Goal: Task Accomplishment & Management: Manage account settings

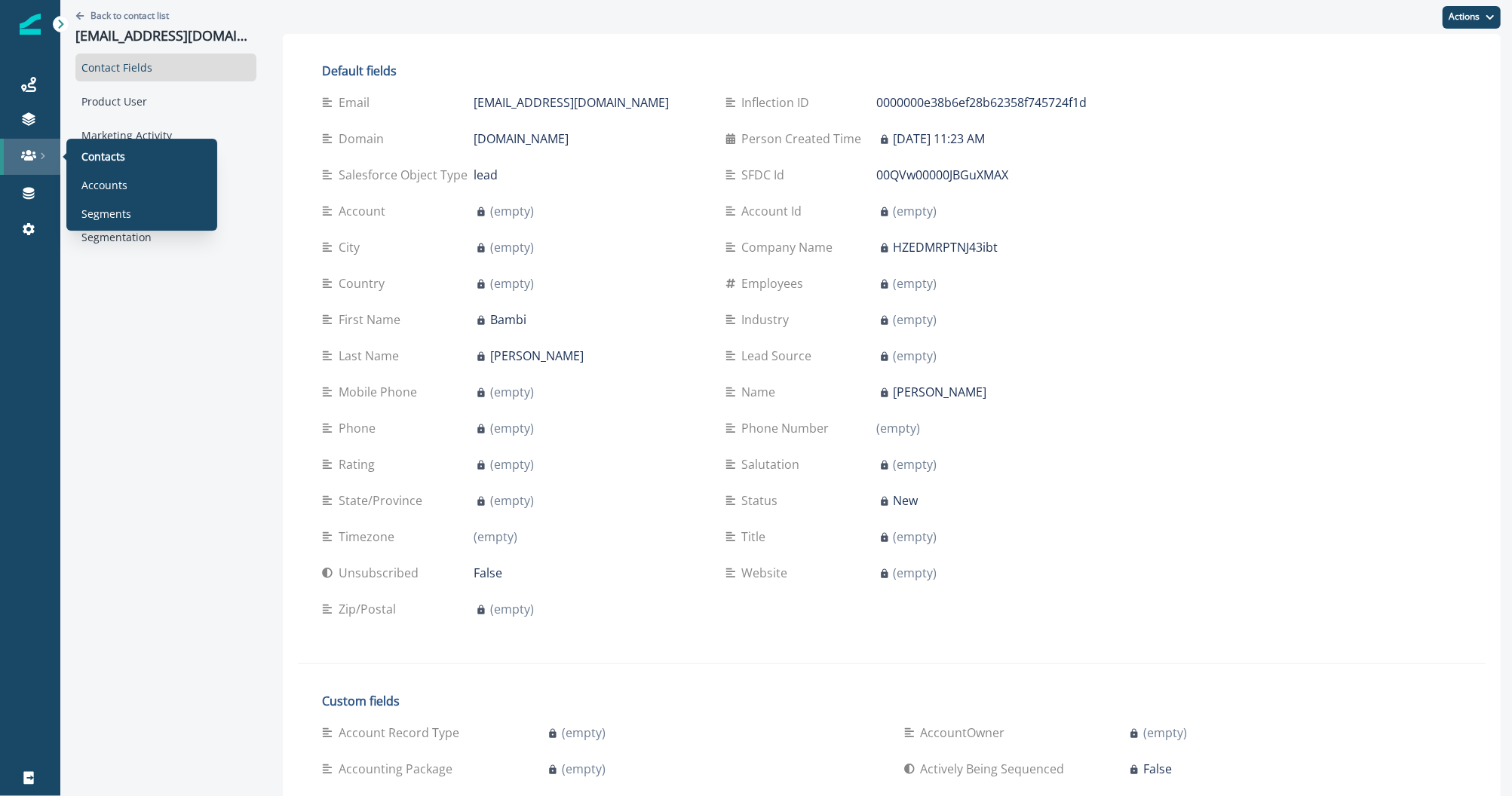
click at [38, 156] on div at bounding box center [30, 155] width 48 height 15
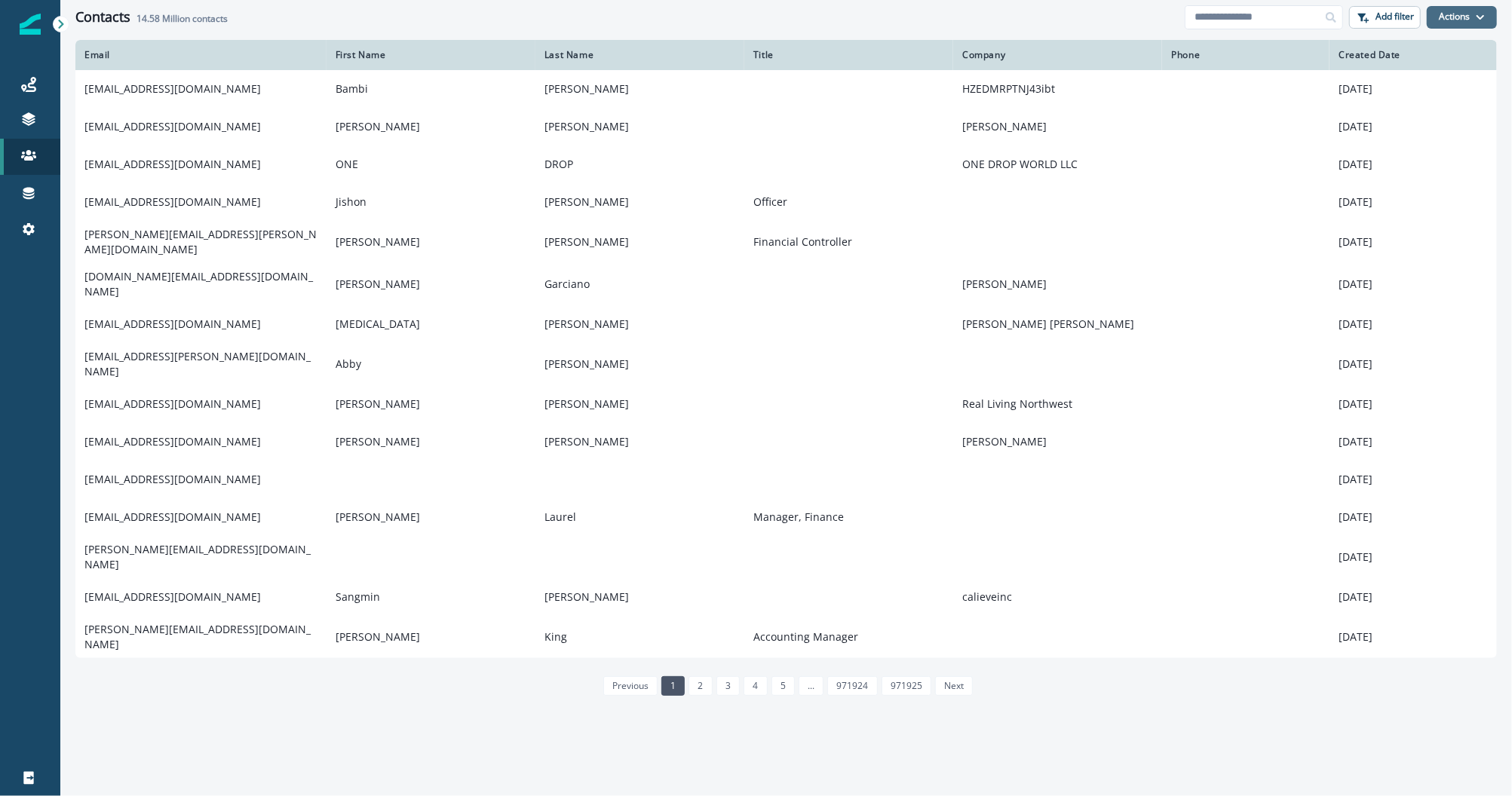
click at [1448, 17] on button "Actions" at bounding box center [1462, 17] width 70 height 23
click at [29, 229] on icon at bounding box center [29, 229] width 15 height 15
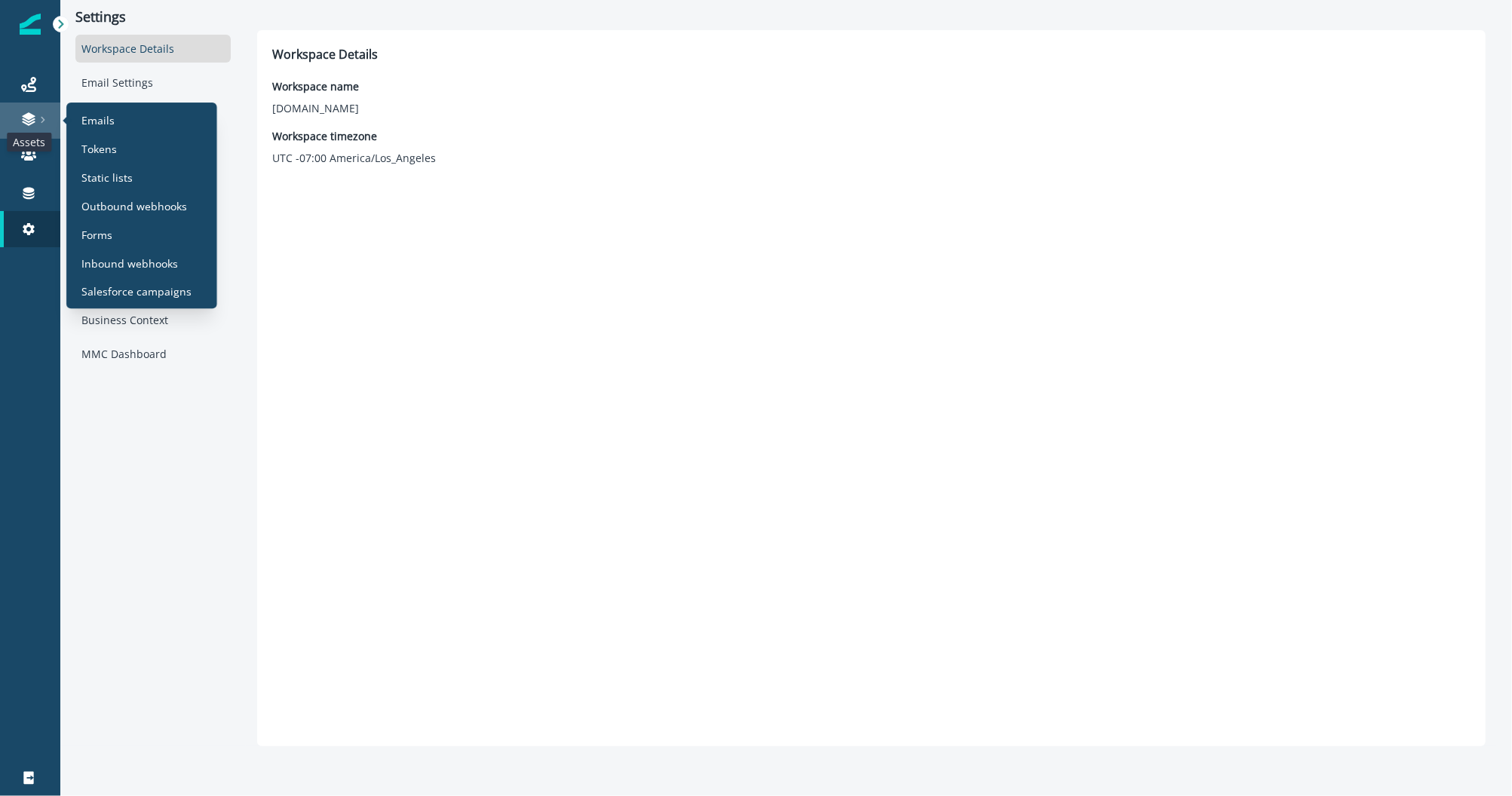
click at [23, 113] on icon at bounding box center [29, 119] width 15 height 15
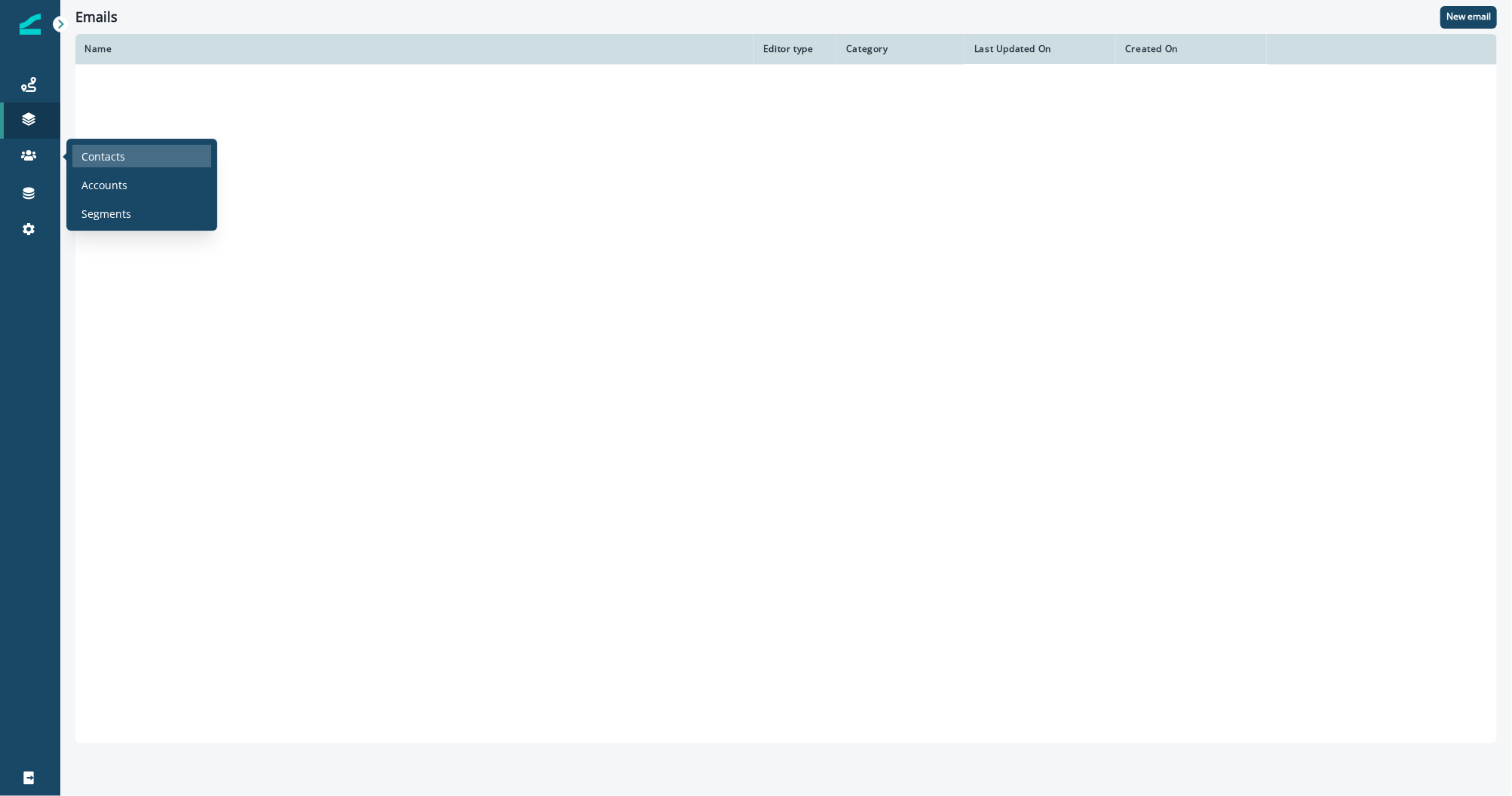
click at [90, 152] on p "Contacts" at bounding box center [103, 156] width 44 height 16
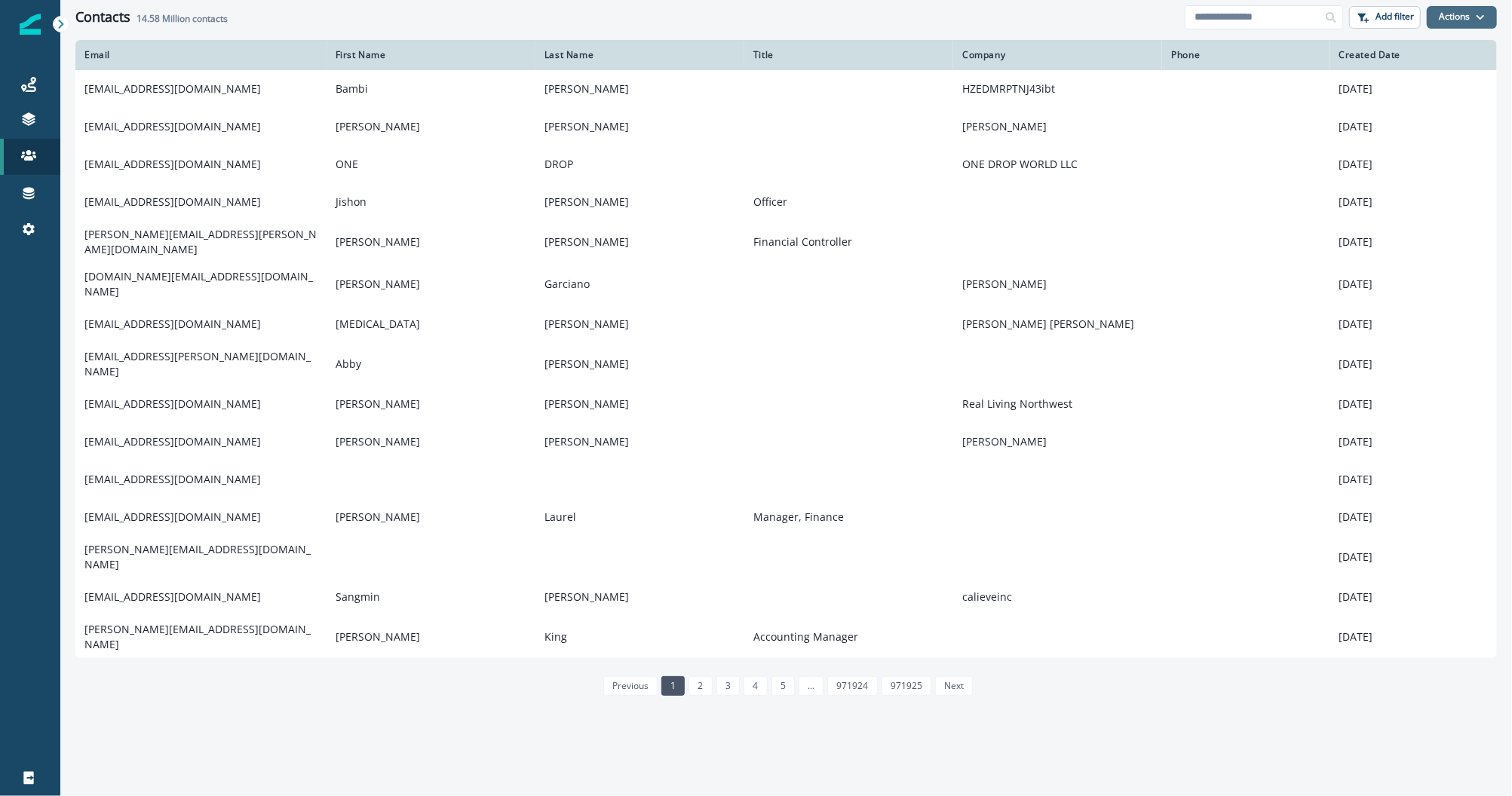
click at [1455, 17] on button "Actions" at bounding box center [1462, 17] width 70 height 23
click at [63, 30] on div at bounding box center [61, 24] width 17 height 17
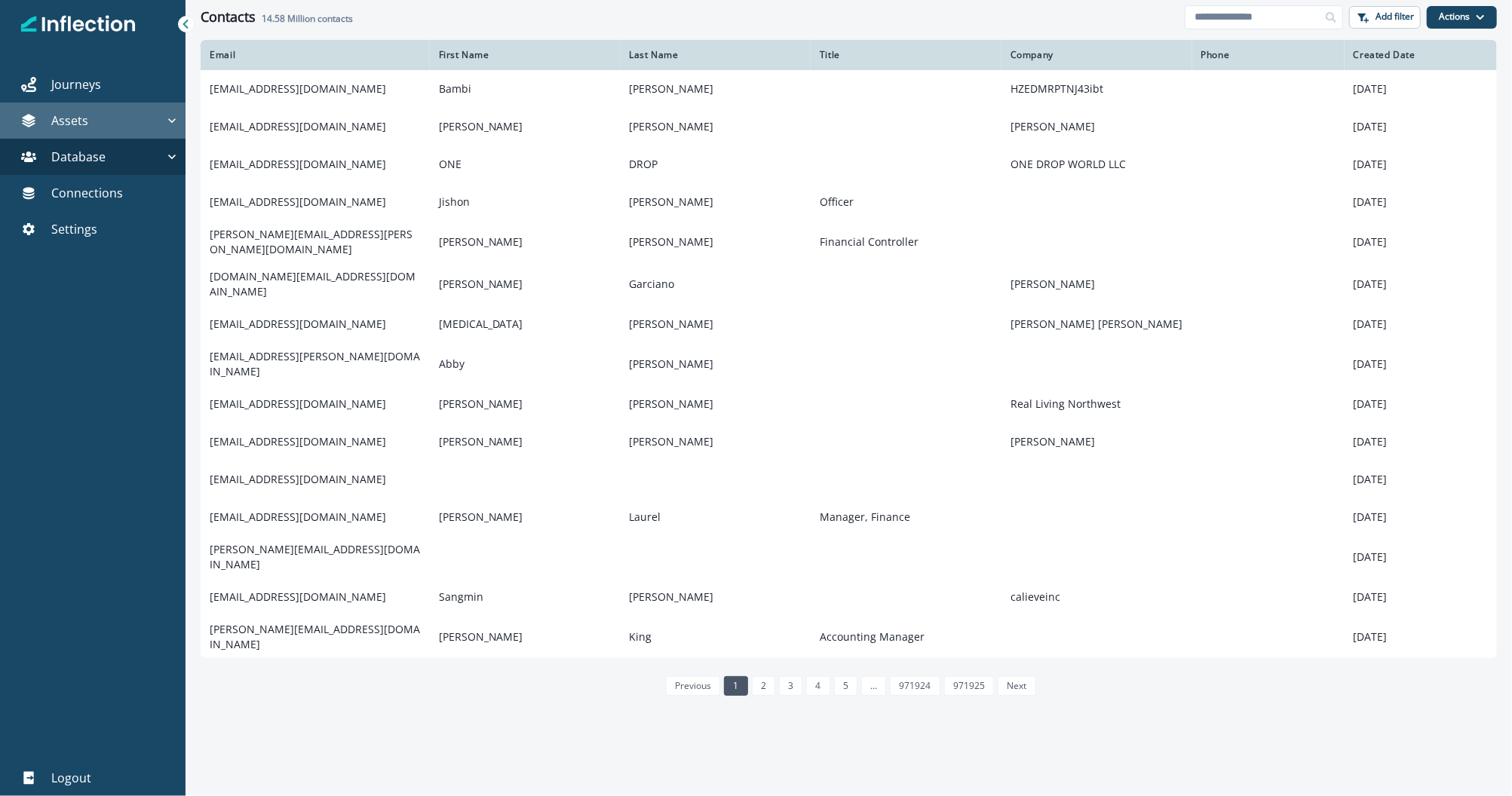
click at [165, 123] on icon "button" at bounding box center [171, 121] width 15 height 15
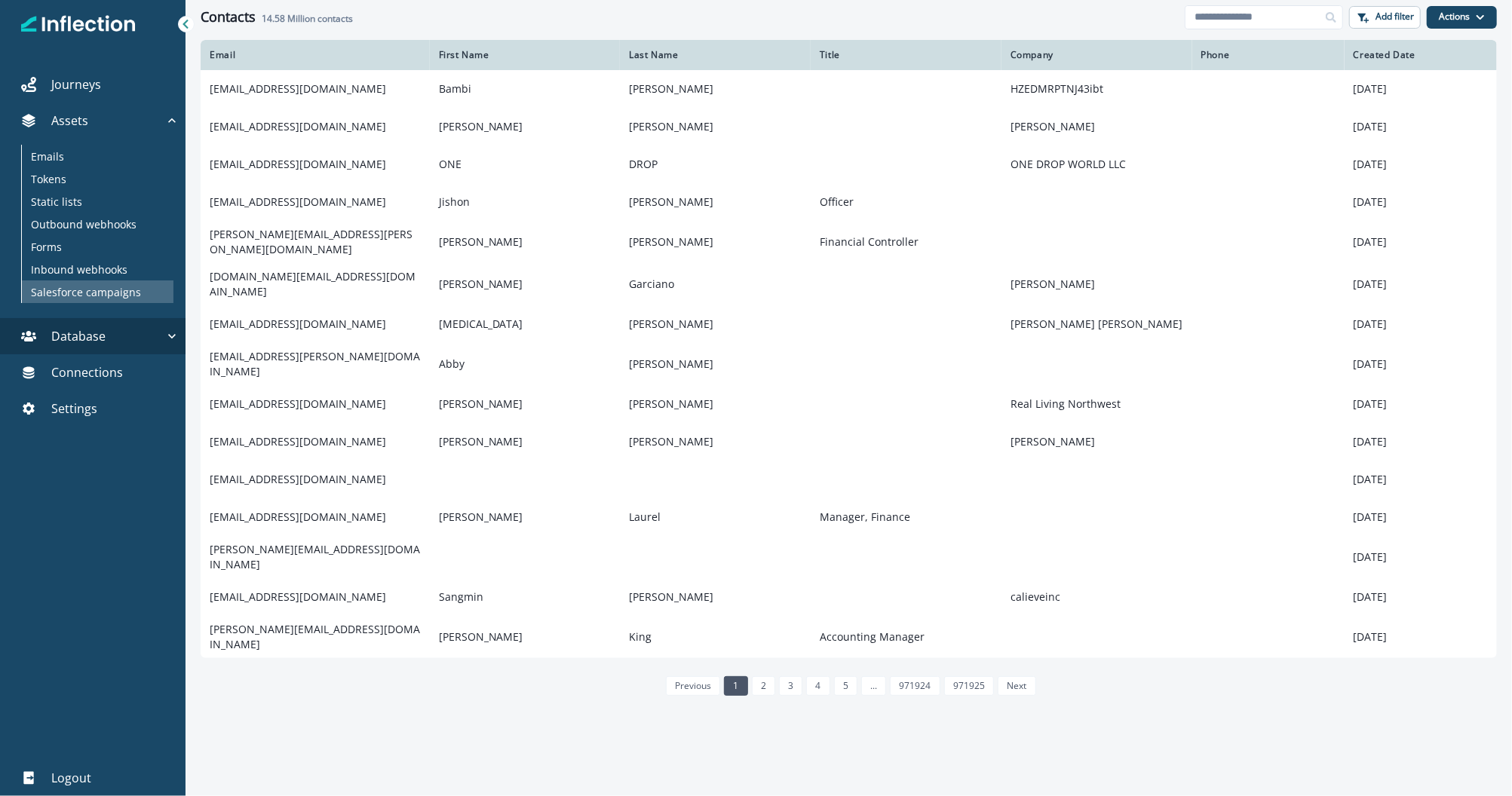
click at [47, 291] on p "Salesforce campaigns" at bounding box center [86, 292] width 110 height 16
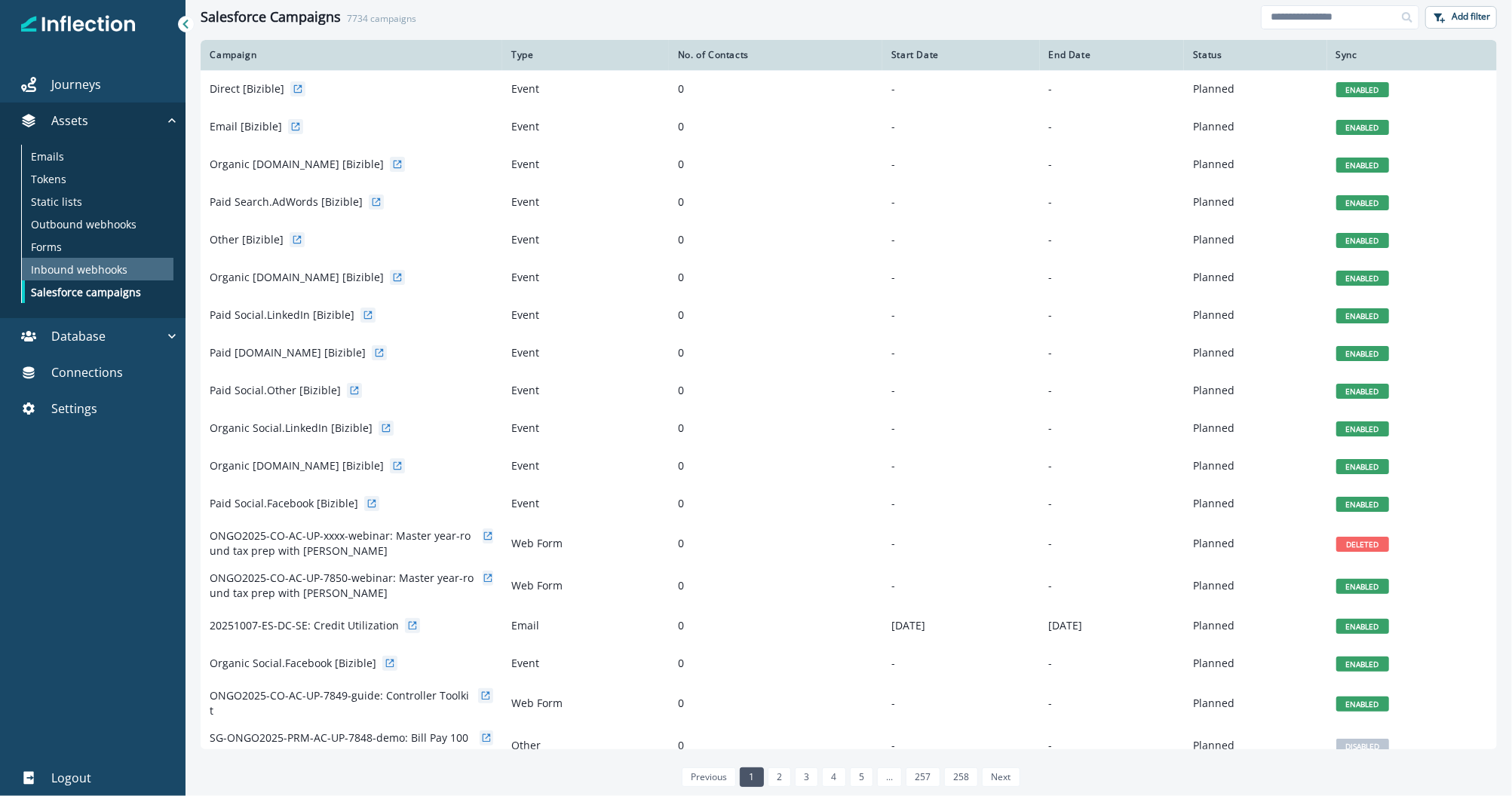
click at [48, 266] on p "Inbound webhooks" at bounding box center [79, 270] width 97 height 16
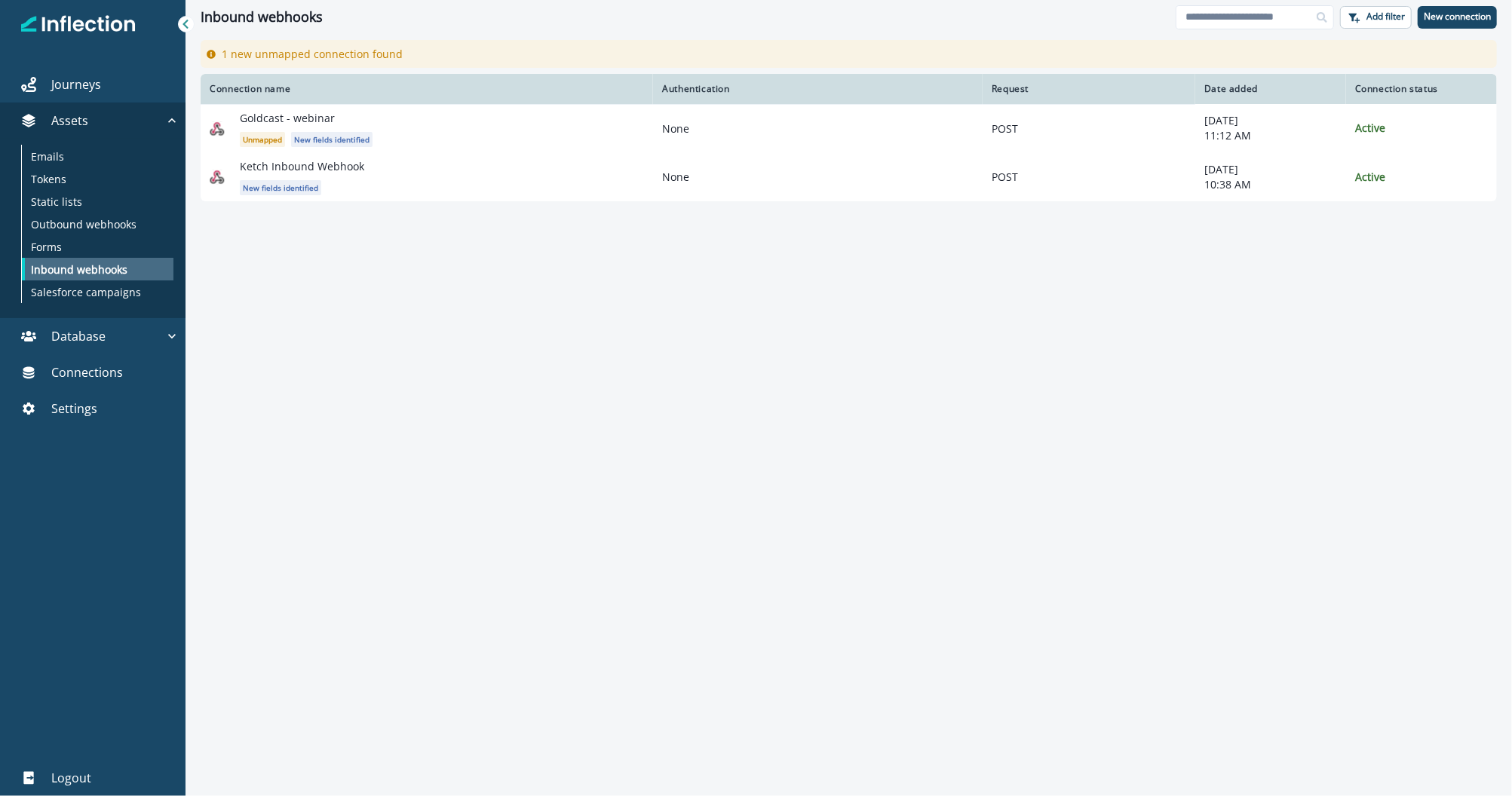
click at [57, 262] on p "Inbound webhooks" at bounding box center [79, 270] width 97 height 16
click at [53, 248] on p "Forms" at bounding box center [46, 247] width 31 height 16
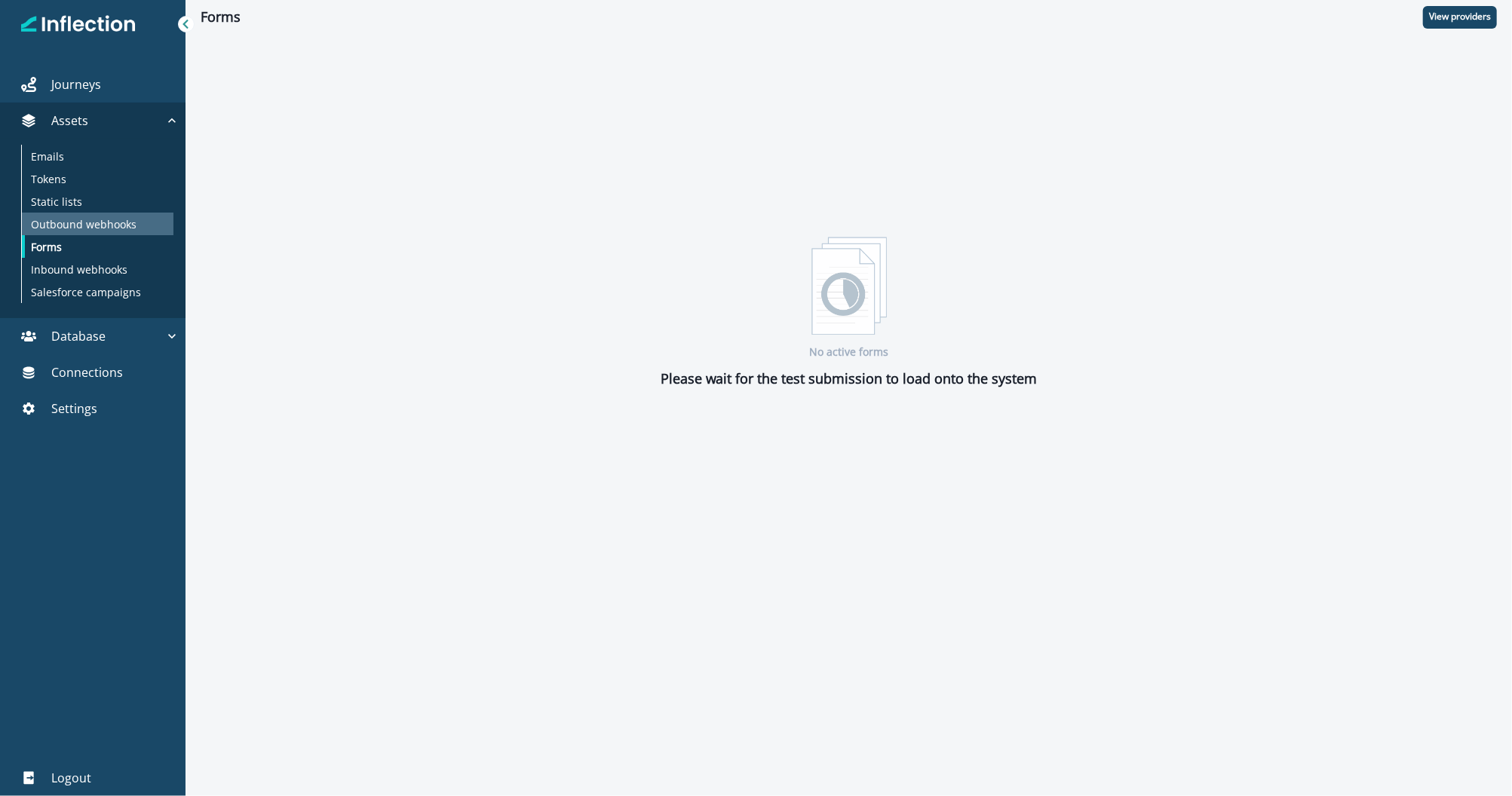
click at [73, 225] on p "Outbound webhooks" at bounding box center [83, 225] width 106 height 16
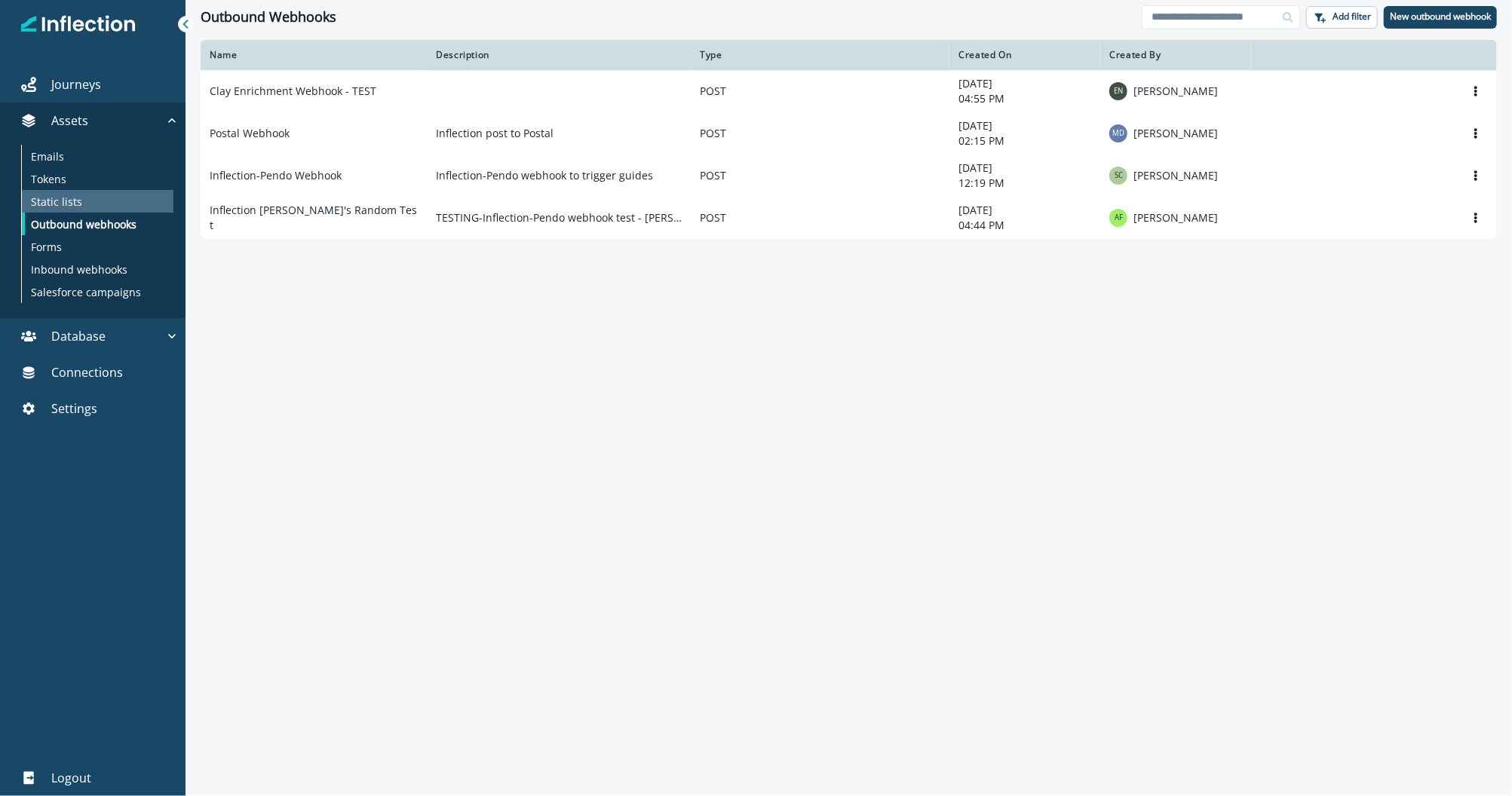
click at [63, 202] on p "Static lists" at bounding box center [56, 202] width 52 height 16
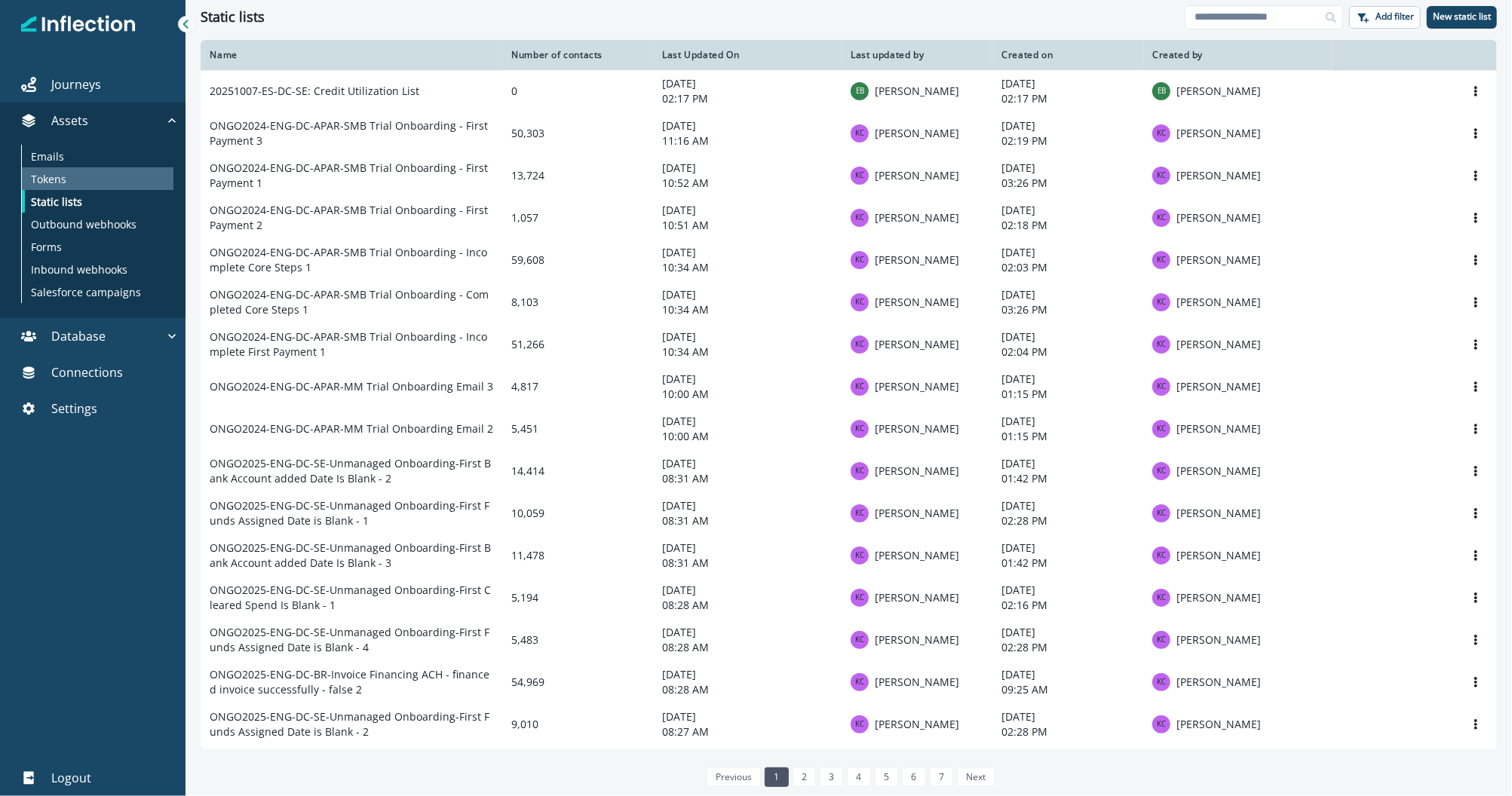
click at [57, 182] on p "Tokens" at bounding box center [48, 179] width 36 height 16
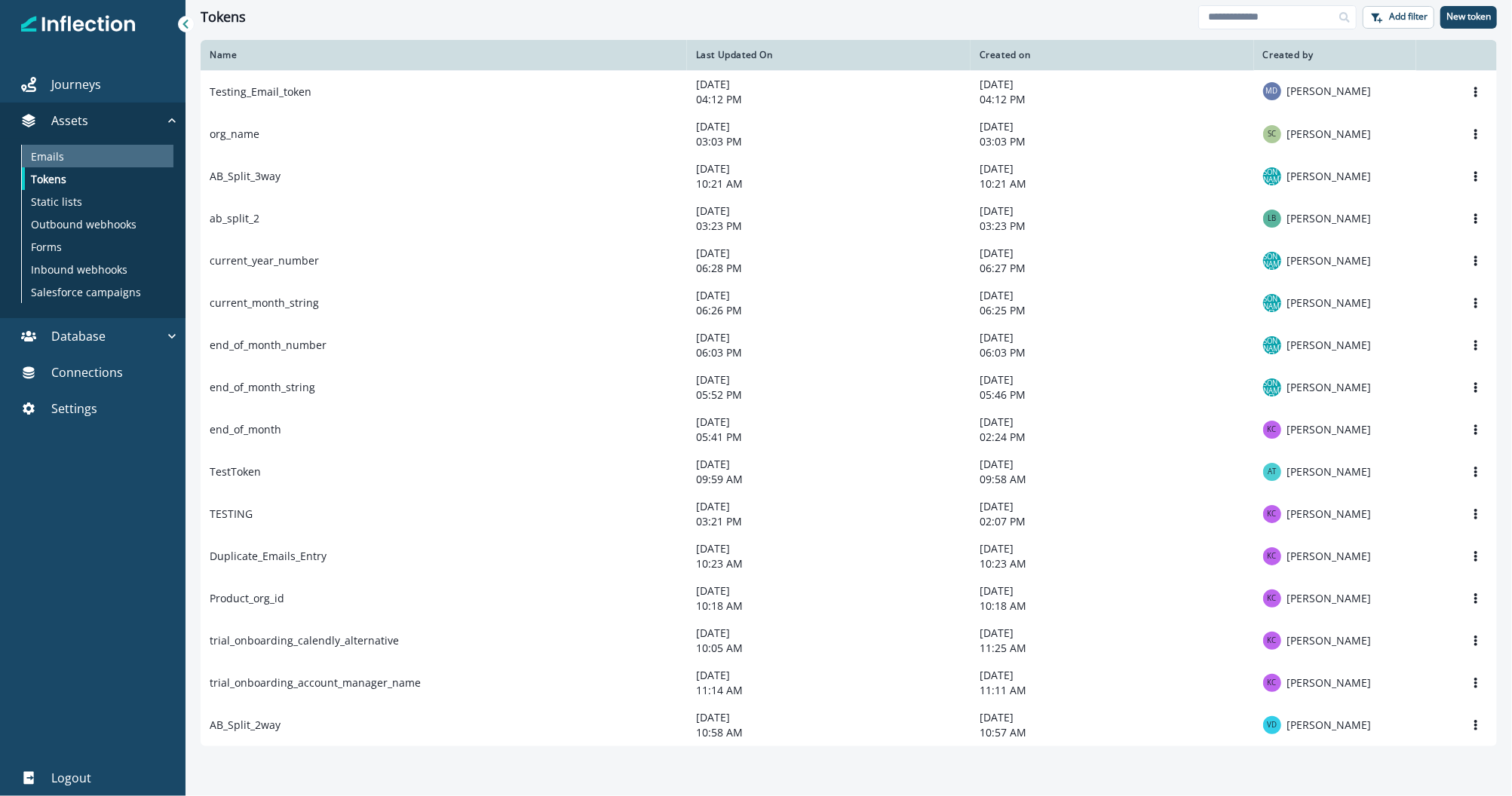
click at [44, 160] on p "Emails" at bounding box center [48, 156] width 33 height 16
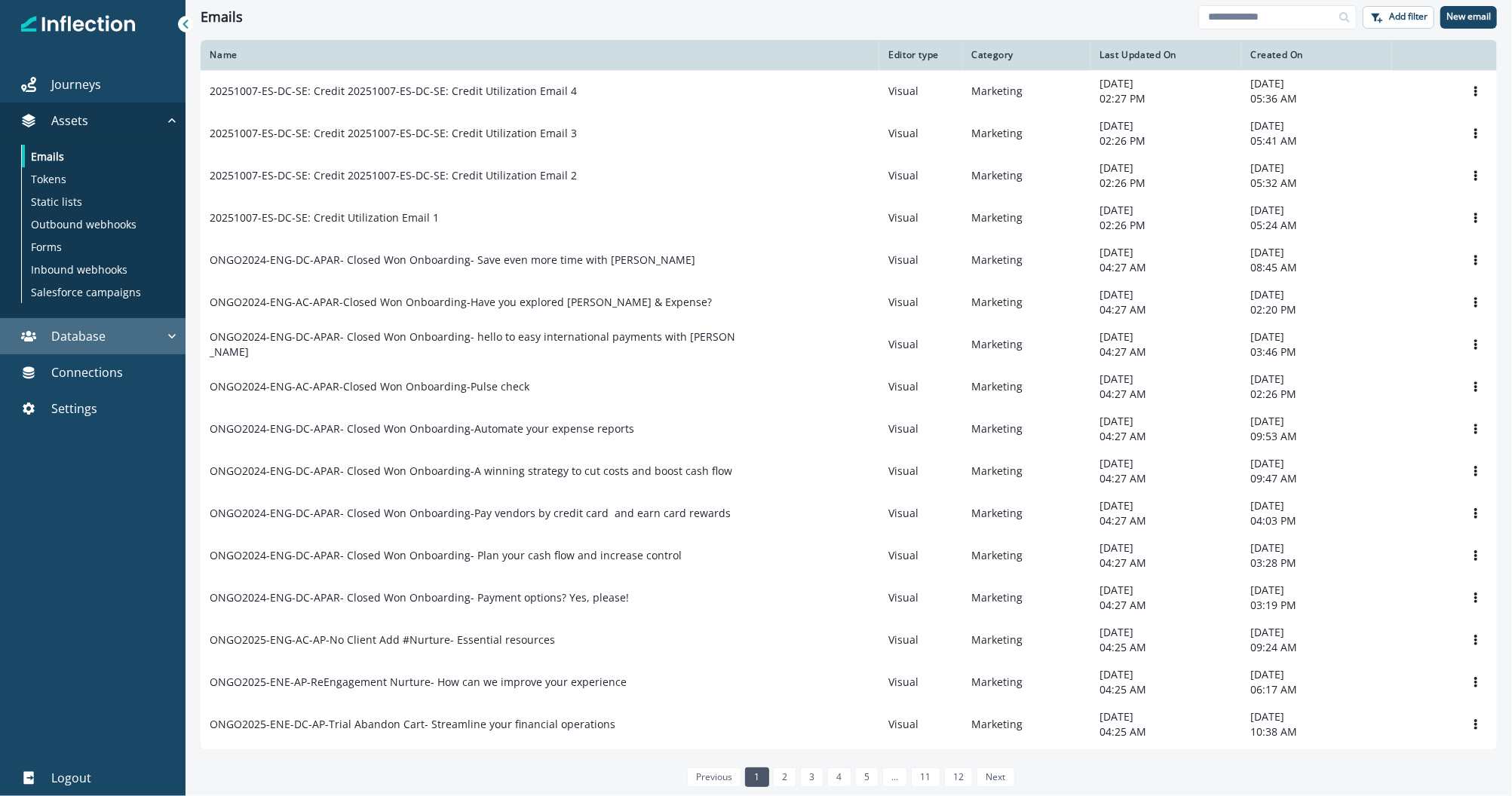
click at [82, 343] on p "Database" at bounding box center [79, 336] width 54 height 18
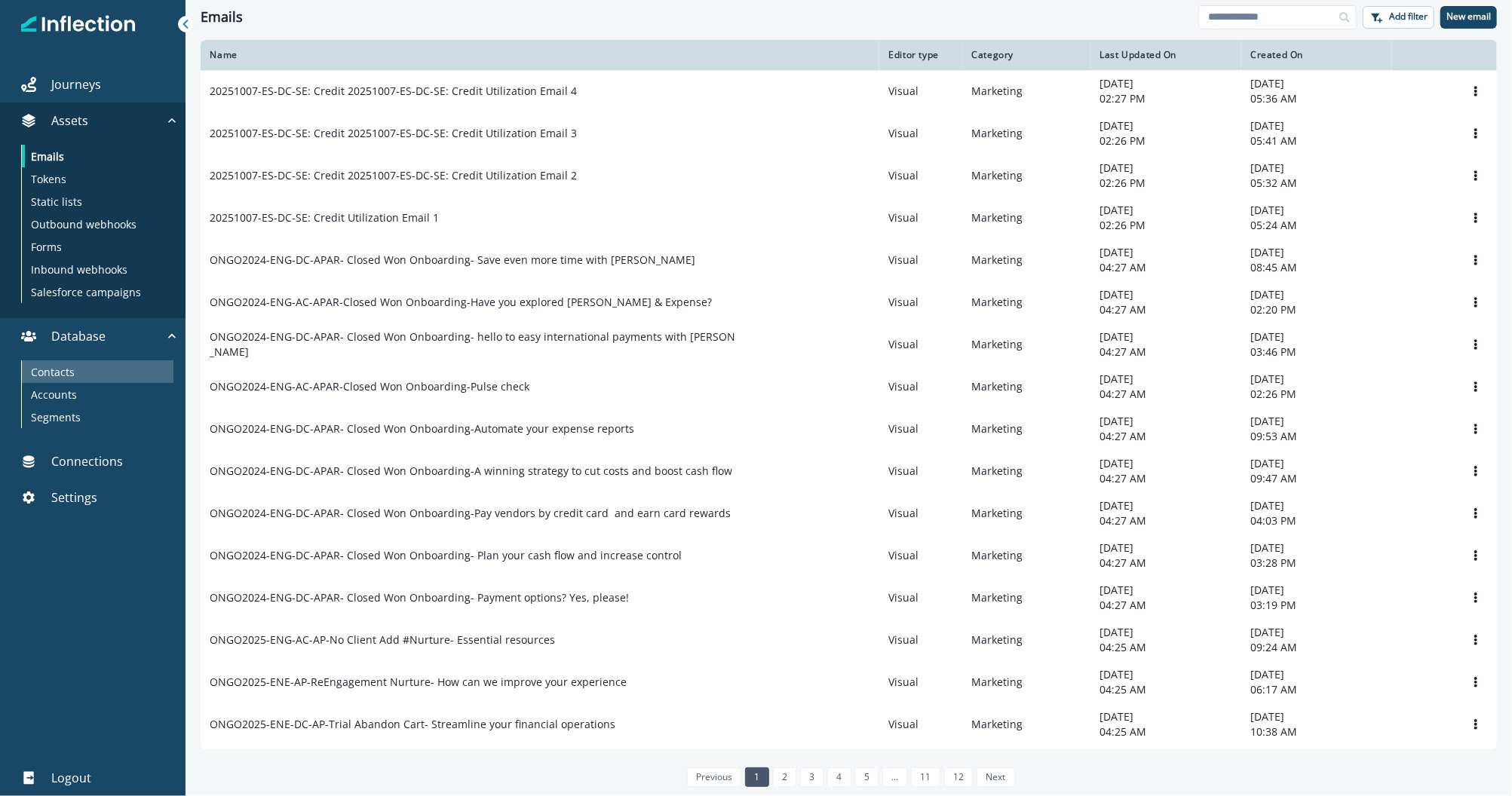
click at [67, 369] on p "Contacts" at bounding box center [52, 372] width 44 height 16
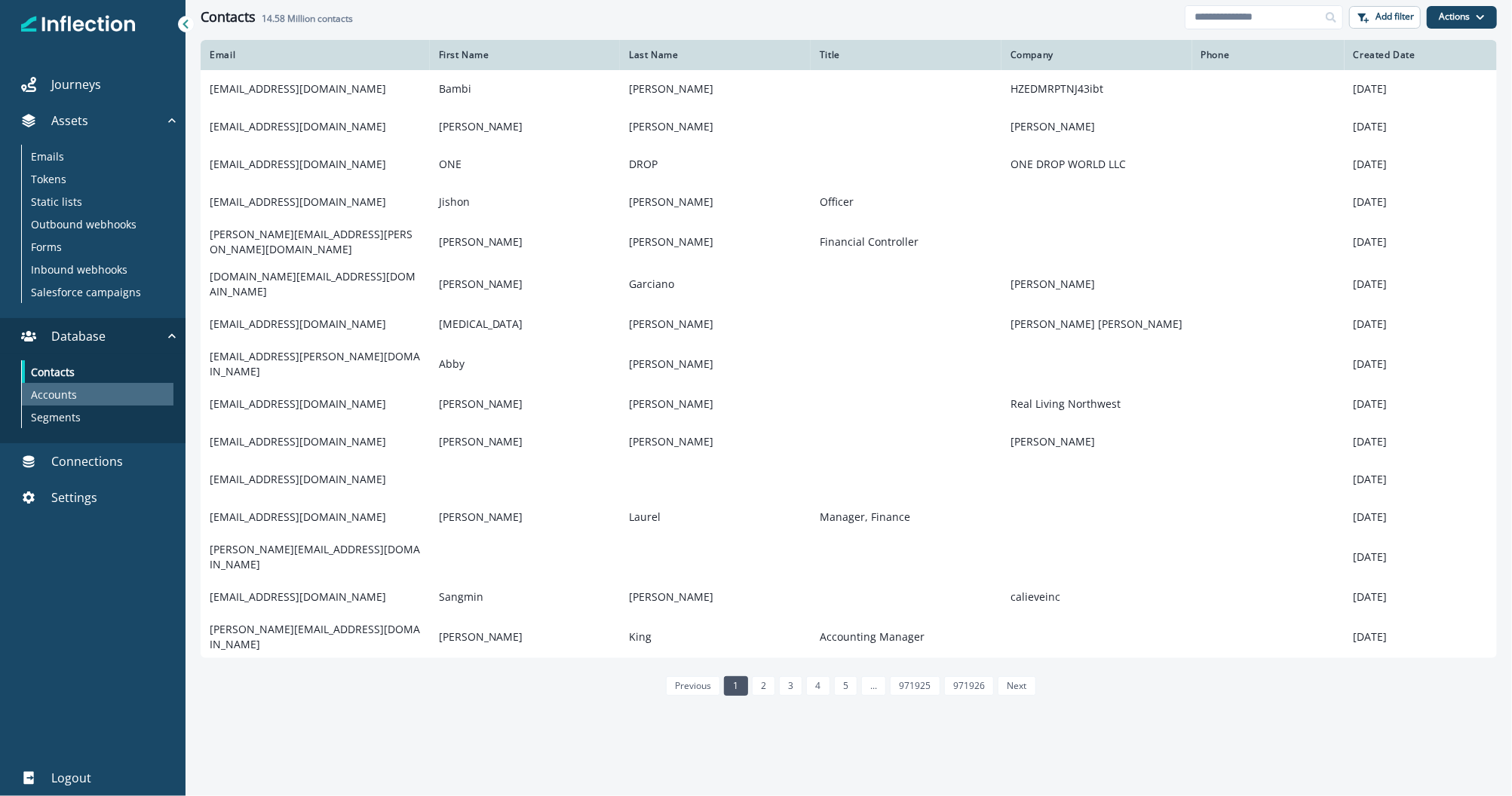
click at [55, 396] on p "Accounts" at bounding box center [54, 394] width 46 height 16
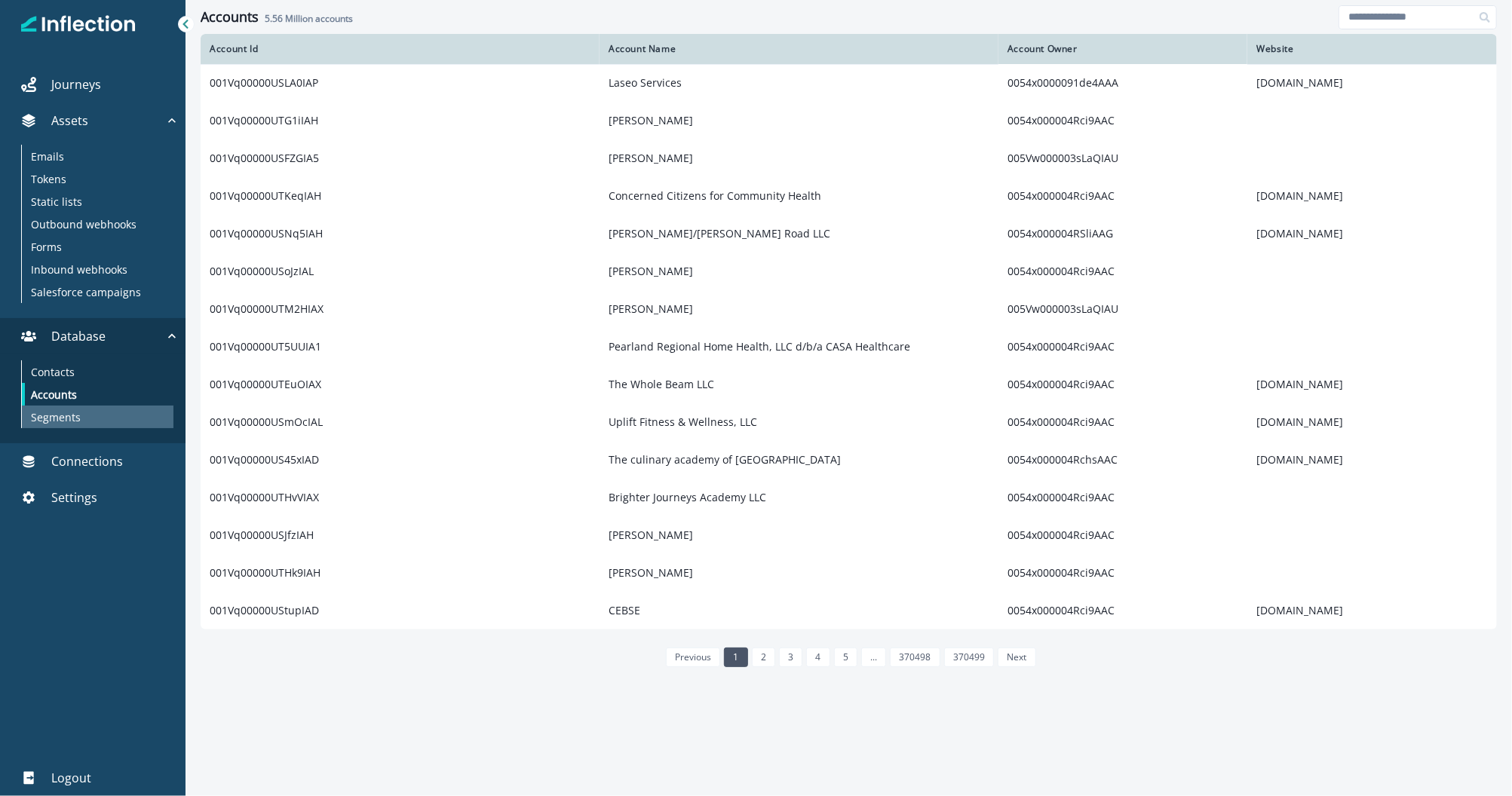
click at [48, 421] on p "Segments" at bounding box center [56, 417] width 50 height 16
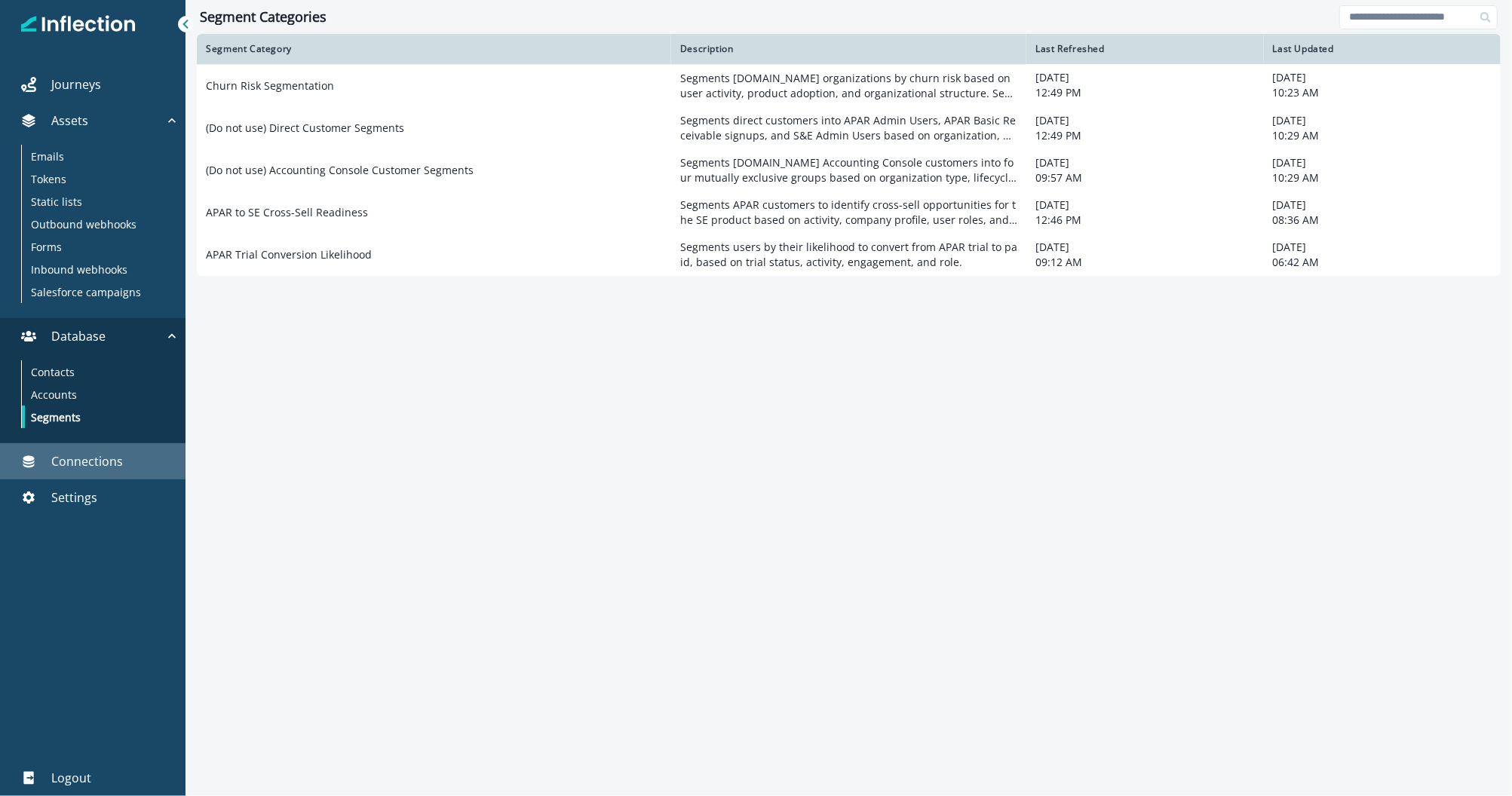
click at [60, 457] on p "Connections" at bounding box center [87, 461] width 71 height 18
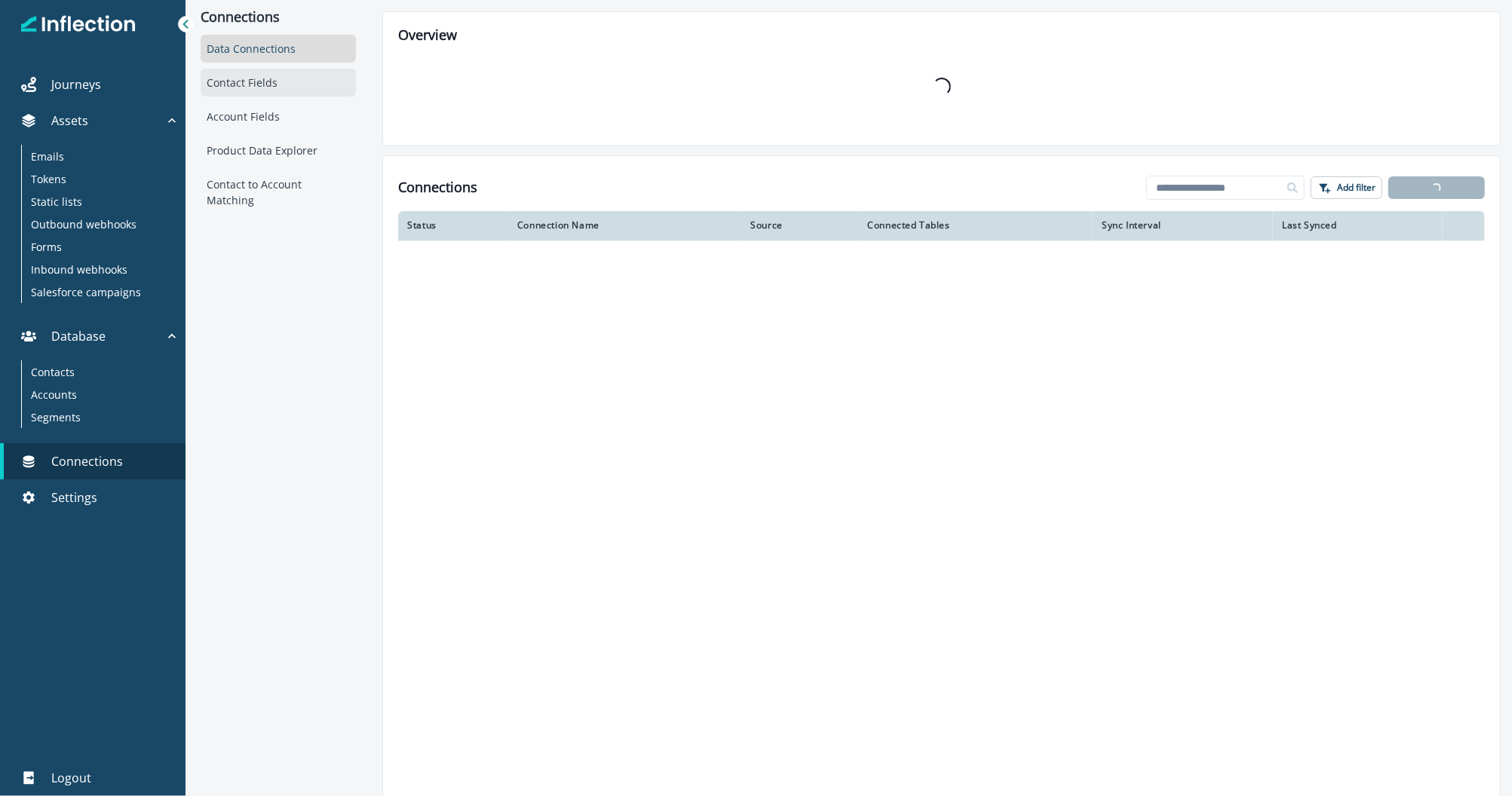
click at [244, 85] on div "Contact Fields" at bounding box center [279, 82] width 156 height 28
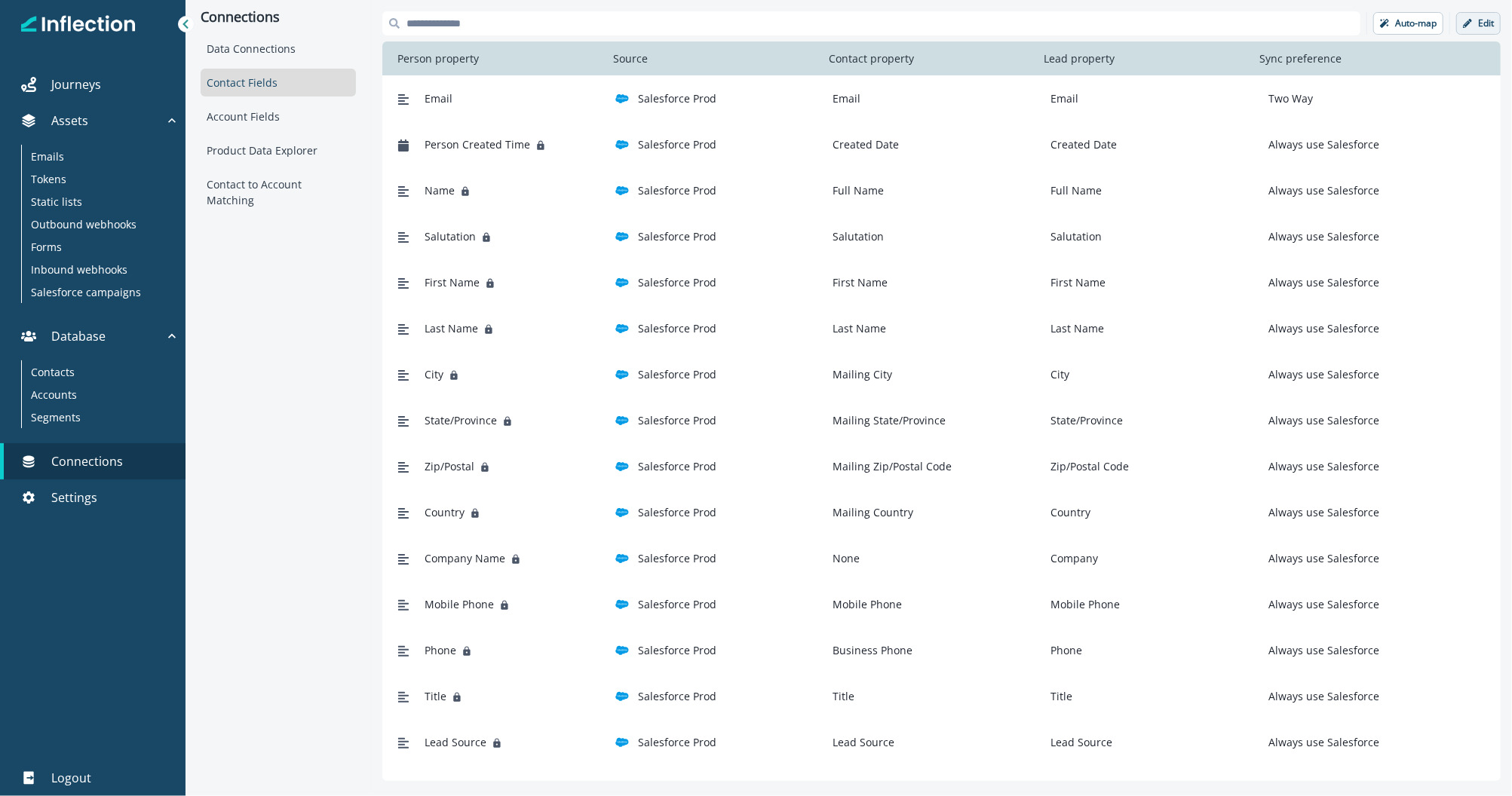
click at [1478, 21] on p "Edit" at bounding box center [1486, 23] width 16 height 10
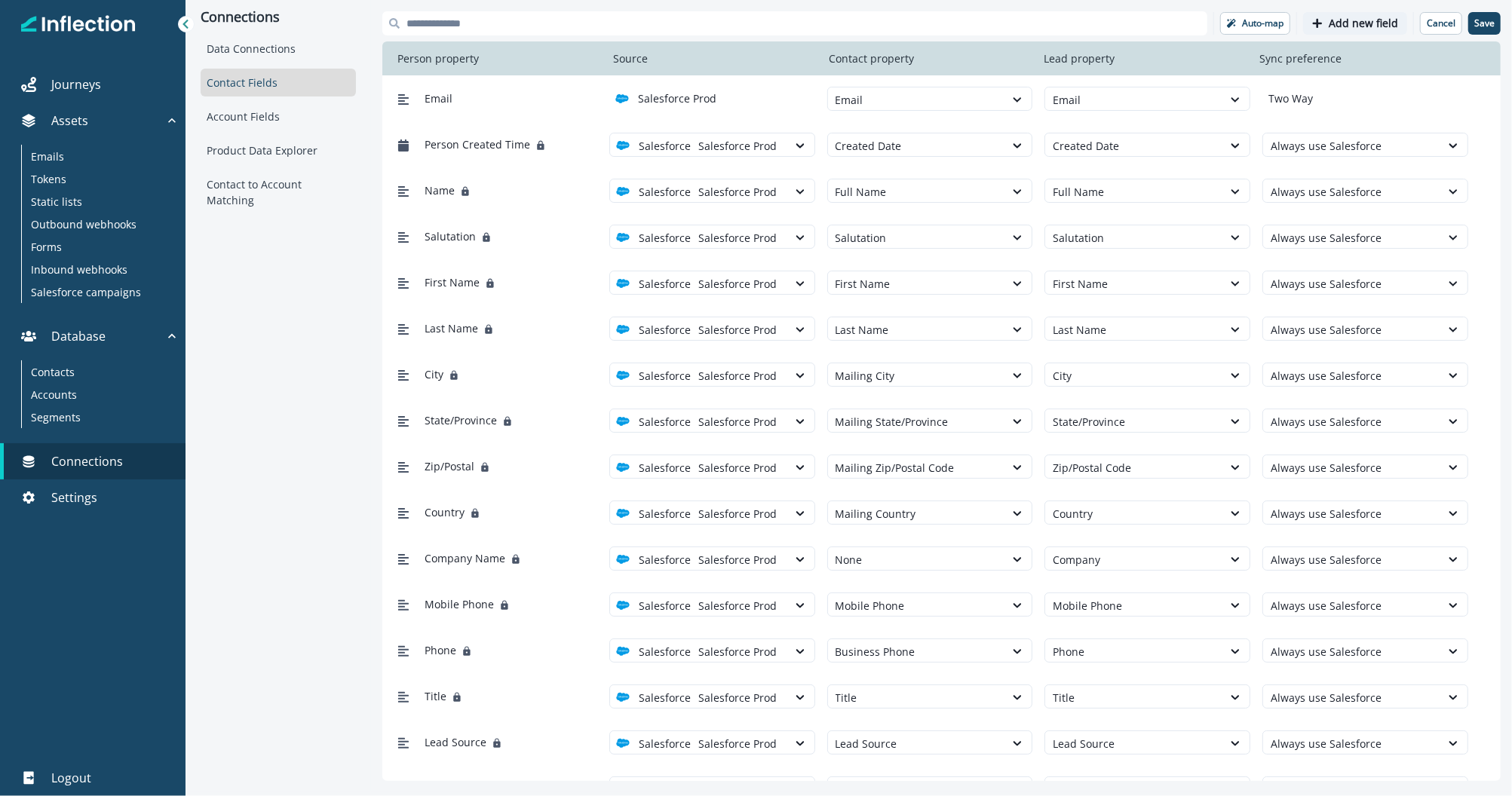
click at [1341, 17] on p "Add new field" at bounding box center [1363, 24] width 69 height 13
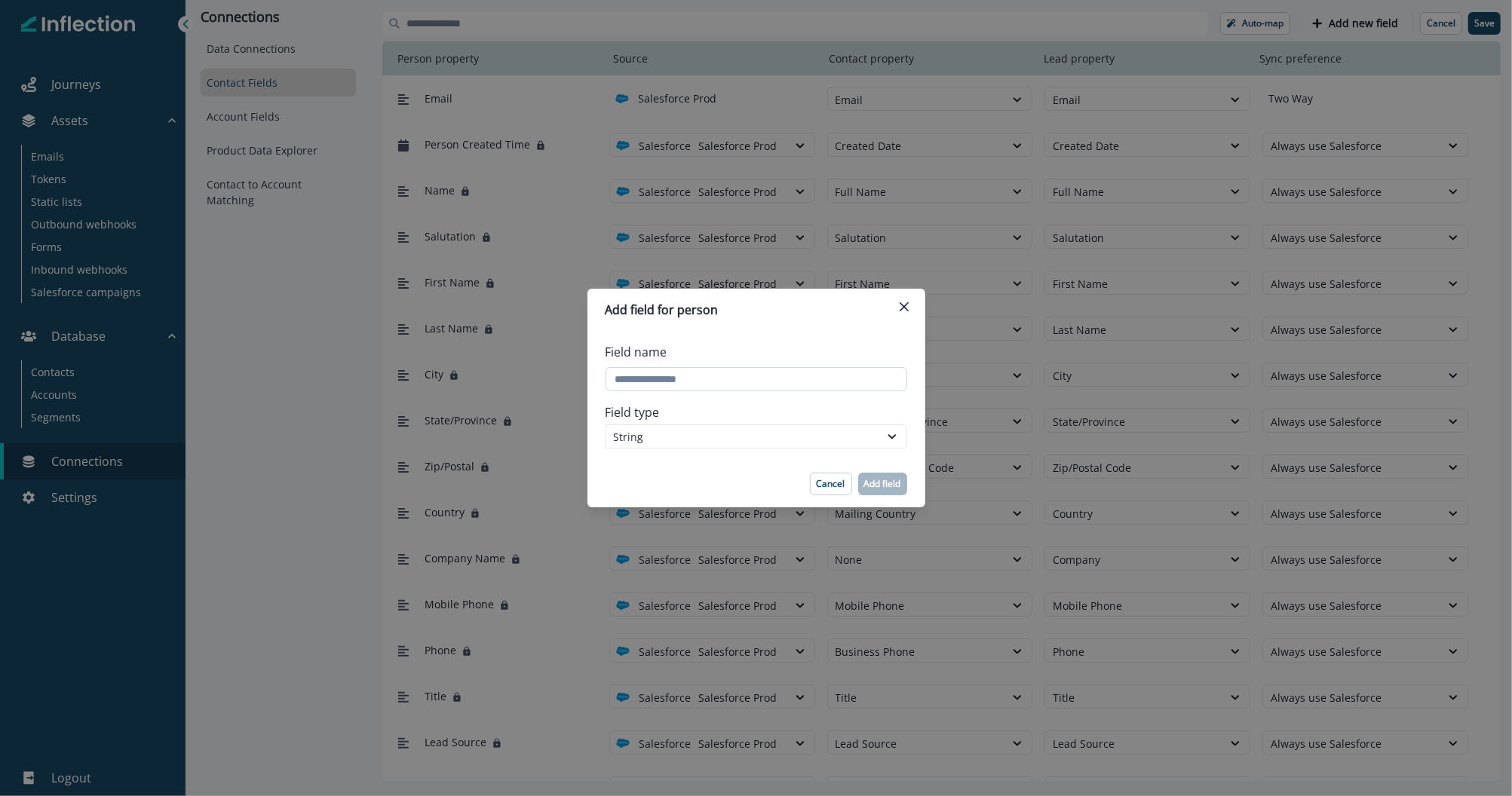
click at [727, 371] on input "Field name" at bounding box center [756, 379] width 302 height 24
click at [821, 481] on p "Cancel" at bounding box center [831, 483] width 29 height 10
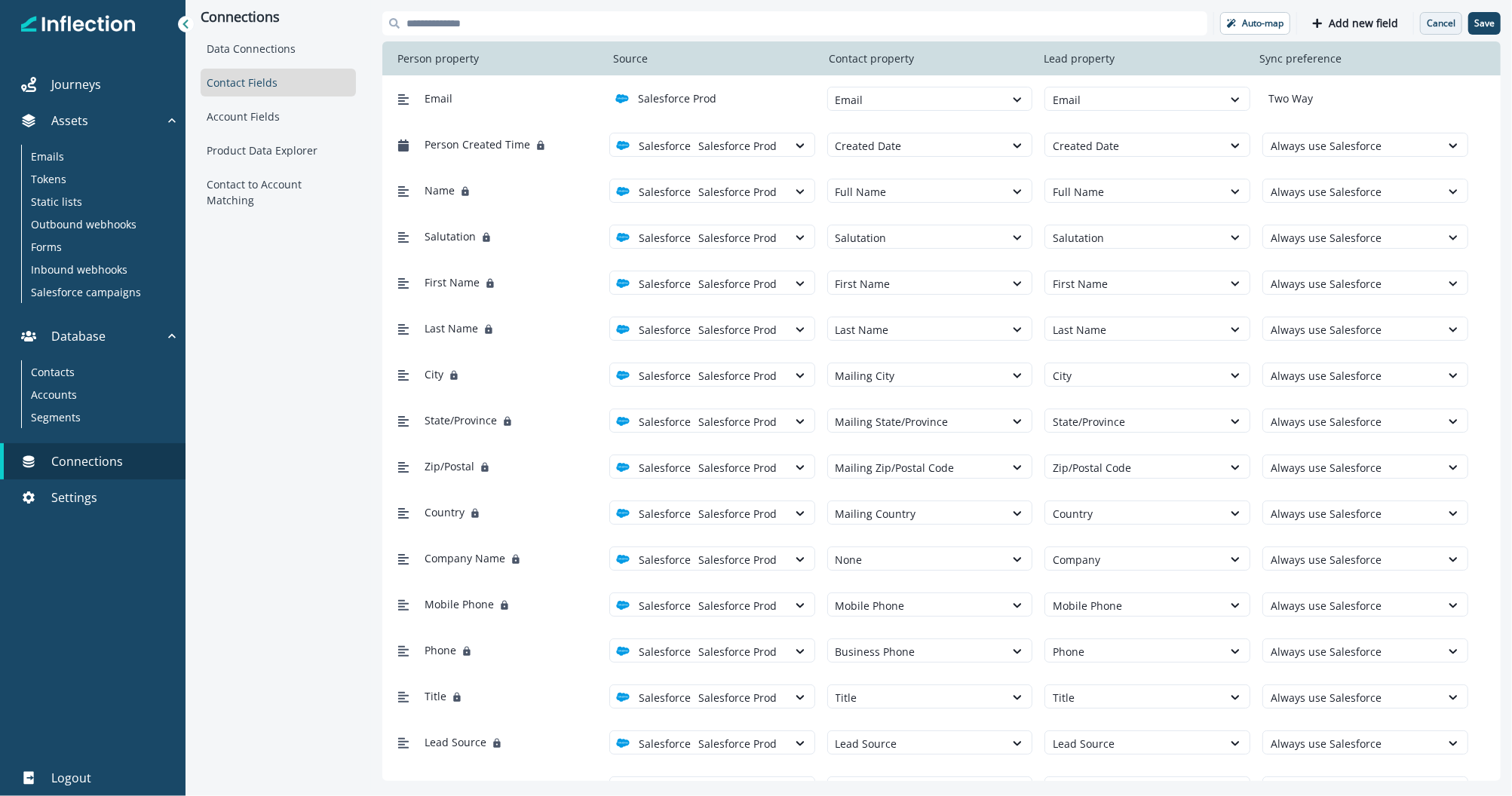
click at [1435, 25] on p "Cancel" at bounding box center [1441, 23] width 29 height 10
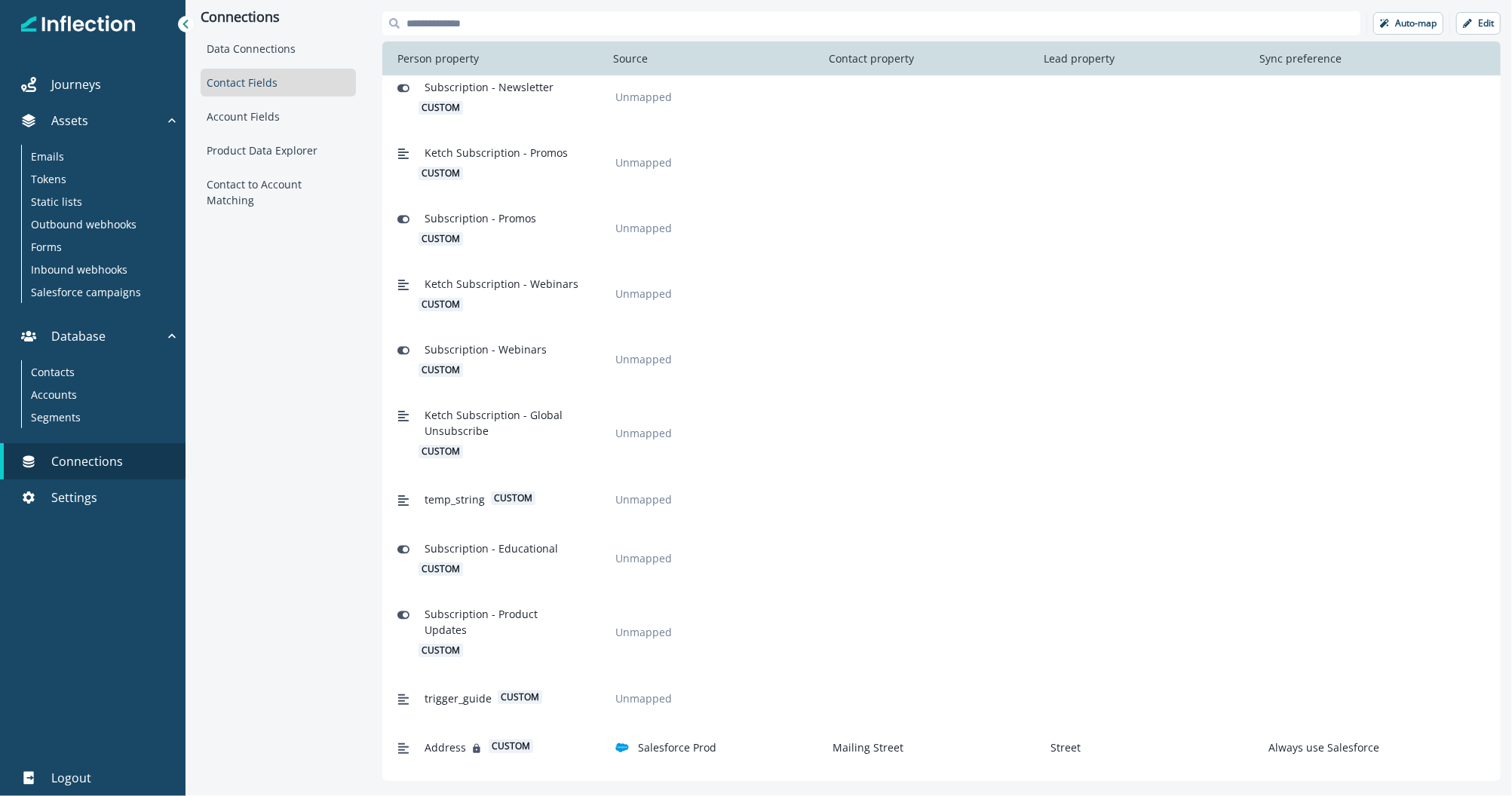
scroll to position [4974, 0]
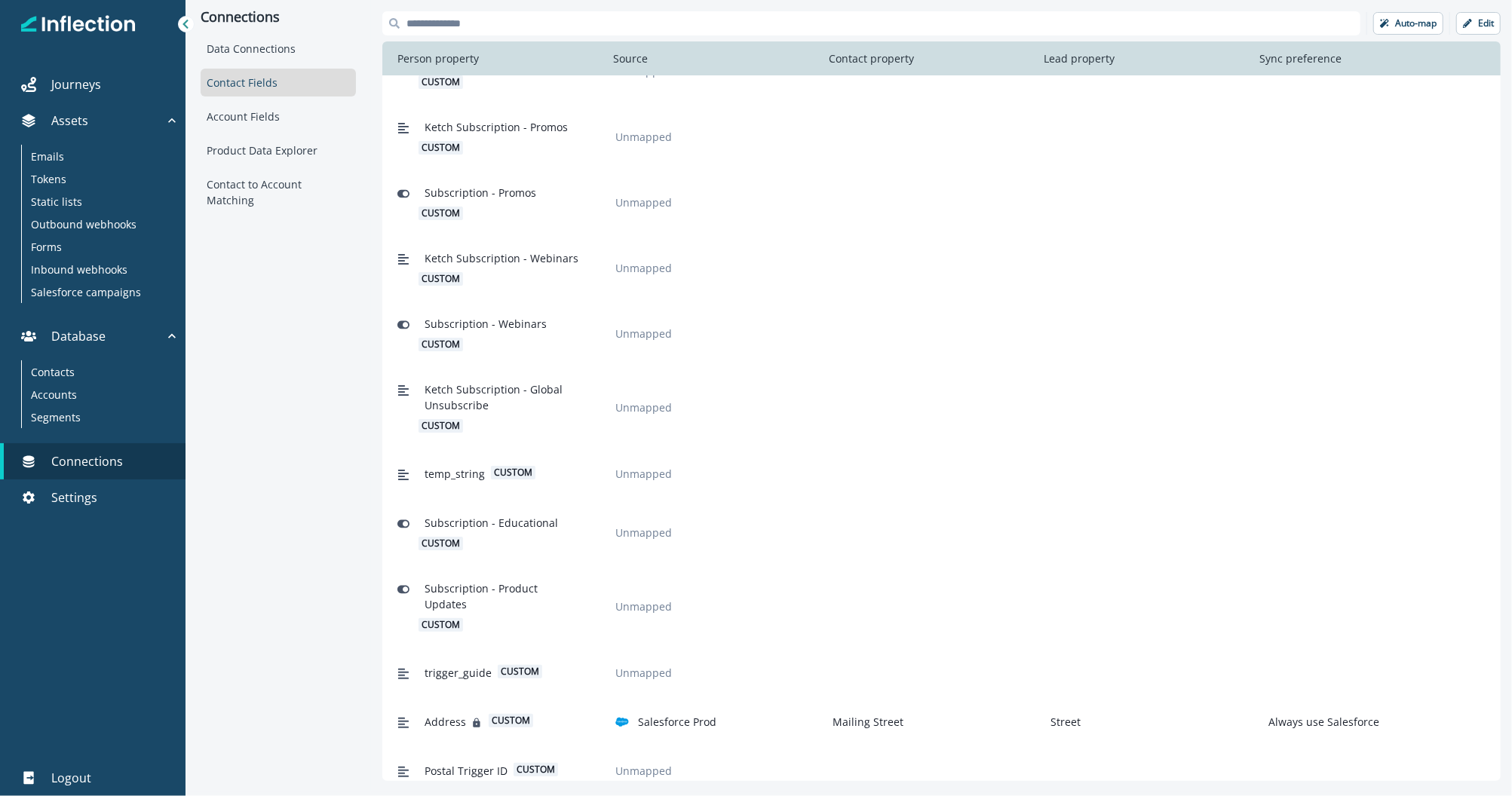
click at [404, 476] on icon at bounding box center [403, 475] width 10 height 10
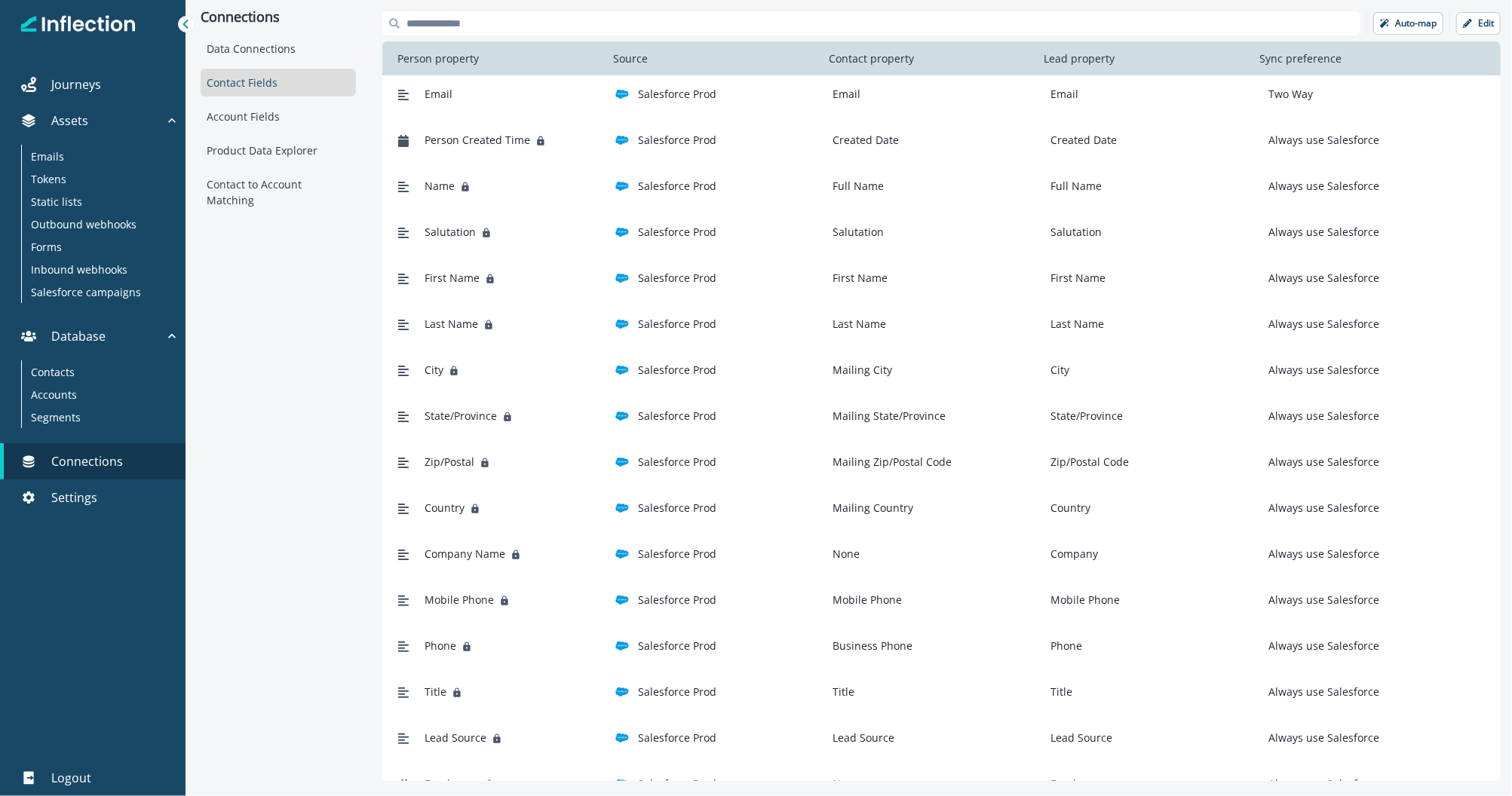
scroll to position [0, 0]
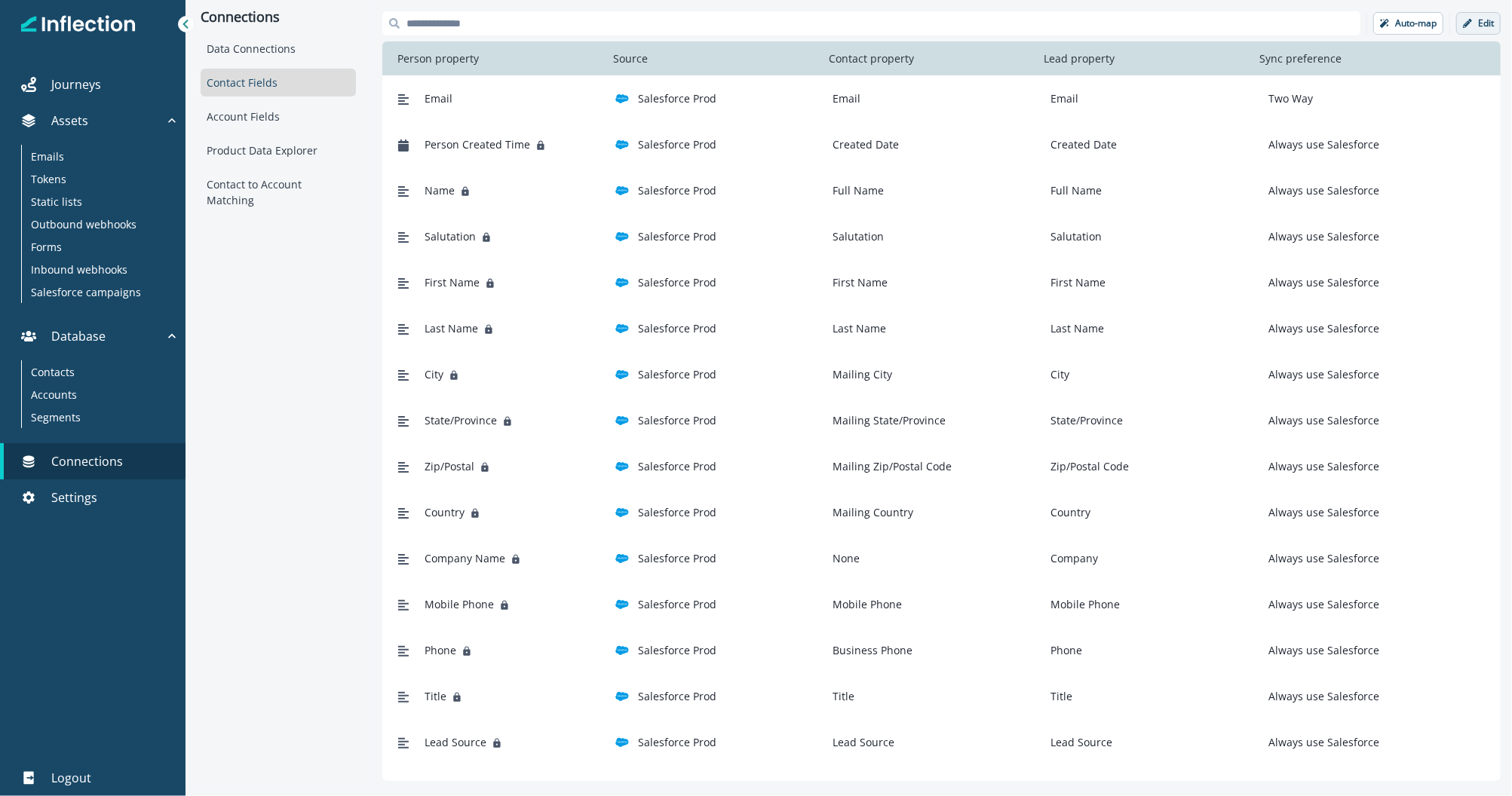
click at [1483, 27] on p "Edit" at bounding box center [1486, 23] width 16 height 10
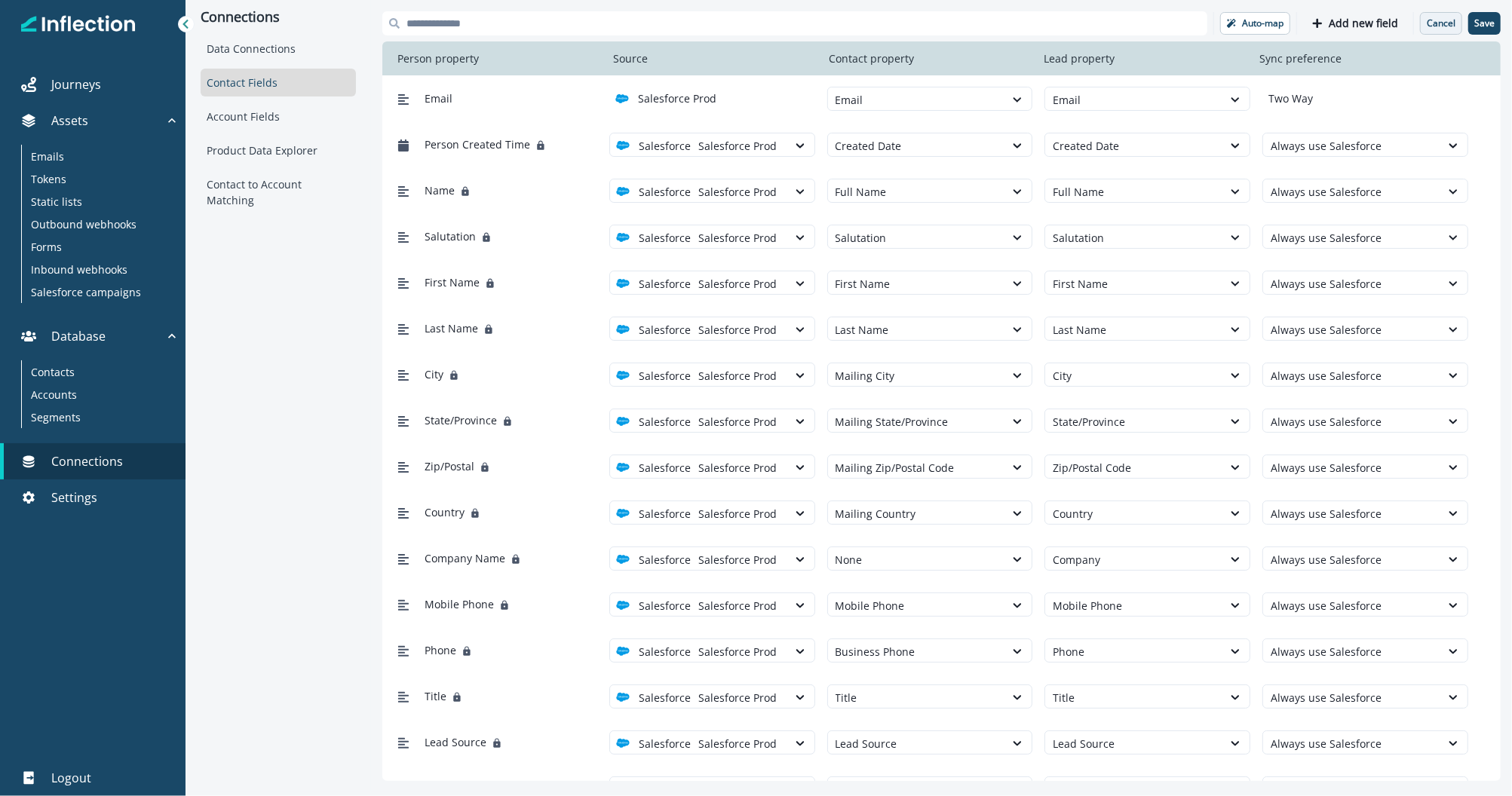
click at [1445, 30] on button "Cancel" at bounding box center [1441, 23] width 42 height 23
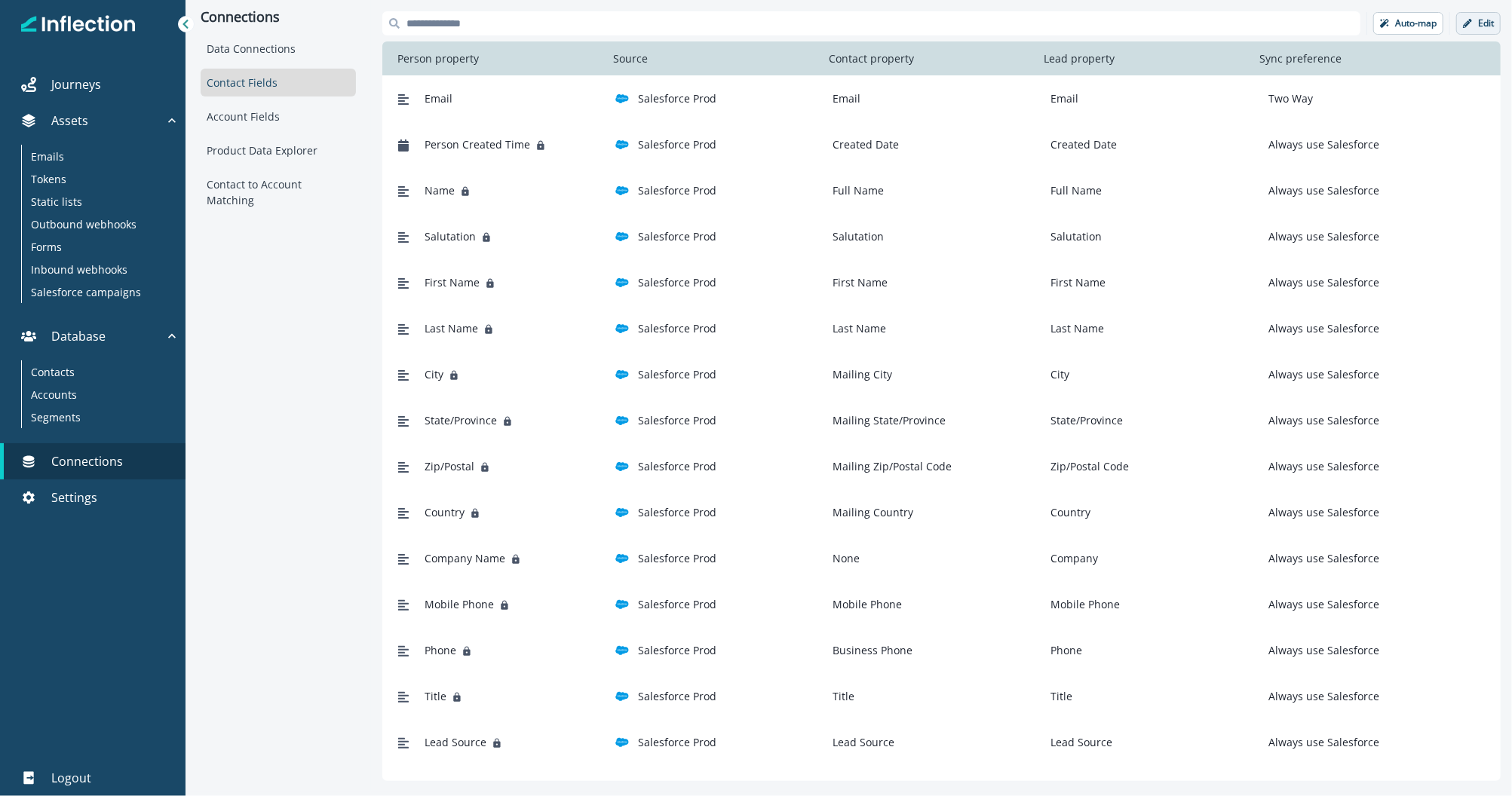
click at [1487, 19] on p "Edit" at bounding box center [1486, 23] width 16 height 10
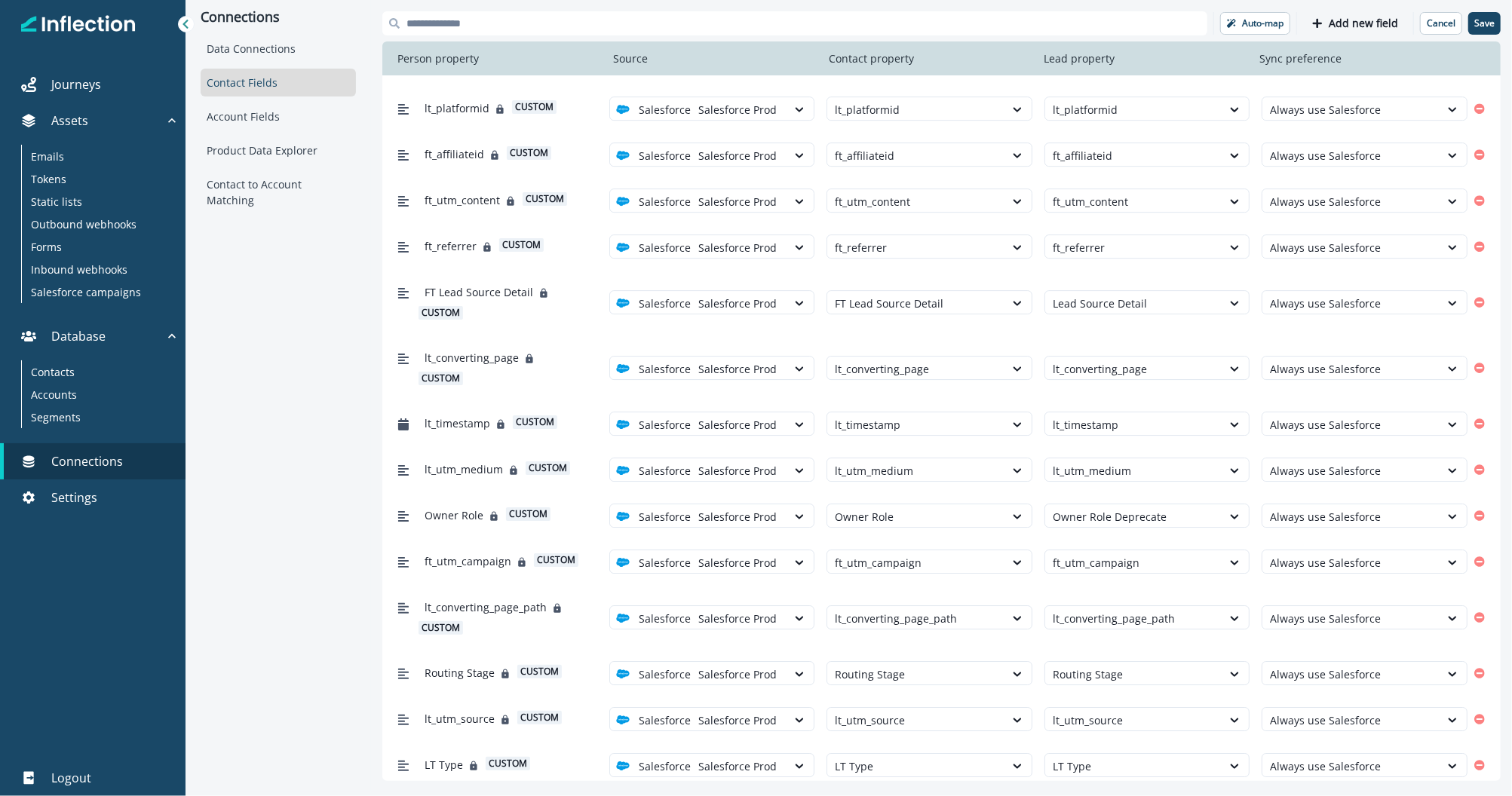
scroll to position [4943, 0]
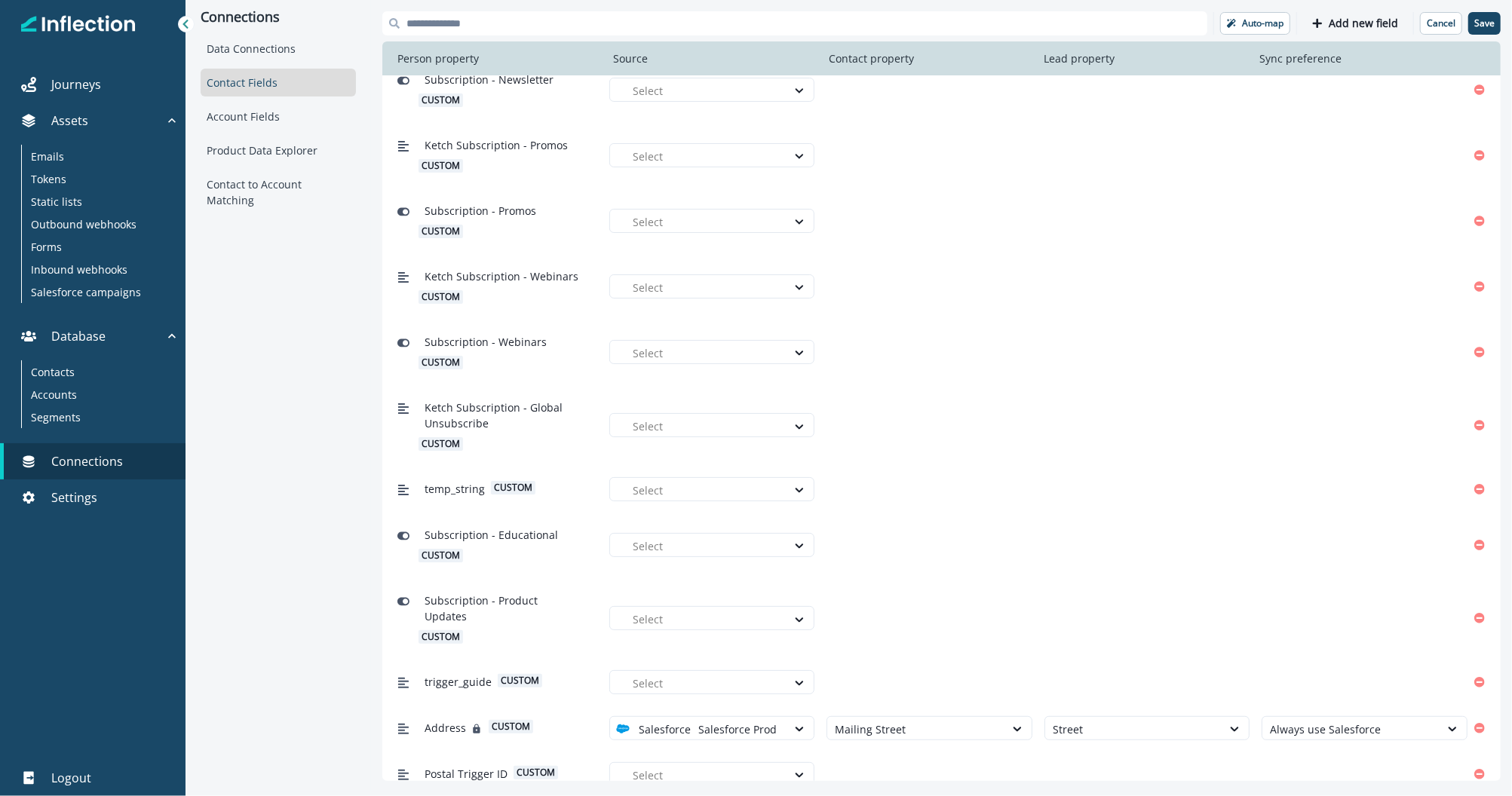
click at [477, 492] on span "temp_string" at bounding box center [455, 489] width 60 height 16
click at [791, 491] on div at bounding box center [799, 490] width 25 height 15
click at [965, 471] on div "temp_string custom Select" at bounding box center [941, 489] width 1118 height 46
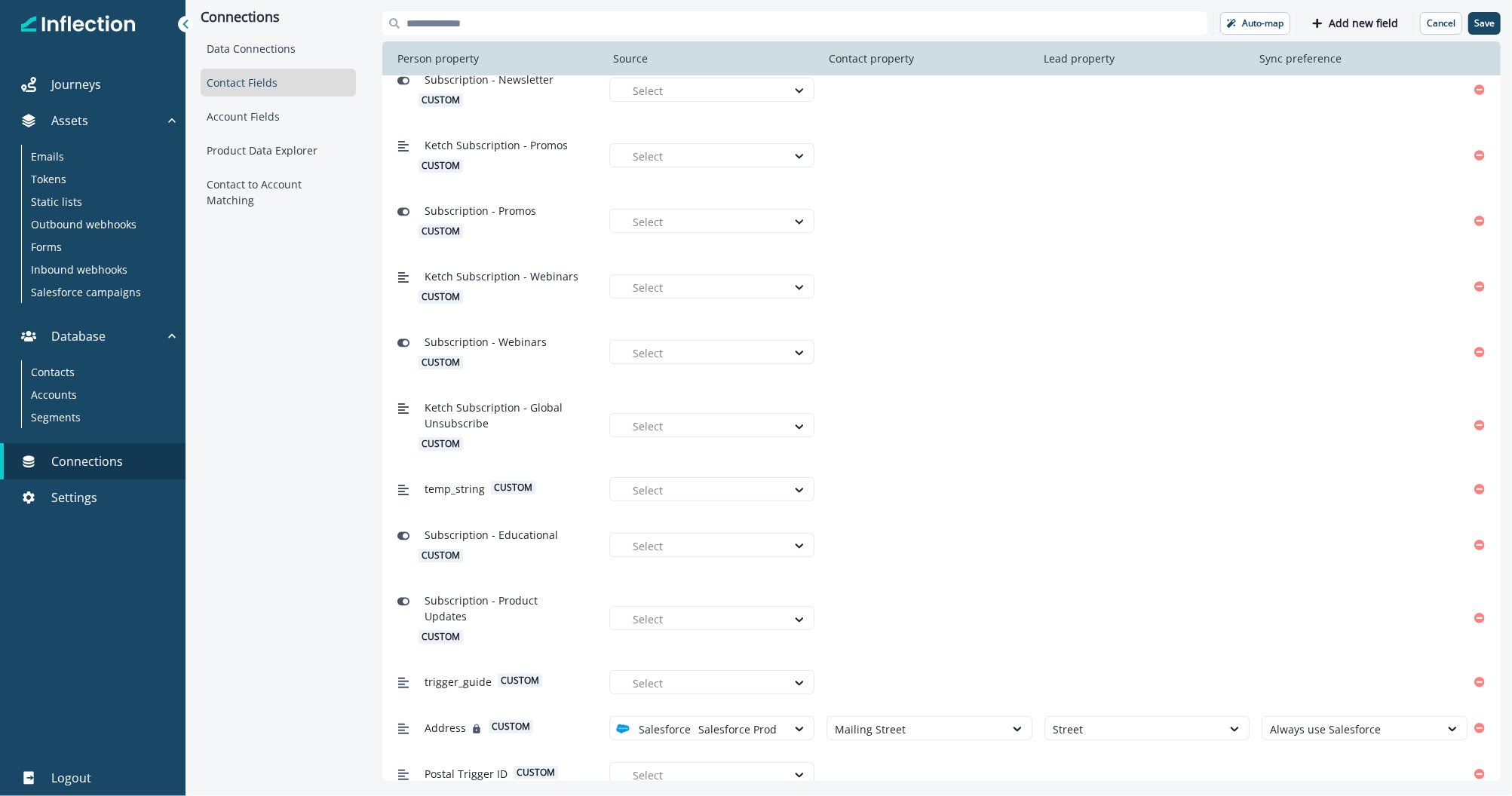
click at [436, 477] on div "temp_string custom" at bounding box center [494, 489] width 206 height 28
click at [437, 486] on span "temp_string" at bounding box center [455, 489] width 60 height 16
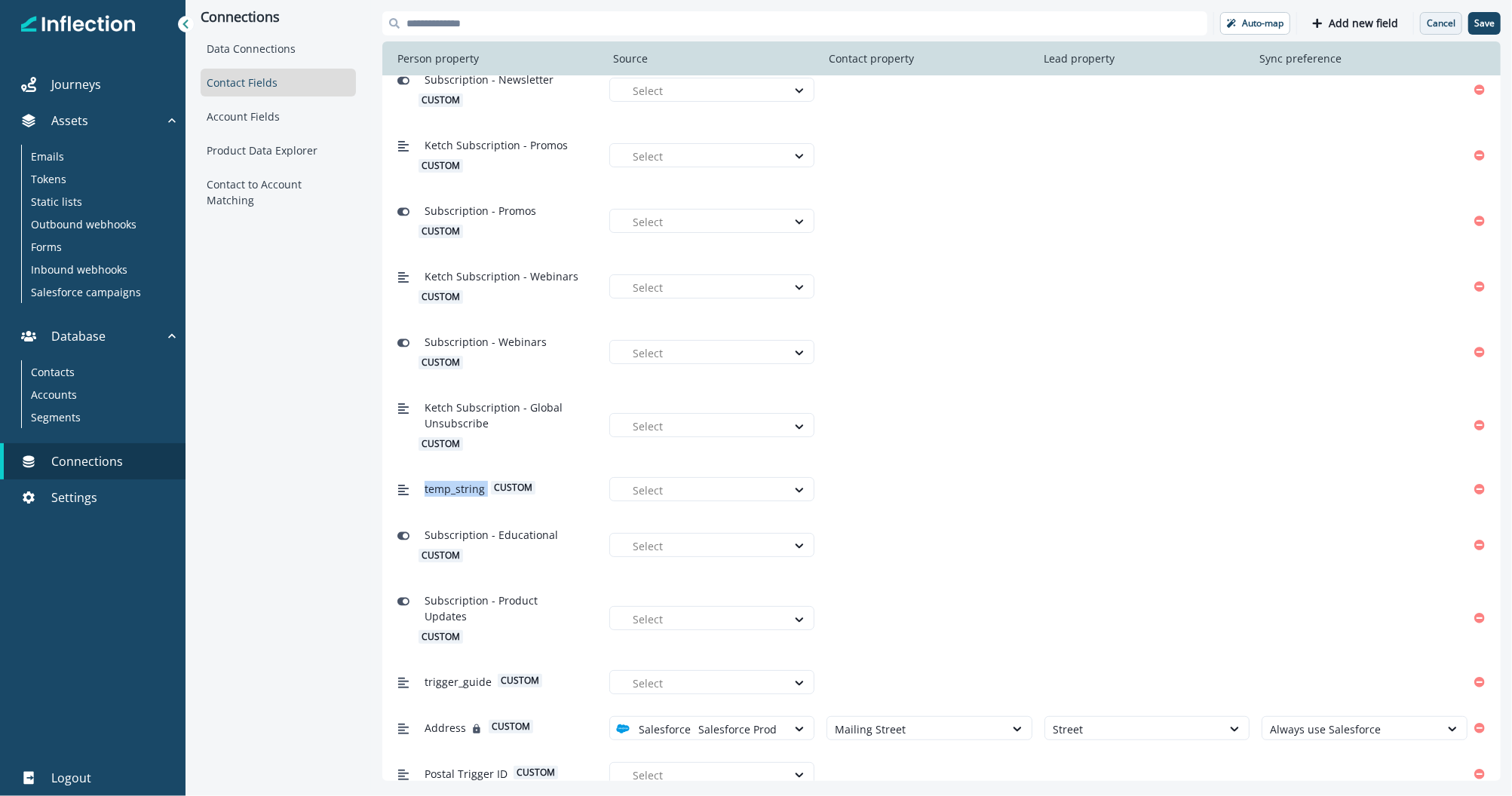
click at [1439, 29] on button "Cancel" at bounding box center [1441, 23] width 42 height 23
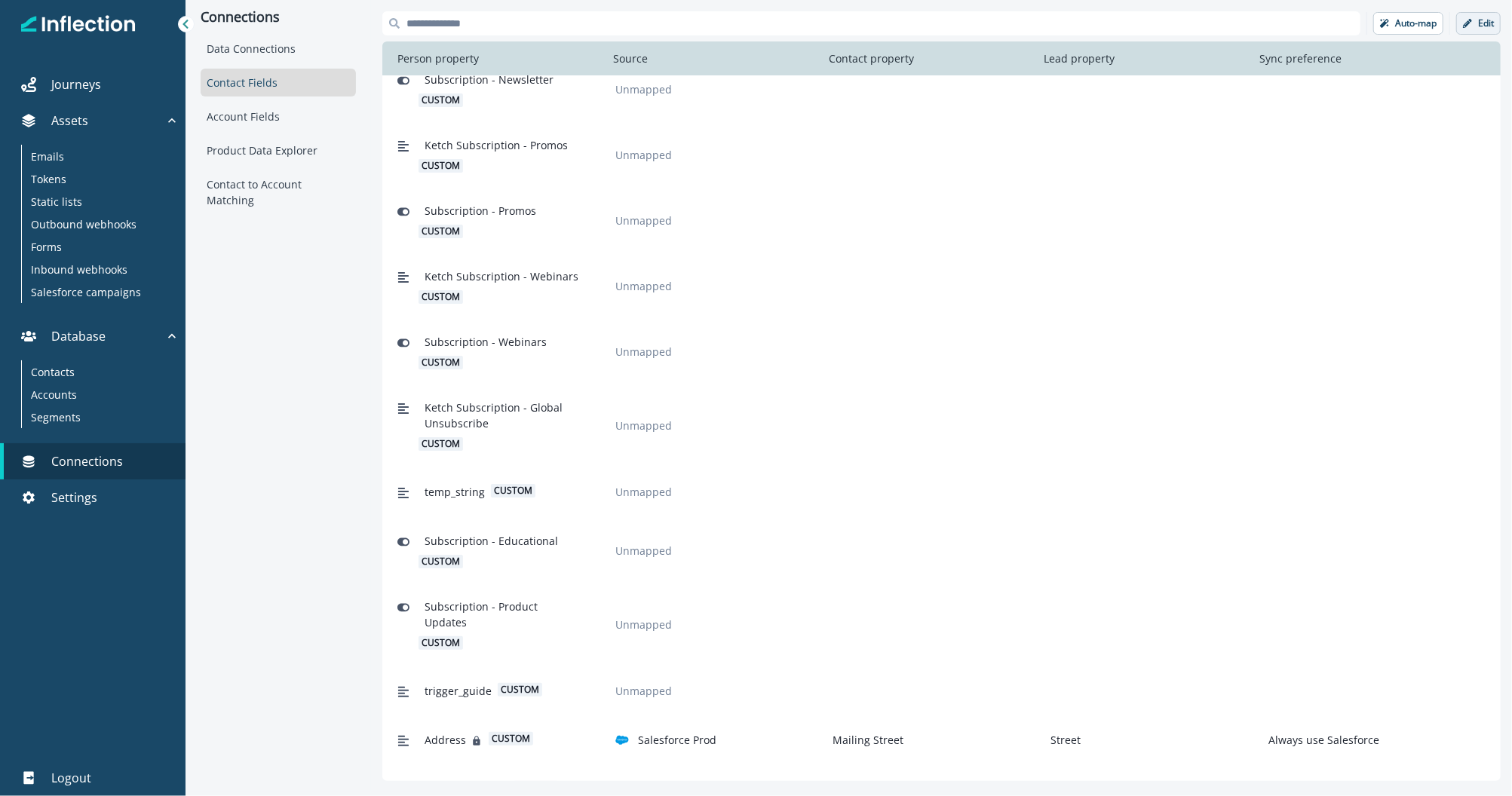
click at [1476, 26] on button "Edit" at bounding box center [1479, 23] width 44 height 23
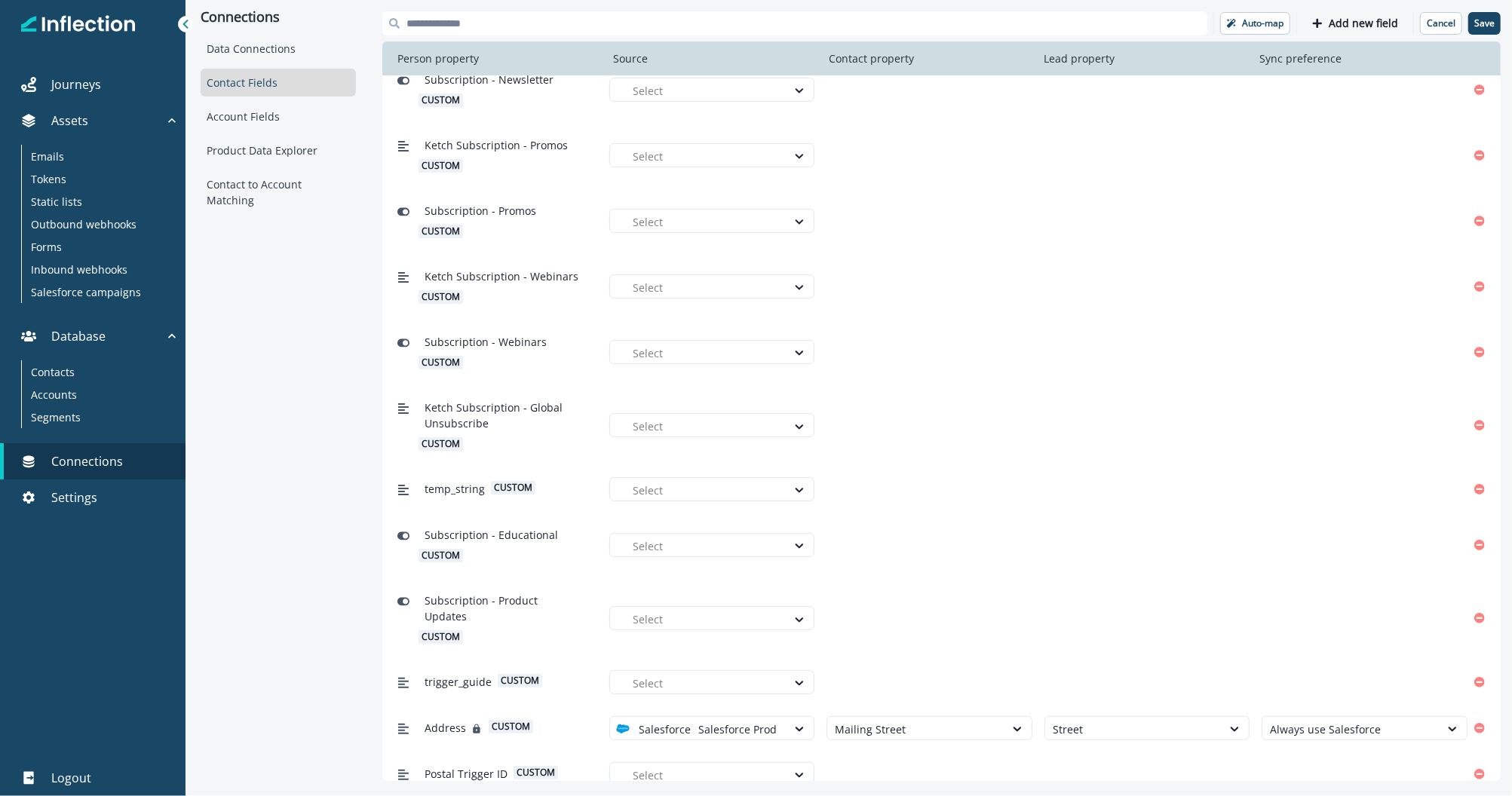
click at [1339, 8] on div "Auto-map Add new field Cancel Save Person property Source Contact property Lead…" at bounding box center [941, 396] width 1141 height 793
click at [1339, 25] on p "Add new field" at bounding box center [1363, 24] width 69 height 13
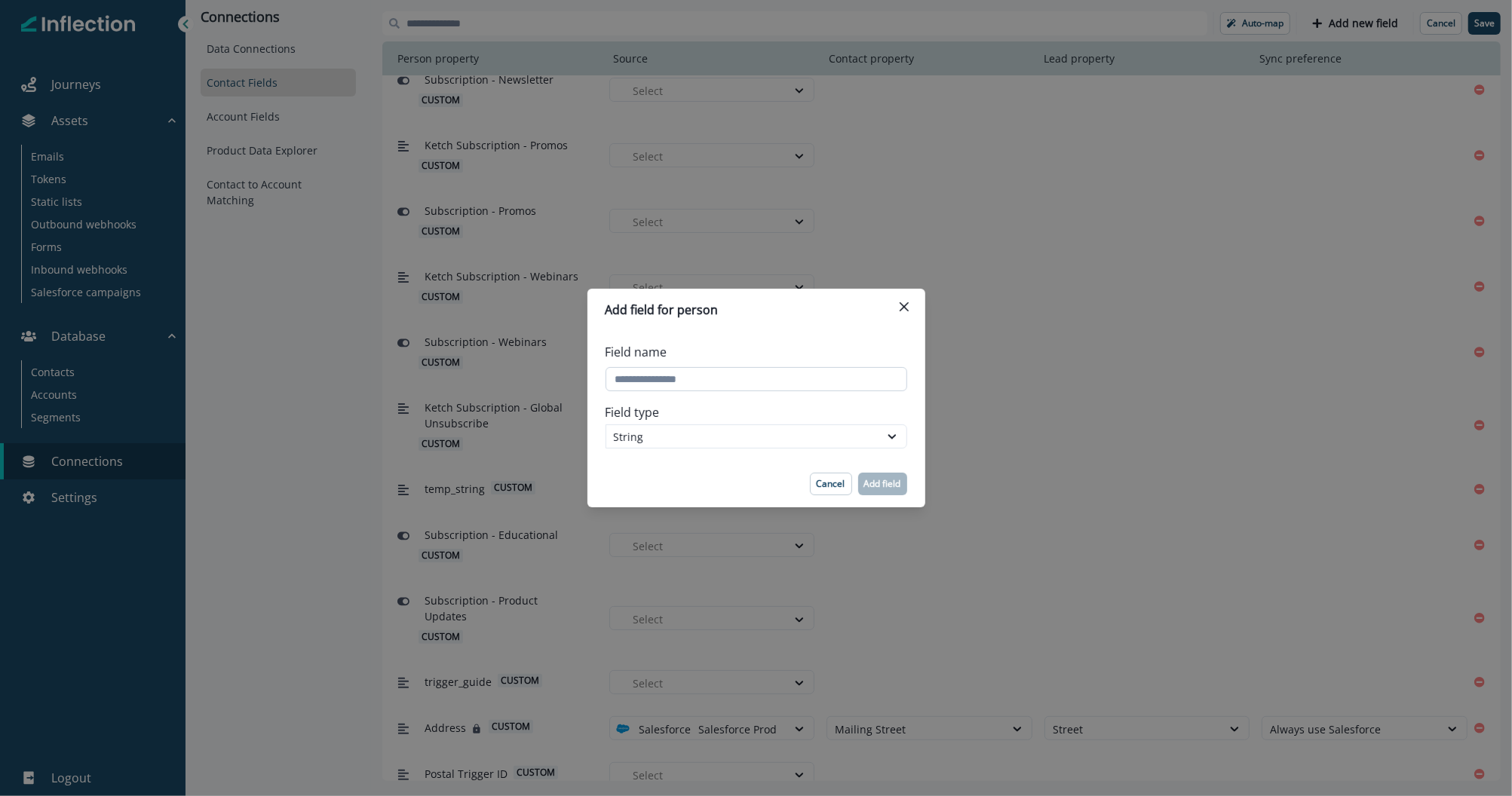
click at [729, 375] on input "Field name" at bounding box center [756, 379] width 302 height 24
type input "**********"
click at [699, 434] on div "String" at bounding box center [742, 437] width 258 height 16
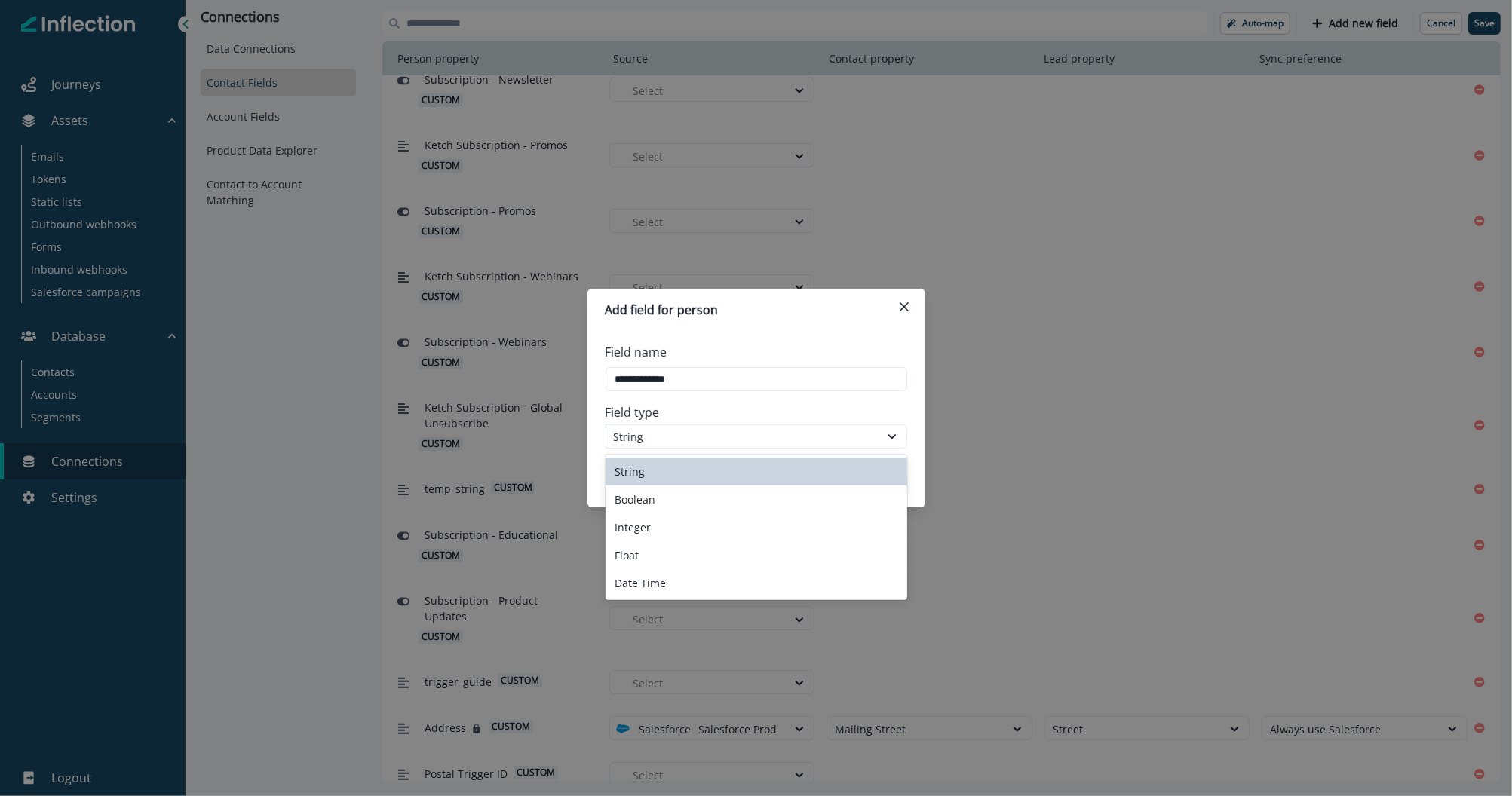
click at [733, 464] on div "String" at bounding box center [756, 471] width 302 height 28
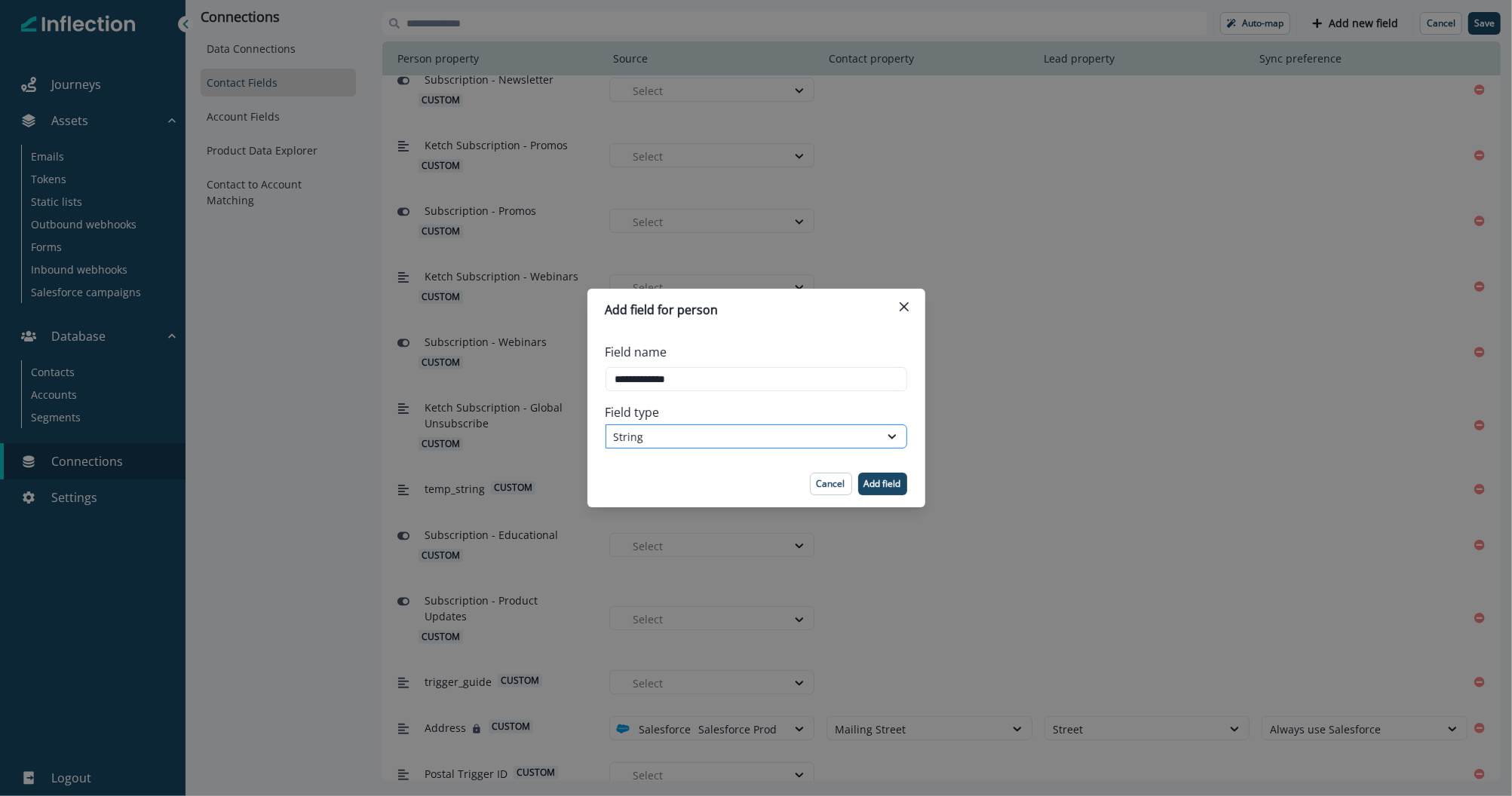
click at [671, 429] on div "String" at bounding box center [742, 437] width 258 height 16
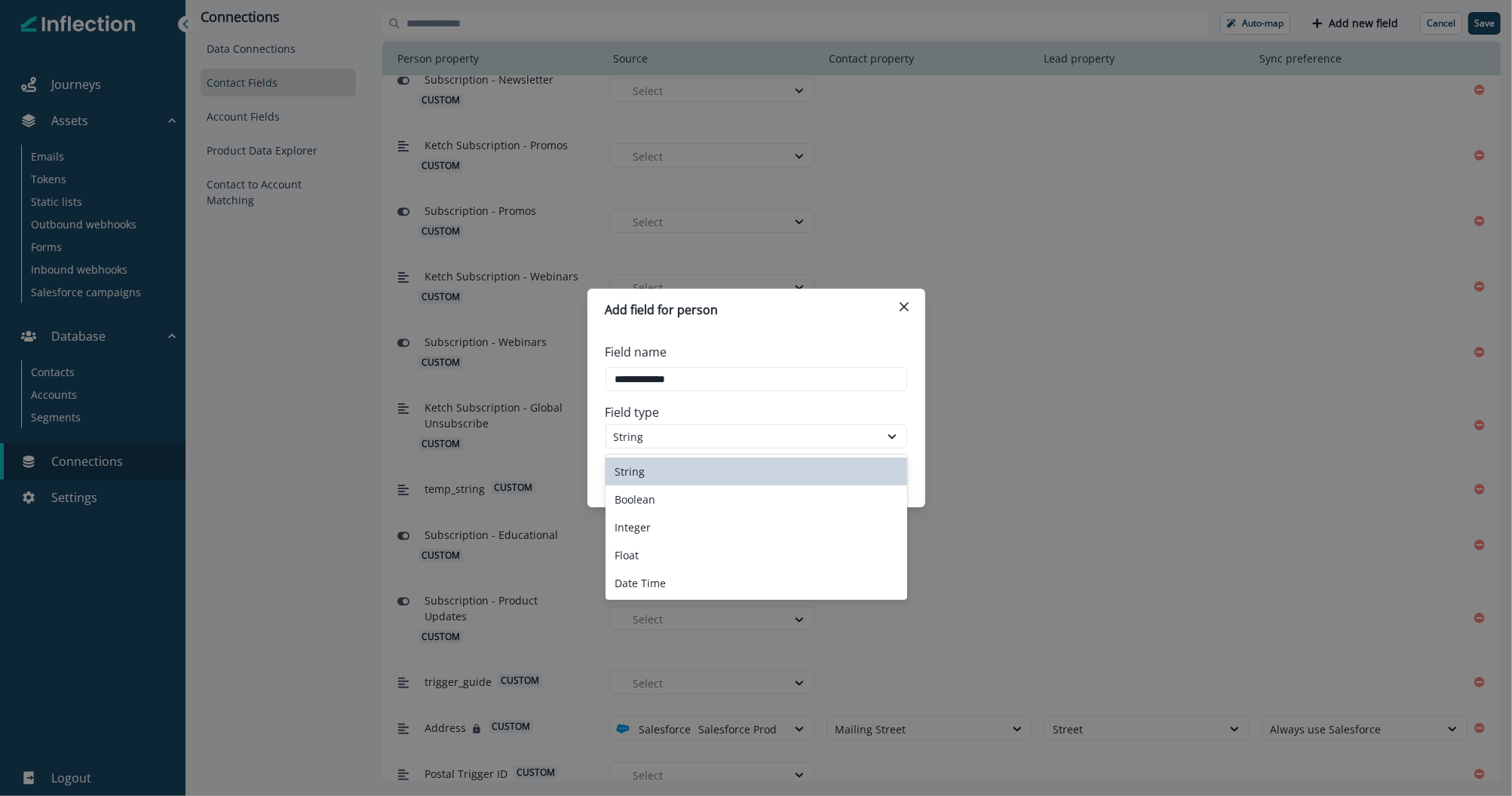
click at [633, 467] on div "String" at bounding box center [756, 471] width 302 height 28
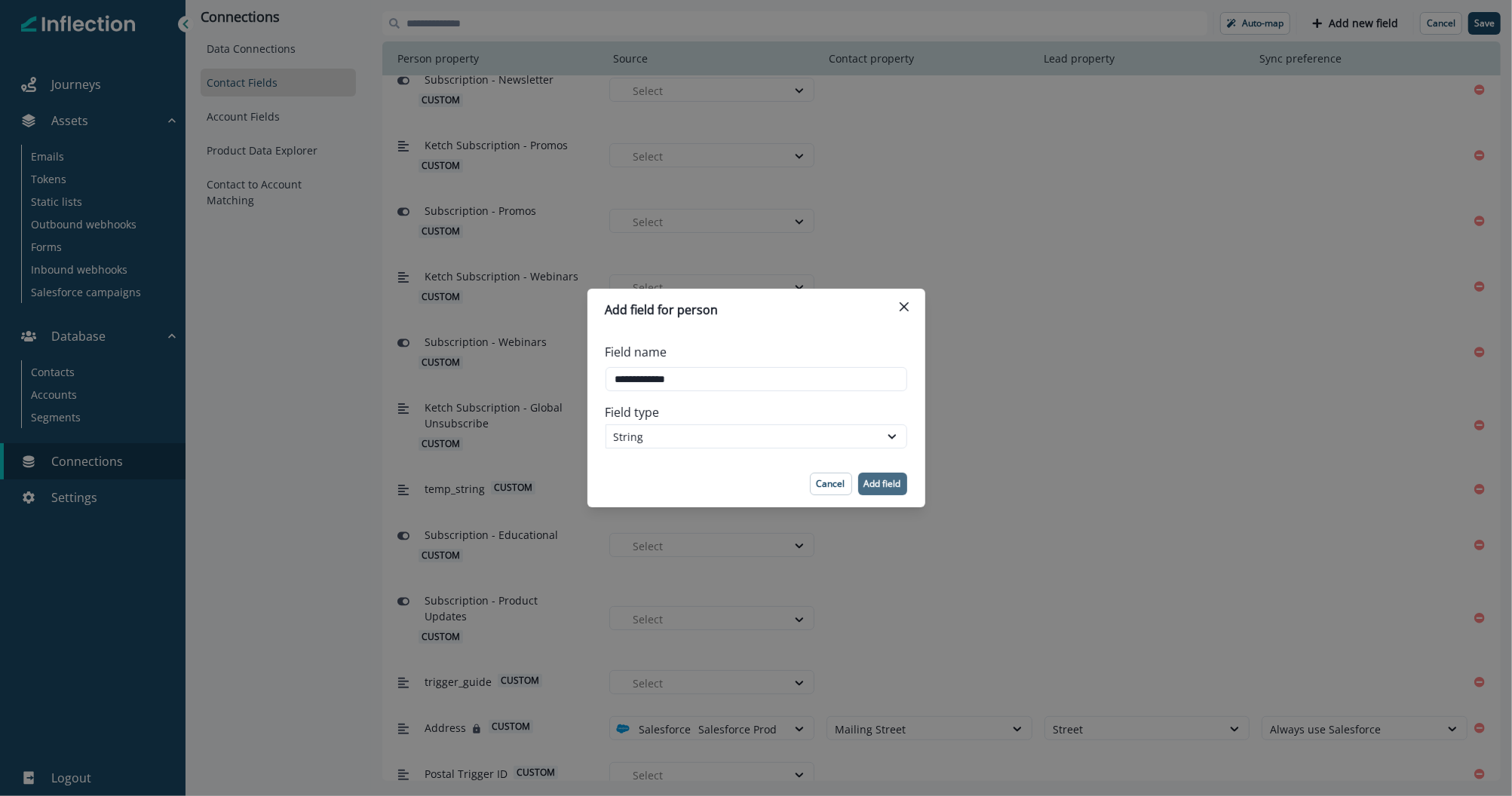
click at [884, 491] on button "Add field" at bounding box center [883, 484] width 49 height 23
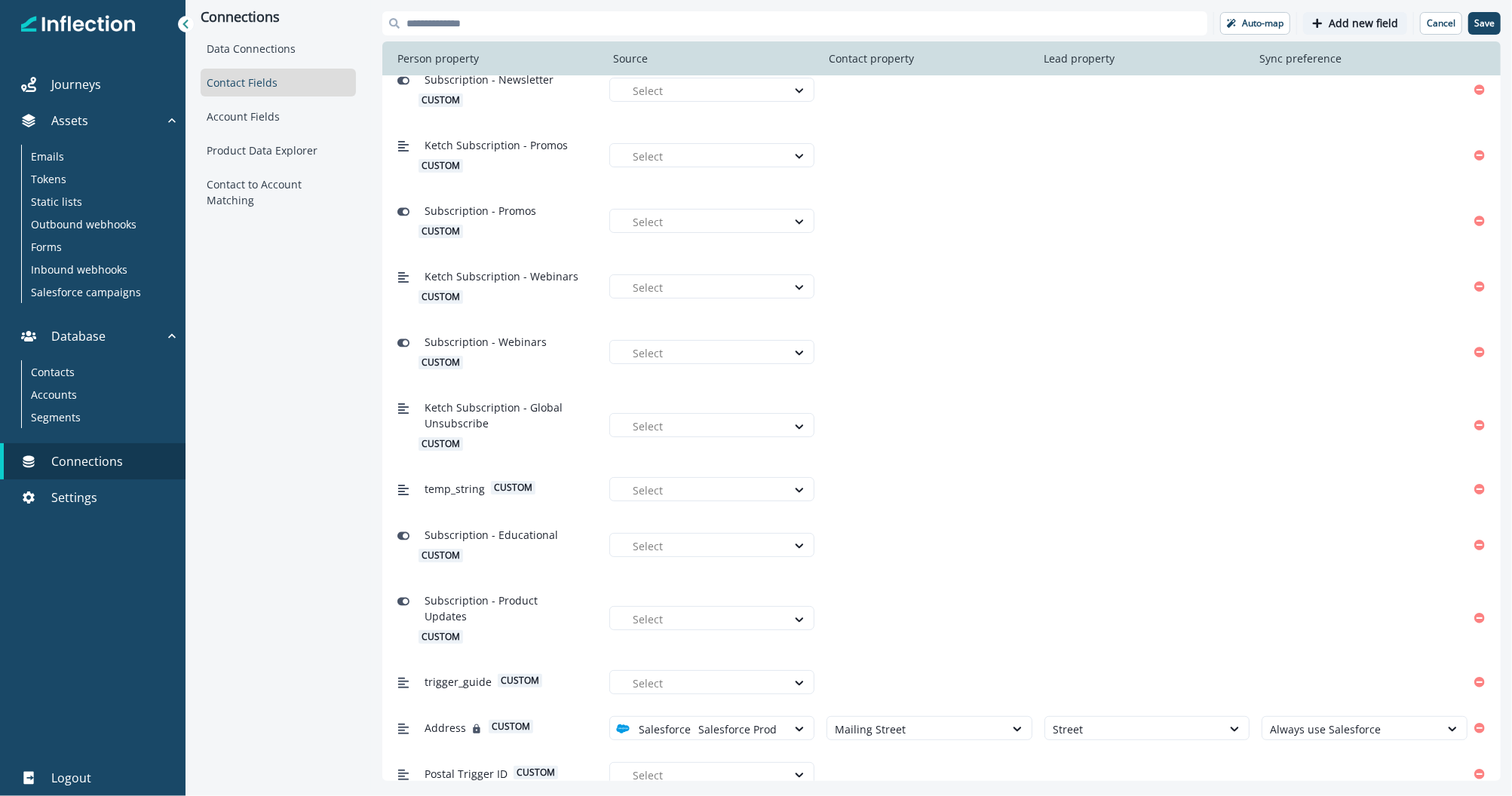
click at [1363, 17] on p "Add new field" at bounding box center [1363, 24] width 69 height 13
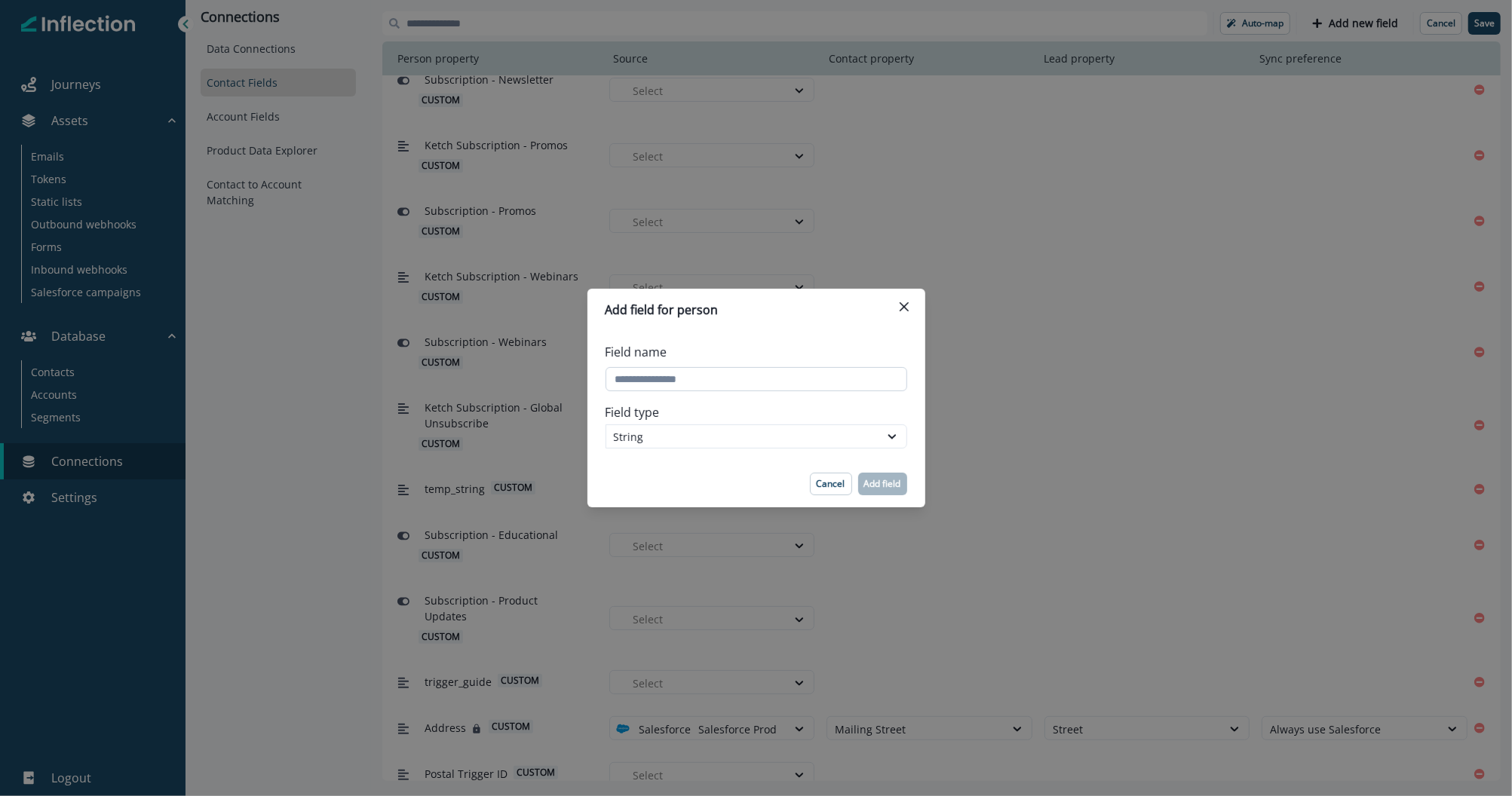
click at [764, 383] on input "Field name" at bounding box center [756, 379] width 302 height 24
type input "**********"
click at [887, 484] on p "Add field" at bounding box center [883, 483] width 37 height 10
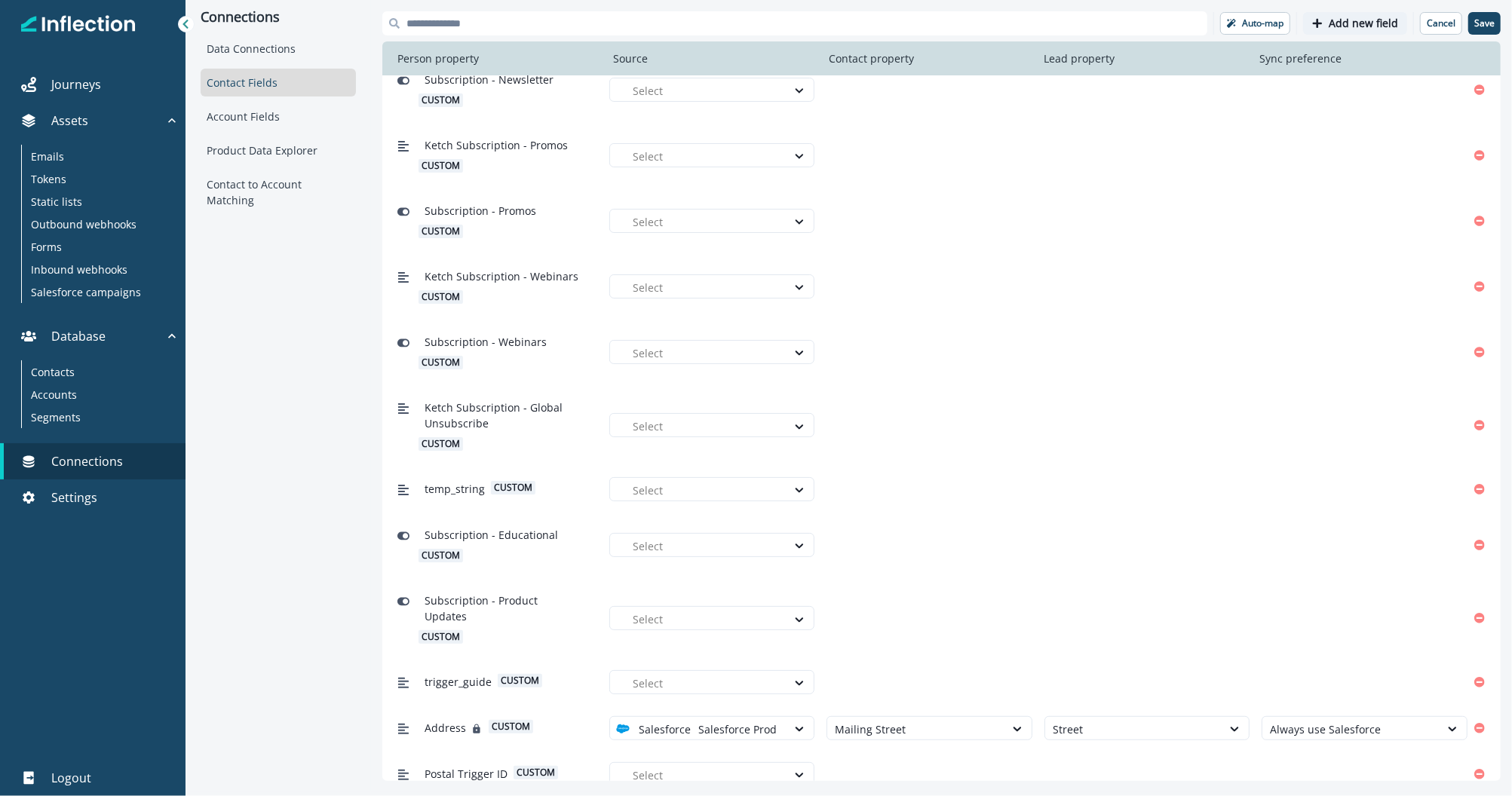
click at [1362, 25] on p "Add new field" at bounding box center [1363, 24] width 69 height 13
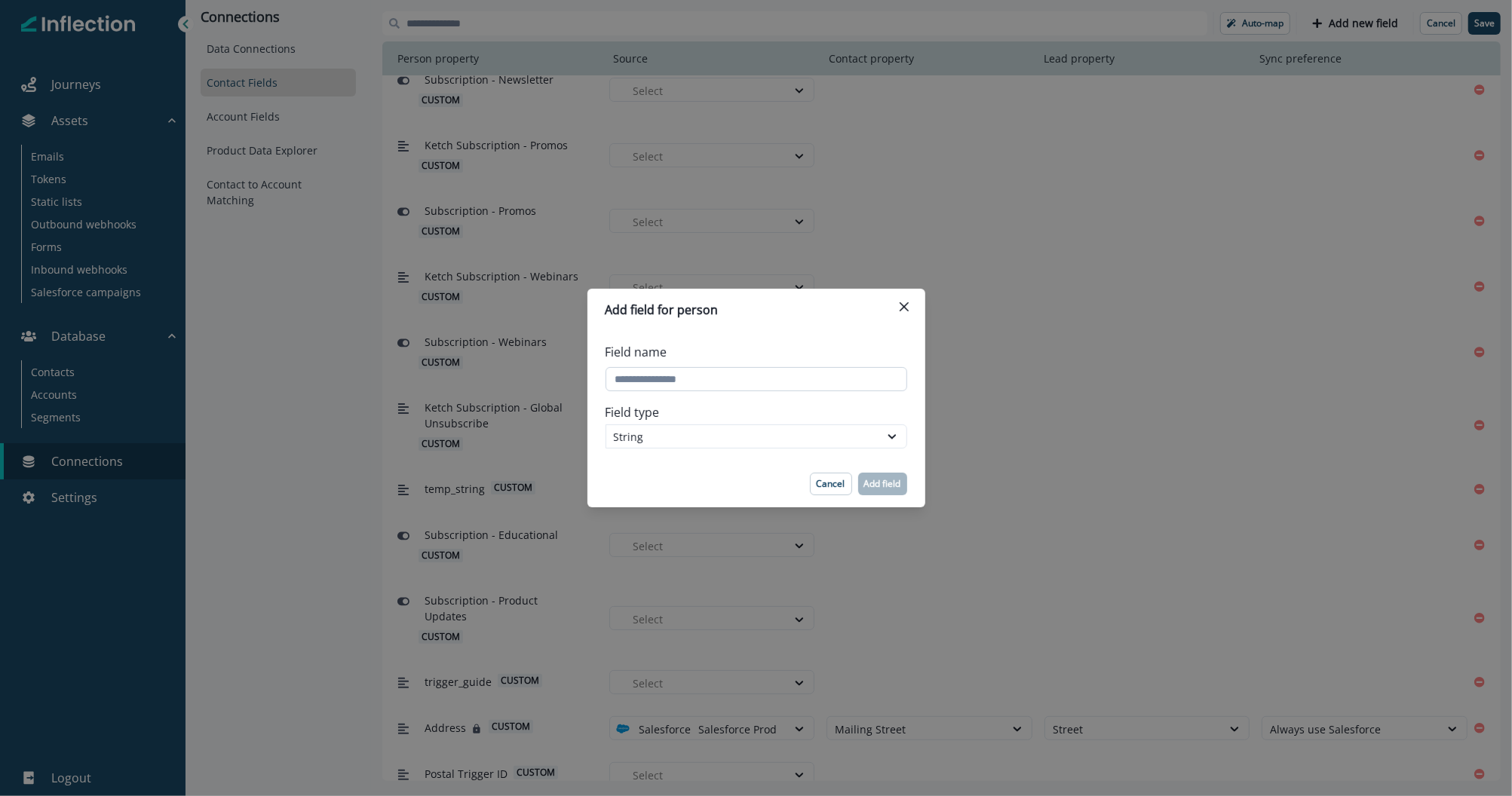
click at [694, 377] on input "Field name" at bounding box center [756, 379] width 302 height 24
type input "**********"
click at [880, 479] on p "Add field" at bounding box center [883, 483] width 37 height 10
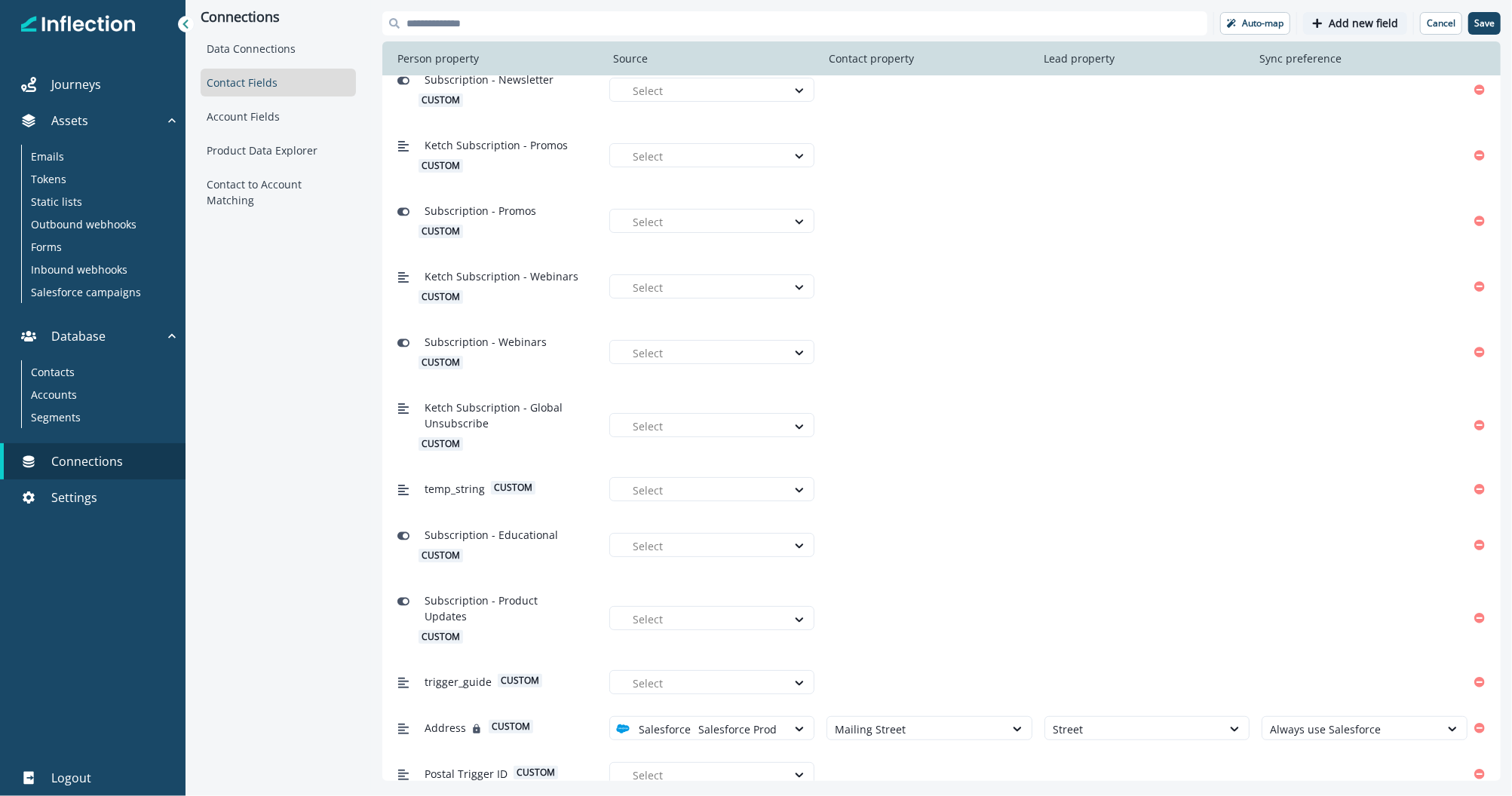
click at [1351, 33] on button "Add new field" at bounding box center [1355, 23] width 104 height 23
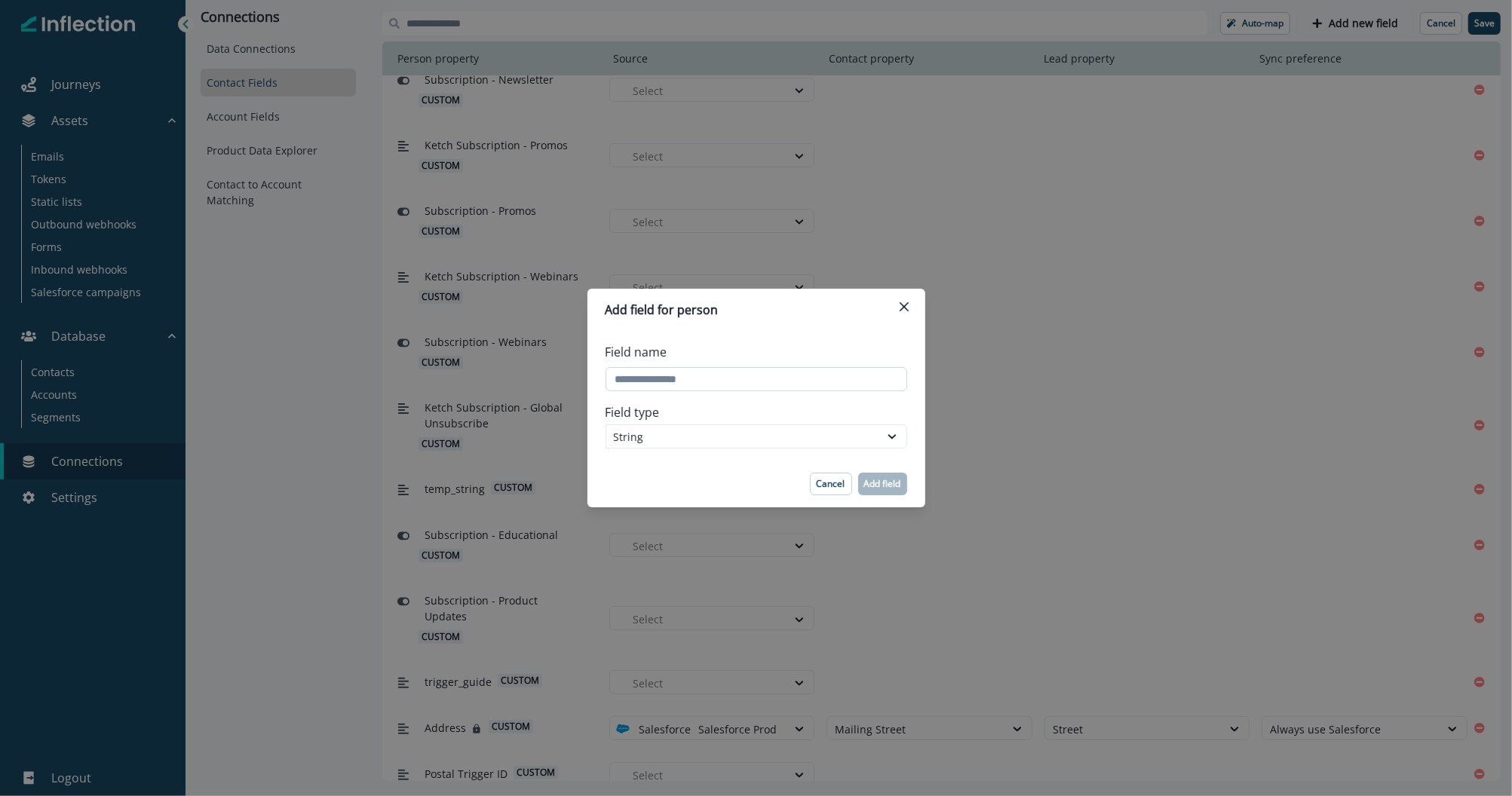
click at [695, 371] on input "Field name" at bounding box center [756, 379] width 302 height 24
type input "*"
type input "**********"
click at [883, 479] on p "Add field" at bounding box center [883, 483] width 37 height 10
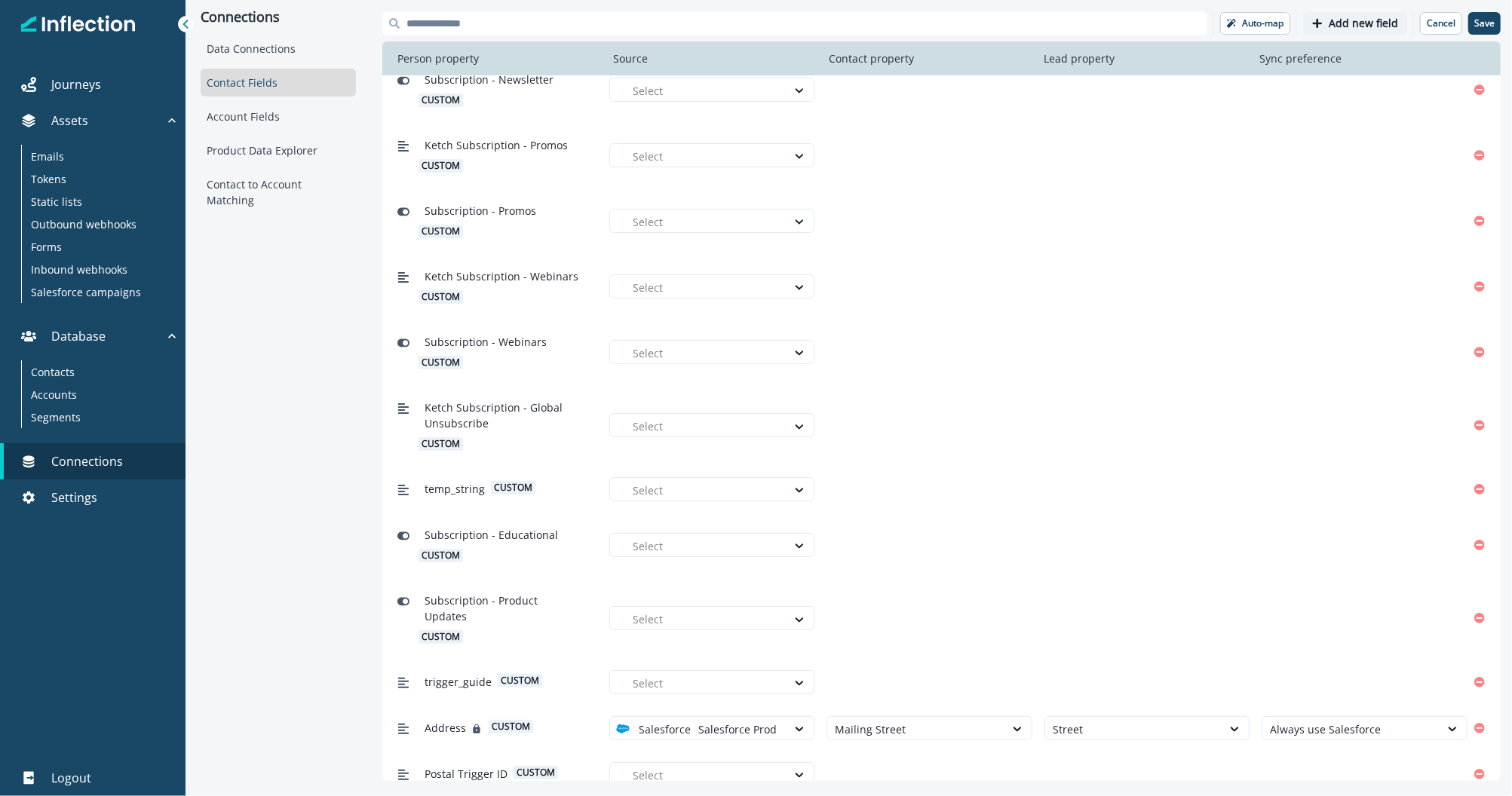
click at [1343, 17] on p "Add new field" at bounding box center [1363, 24] width 69 height 13
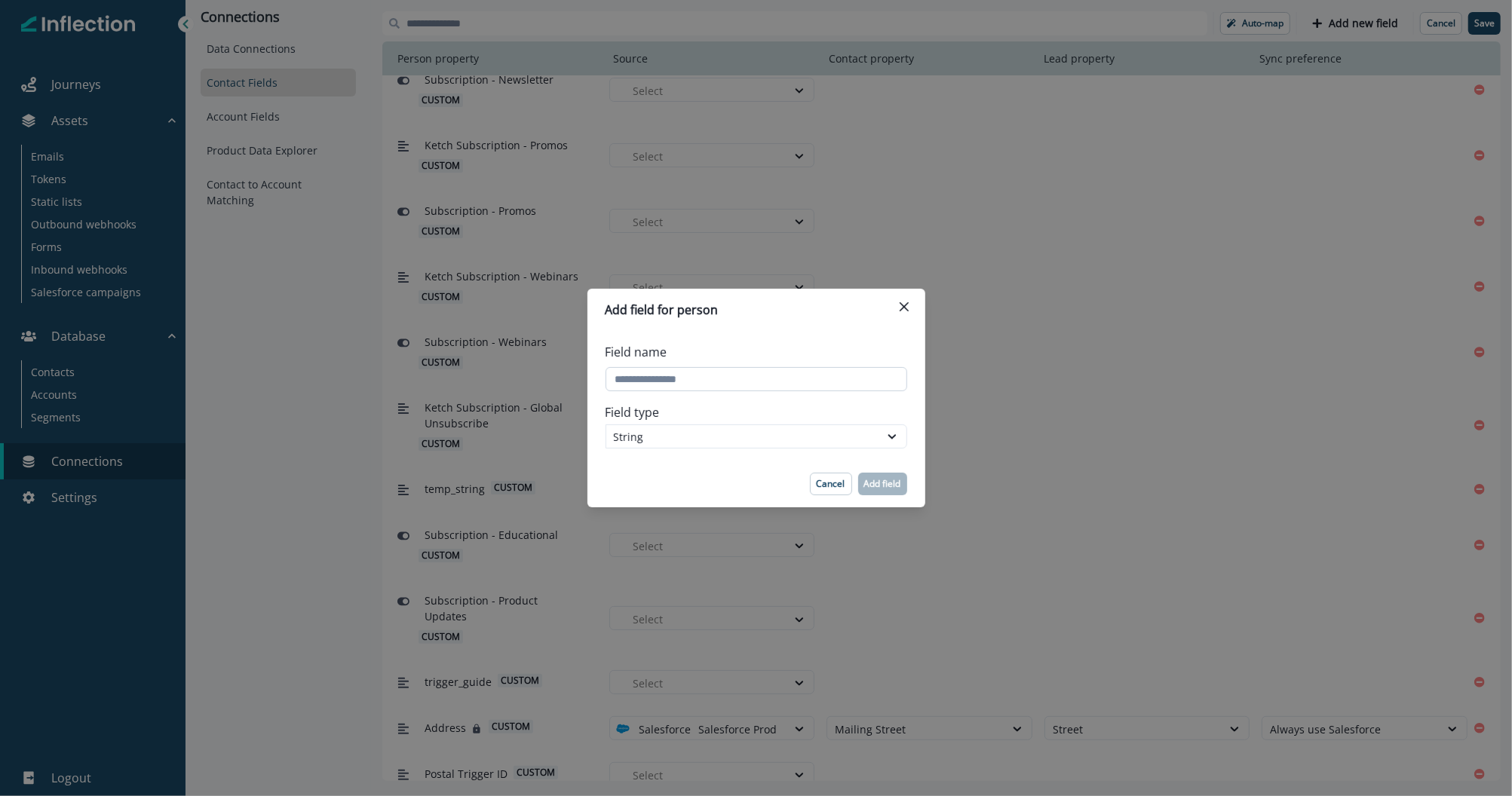
click at [670, 383] on input "Field name" at bounding box center [756, 379] width 302 height 24
type input "**********"
click at [888, 480] on p "Add field" at bounding box center [883, 483] width 37 height 10
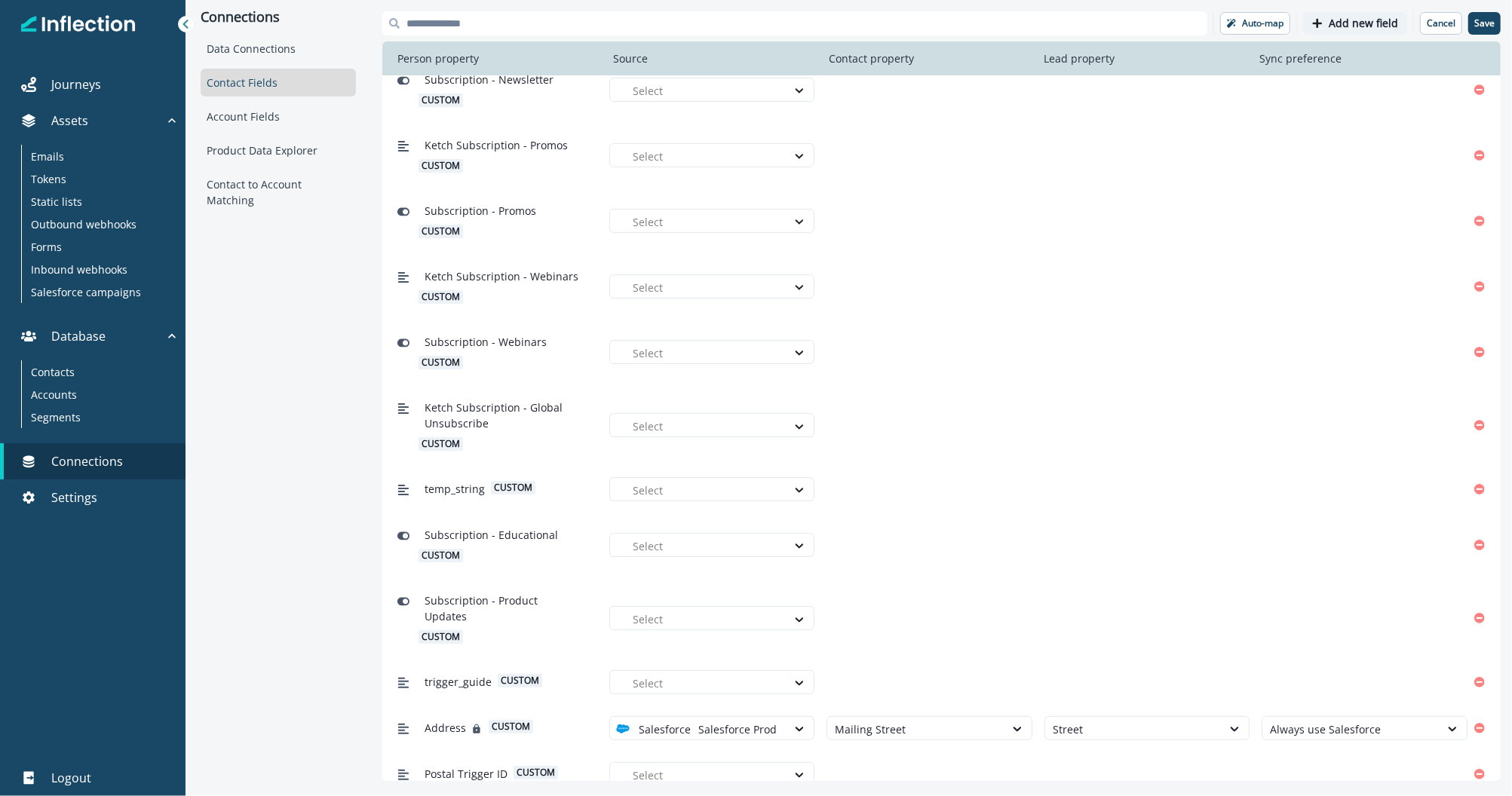
click at [1357, 17] on p "Add new field" at bounding box center [1363, 24] width 69 height 13
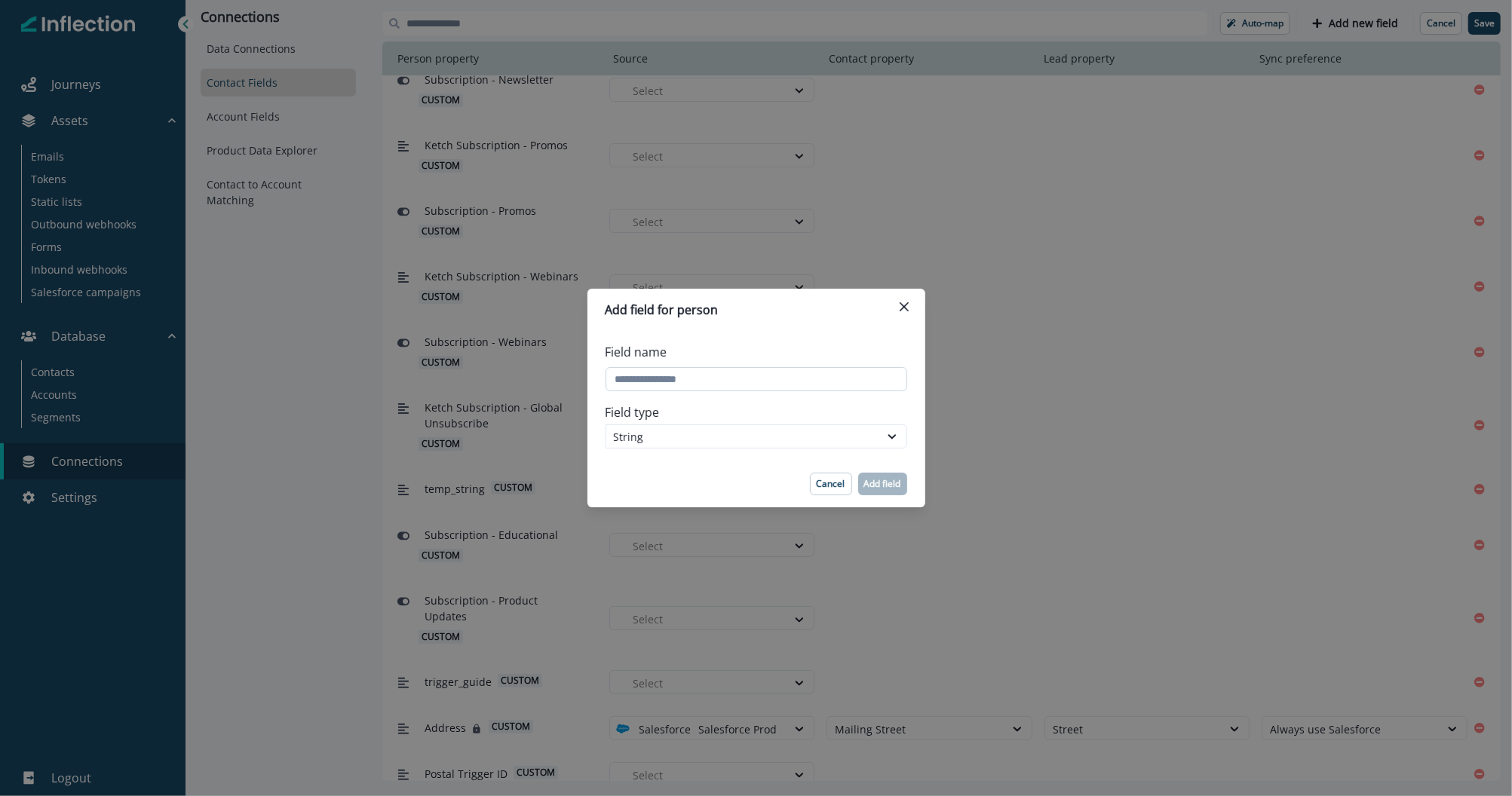
click at [704, 367] on input "Field name" at bounding box center [756, 379] width 302 height 24
type input "**********"
click at [873, 482] on p "Add field" at bounding box center [883, 483] width 37 height 10
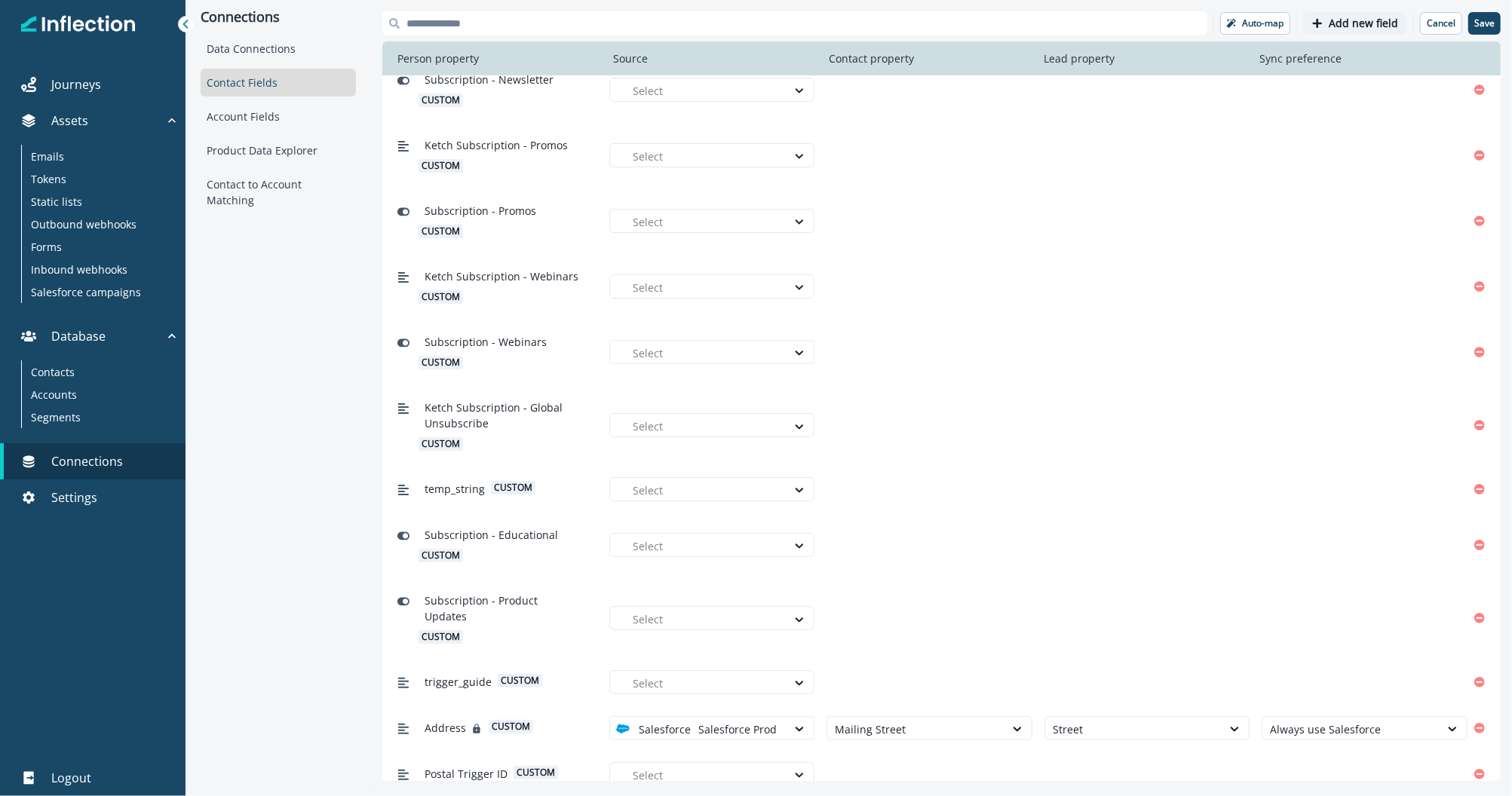
click at [1360, 17] on p "Add new field" at bounding box center [1363, 24] width 69 height 13
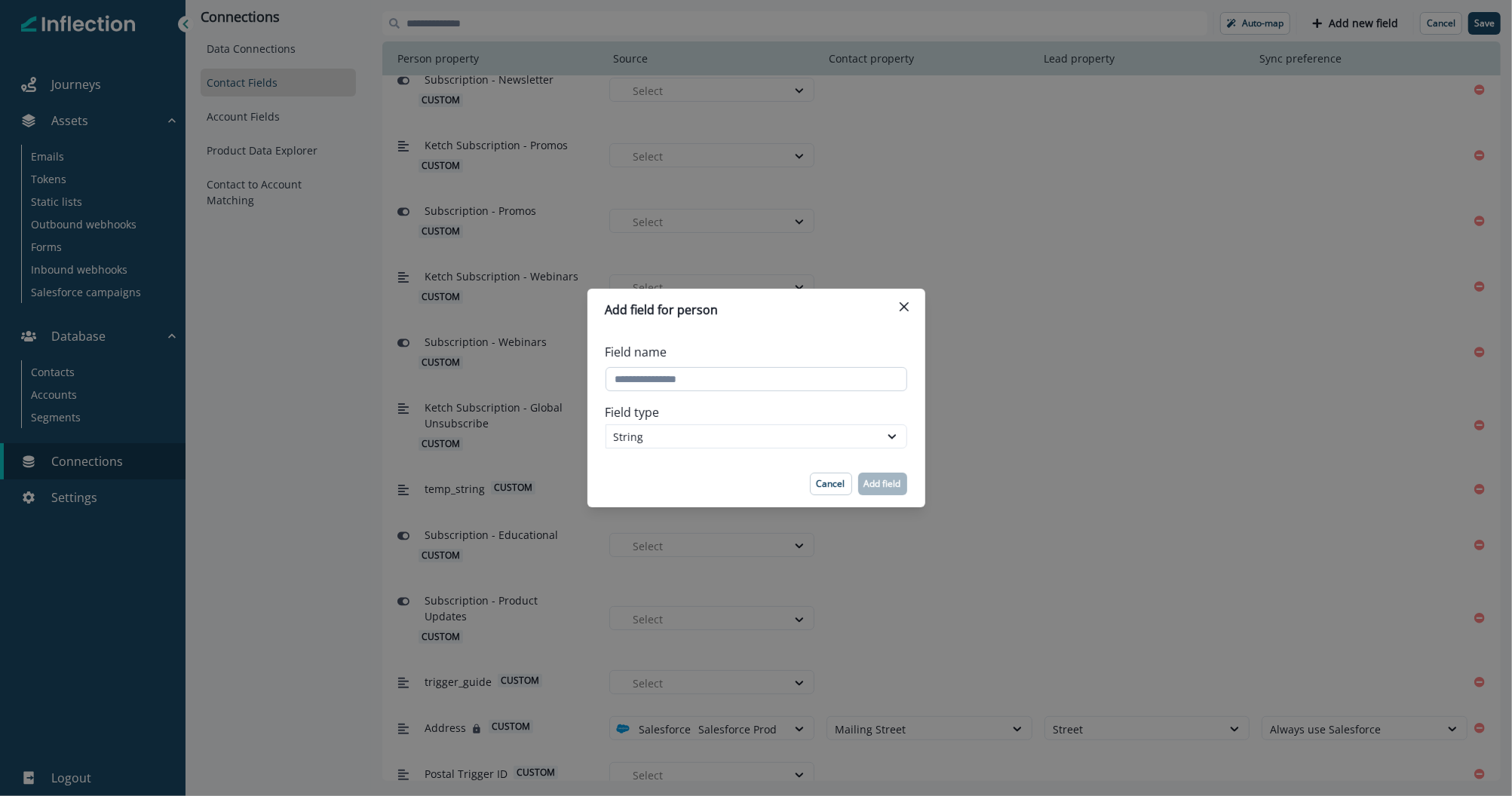
click at [730, 372] on input "Field name" at bounding box center [756, 379] width 302 height 24
type input "**********"
click at [897, 476] on button "Add field" at bounding box center [883, 484] width 49 height 23
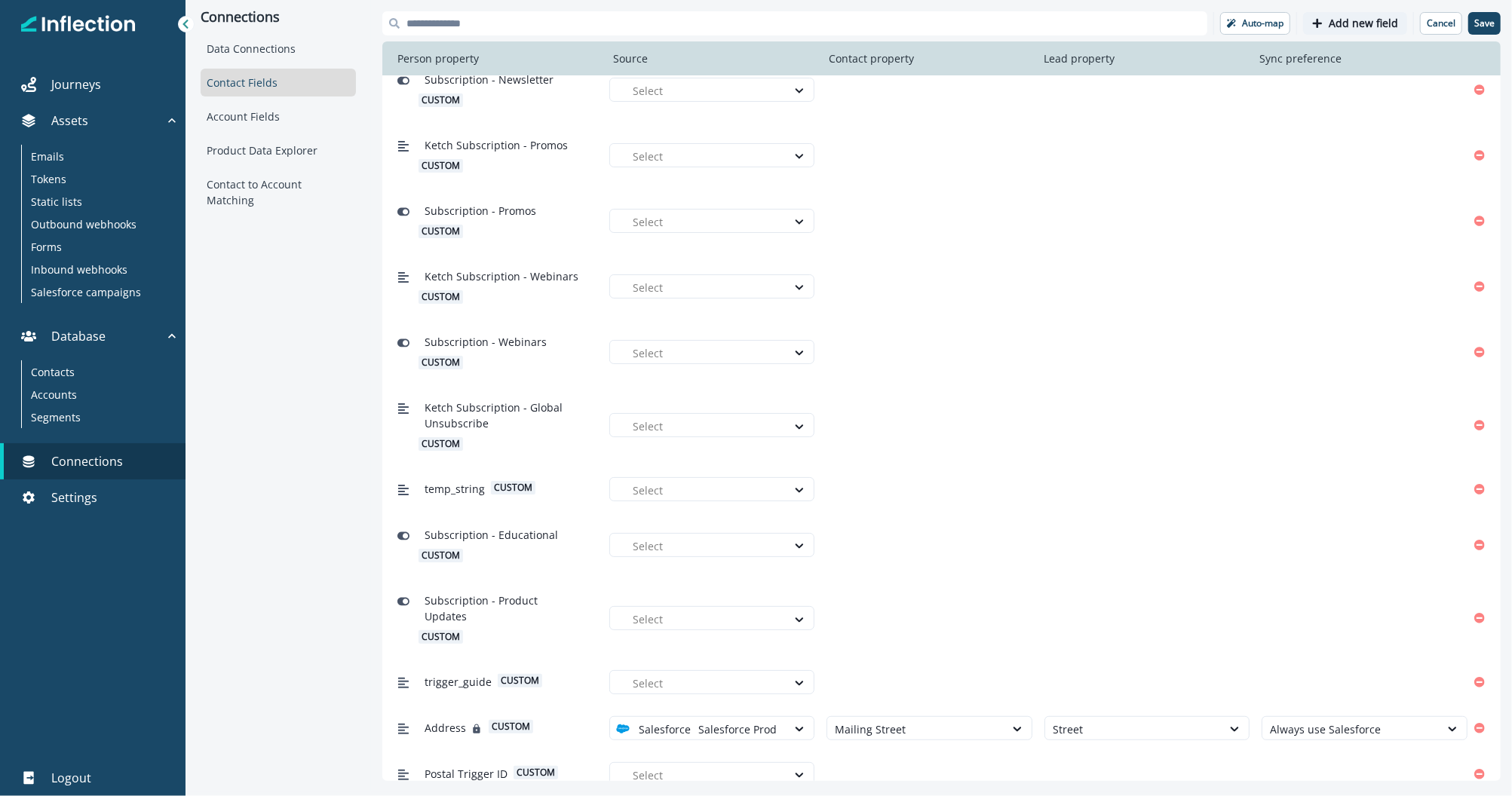
click at [1340, 25] on p "Add new field" at bounding box center [1363, 24] width 69 height 13
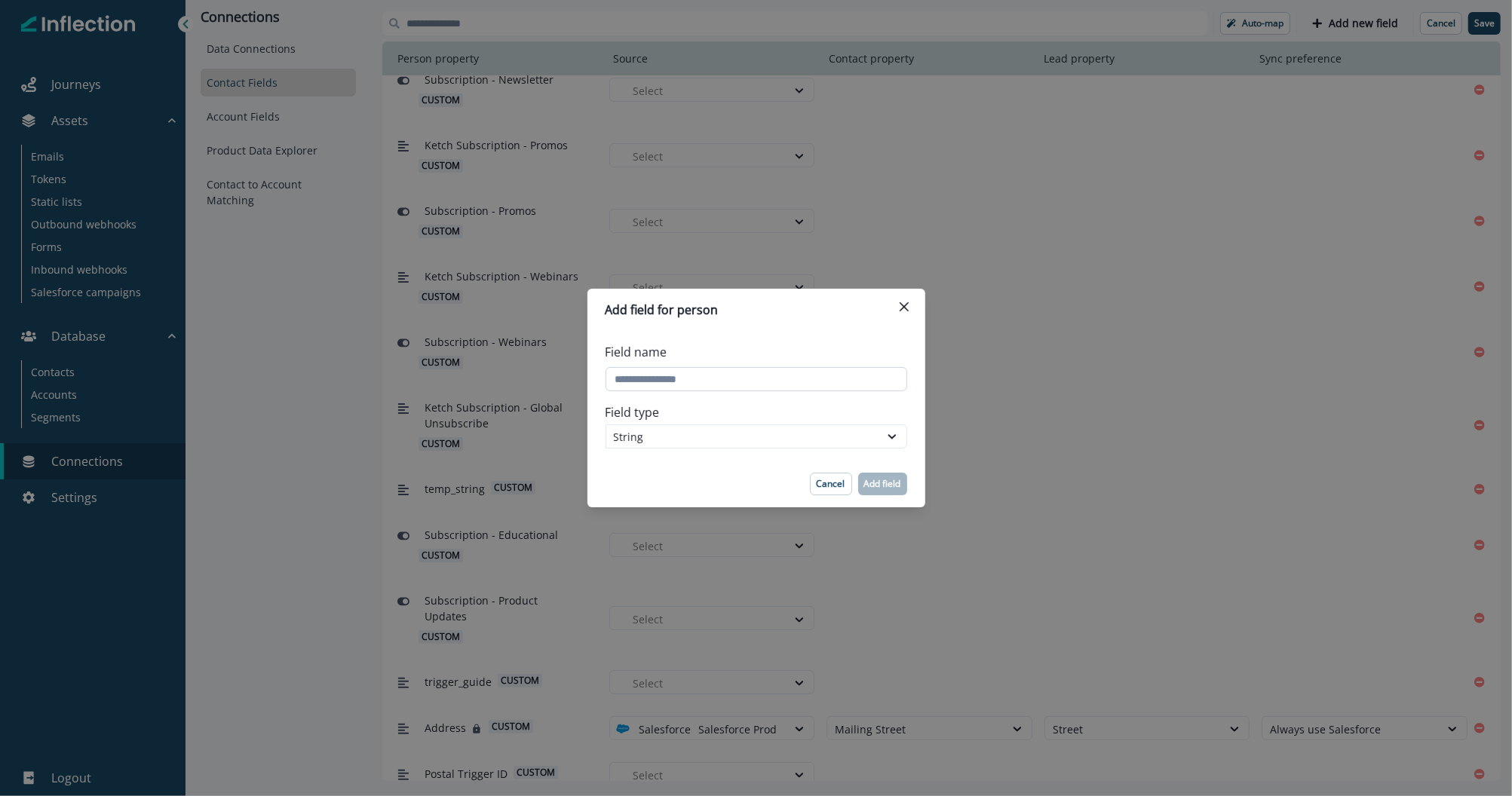
click at [698, 371] on input "Field name" at bounding box center [756, 379] width 302 height 24
type input "**********"
click at [883, 481] on p "Add field" at bounding box center [883, 483] width 37 height 10
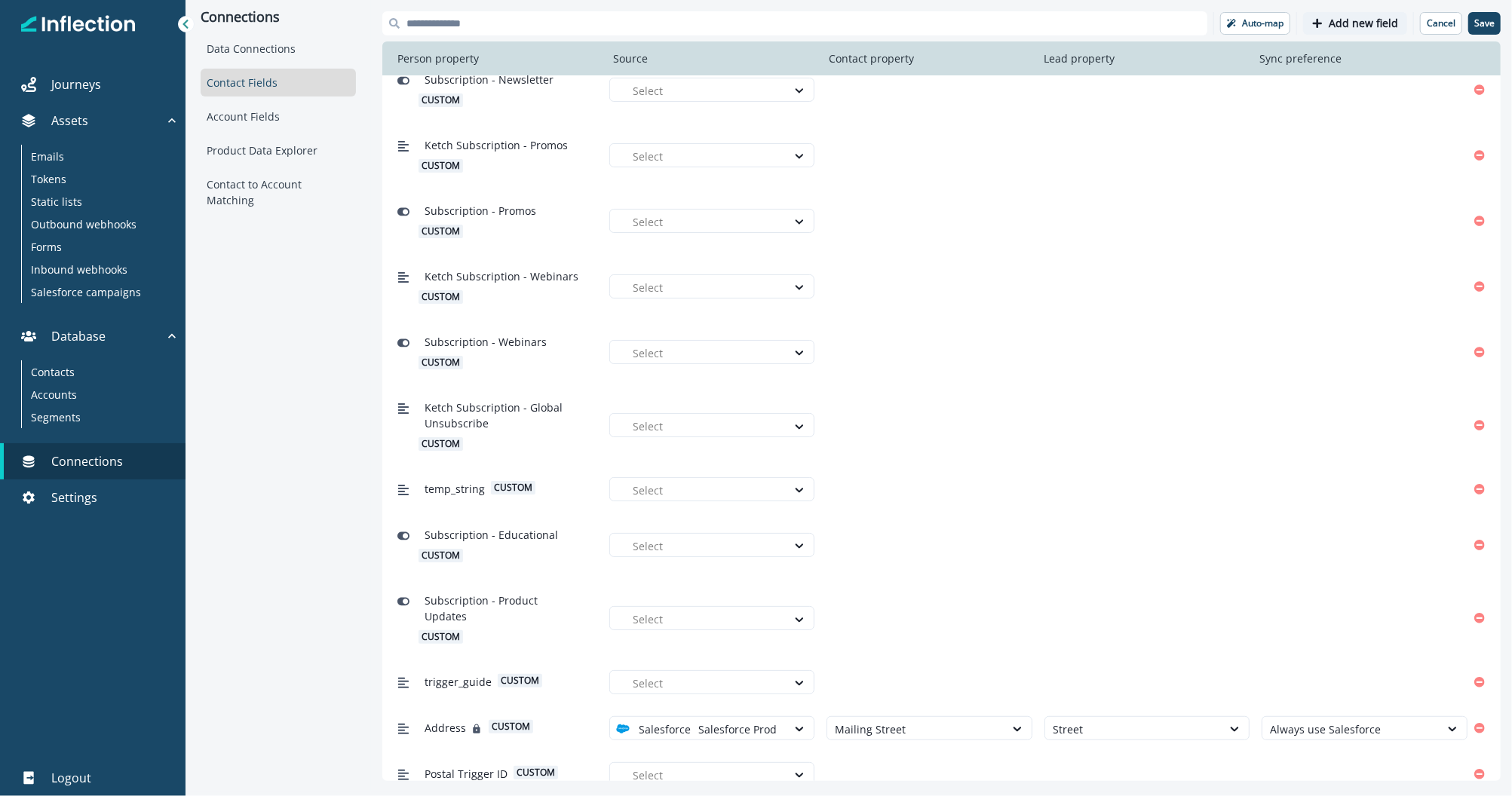
click at [1338, 25] on p "Add new field" at bounding box center [1363, 24] width 69 height 13
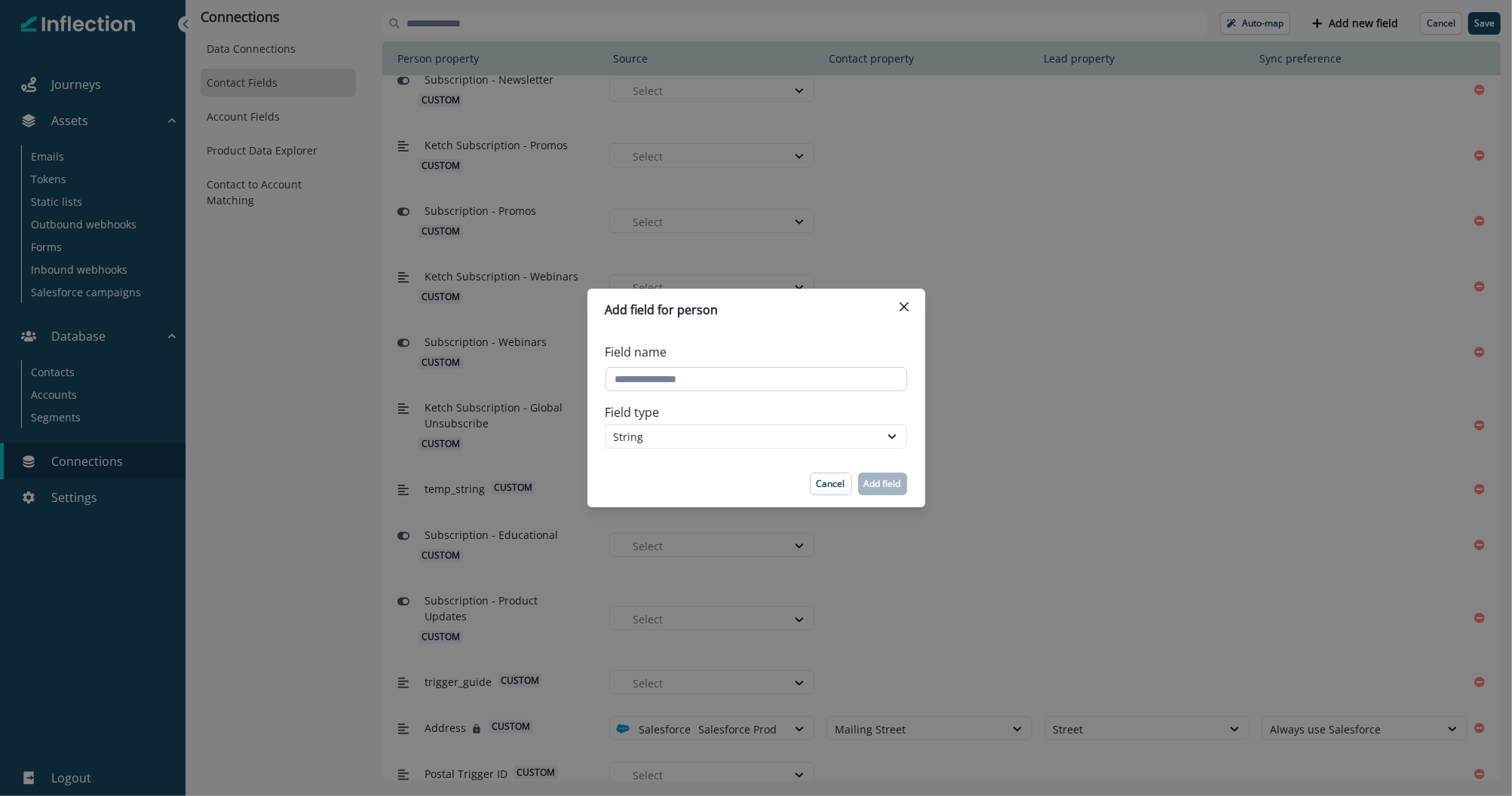
click at [764, 390] on input "Field name" at bounding box center [756, 379] width 302 height 24
type input "**********"
click at [894, 479] on p "Add field" at bounding box center [883, 483] width 37 height 10
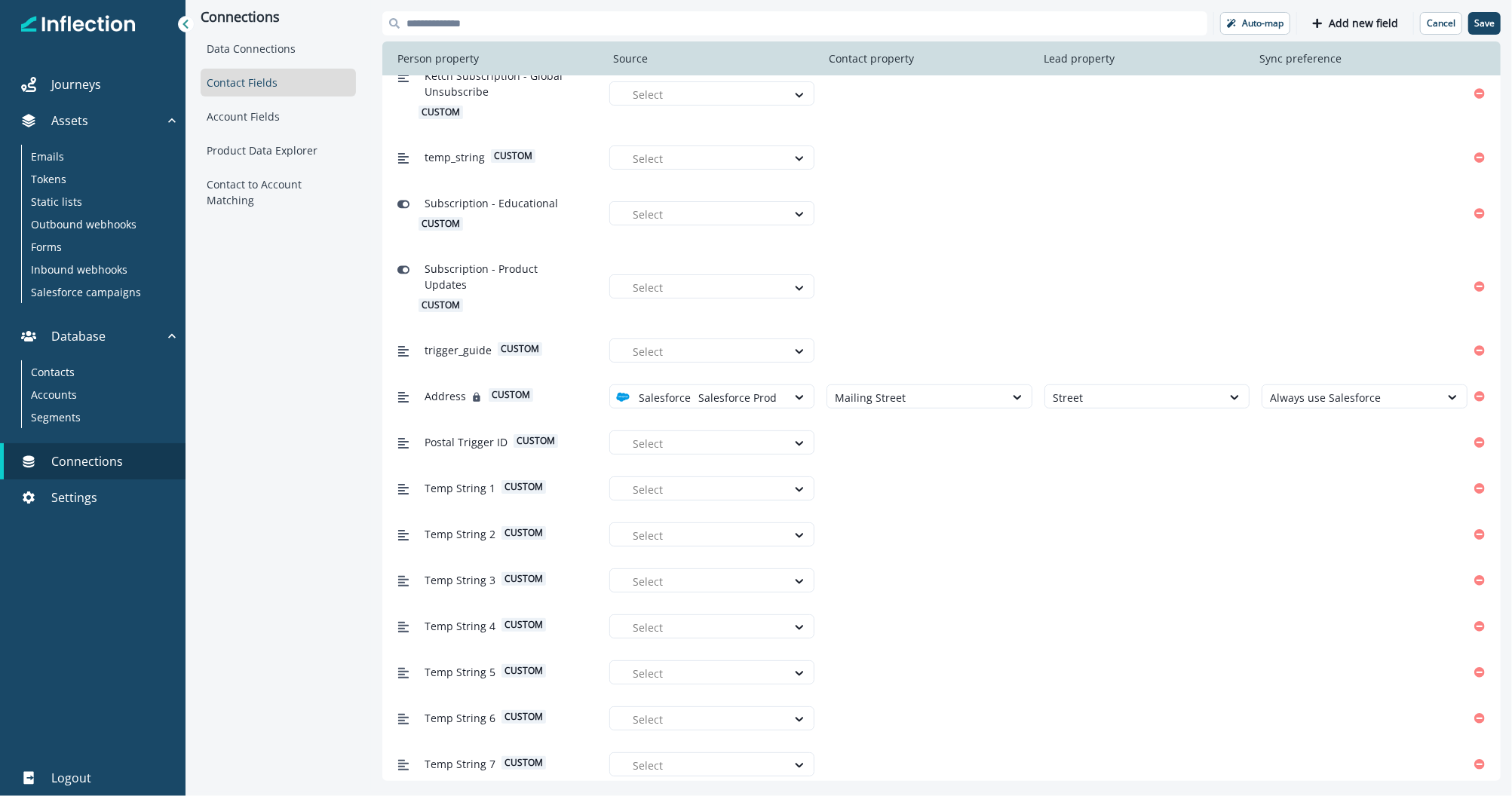
scroll to position [5358, 0]
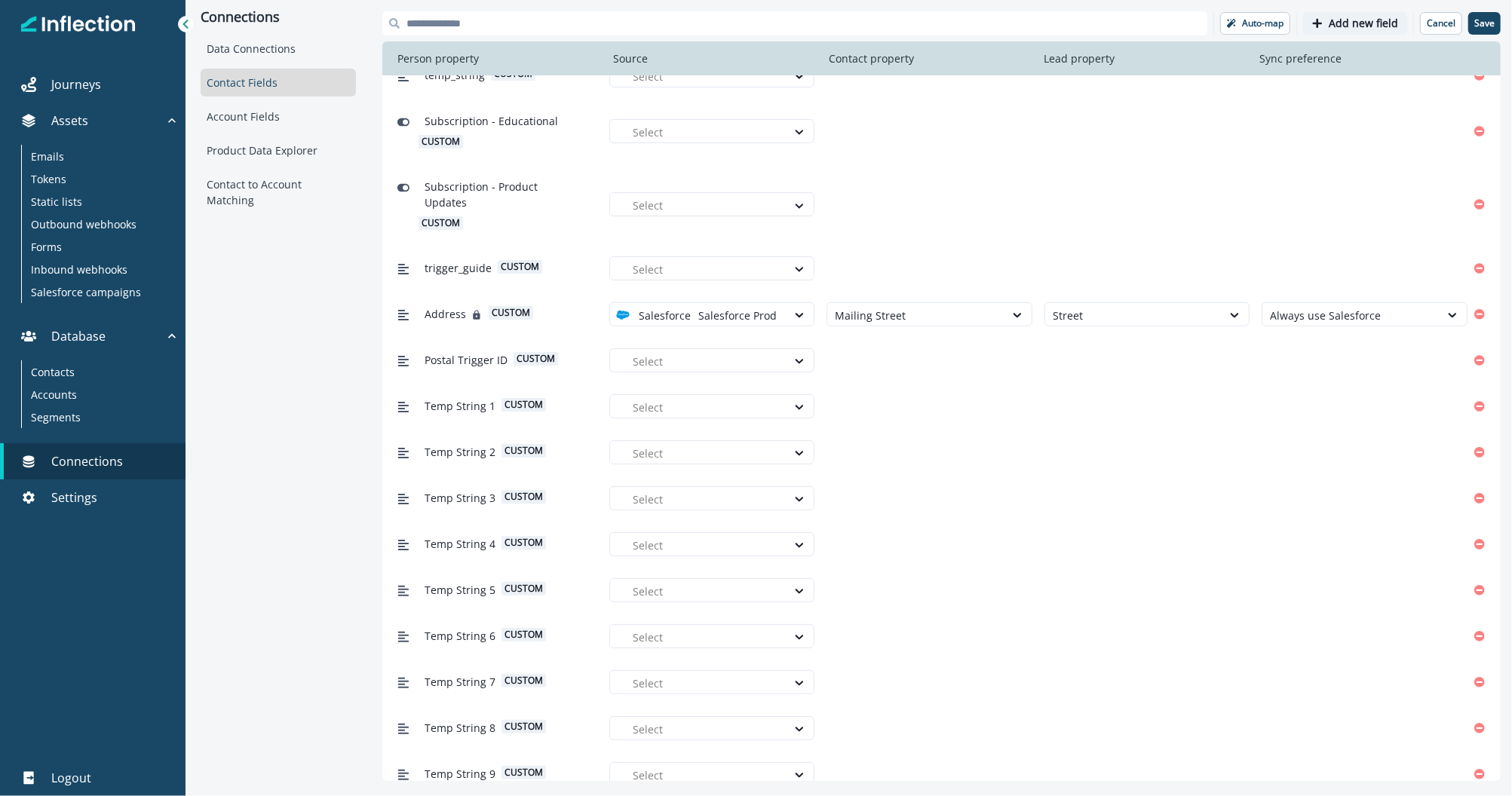
click at [1345, 24] on p "Add new field" at bounding box center [1363, 24] width 69 height 13
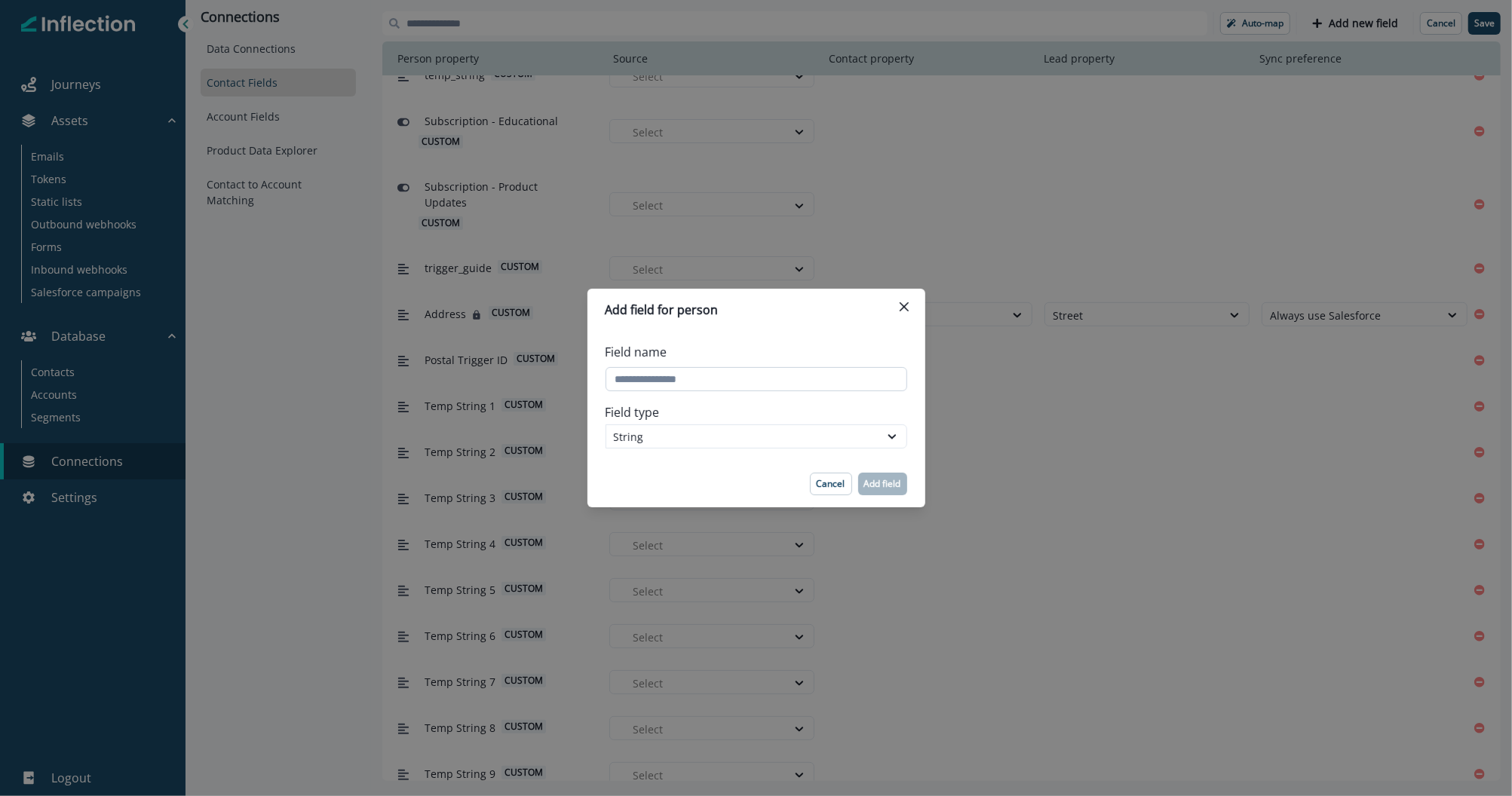
click at [686, 375] on input "Field name" at bounding box center [756, 379] width 302 height 24
paste input "**********"
click at [615, 380] on input "Field name" at bounding box center [756, 379] width 302 height 24
click at [620, 386] on input "Field name" at bounding box center [756, 379] width 302 height 24
click at [617, 385] on input "Field name" at bounding box center [756, 379] width 302 height 24
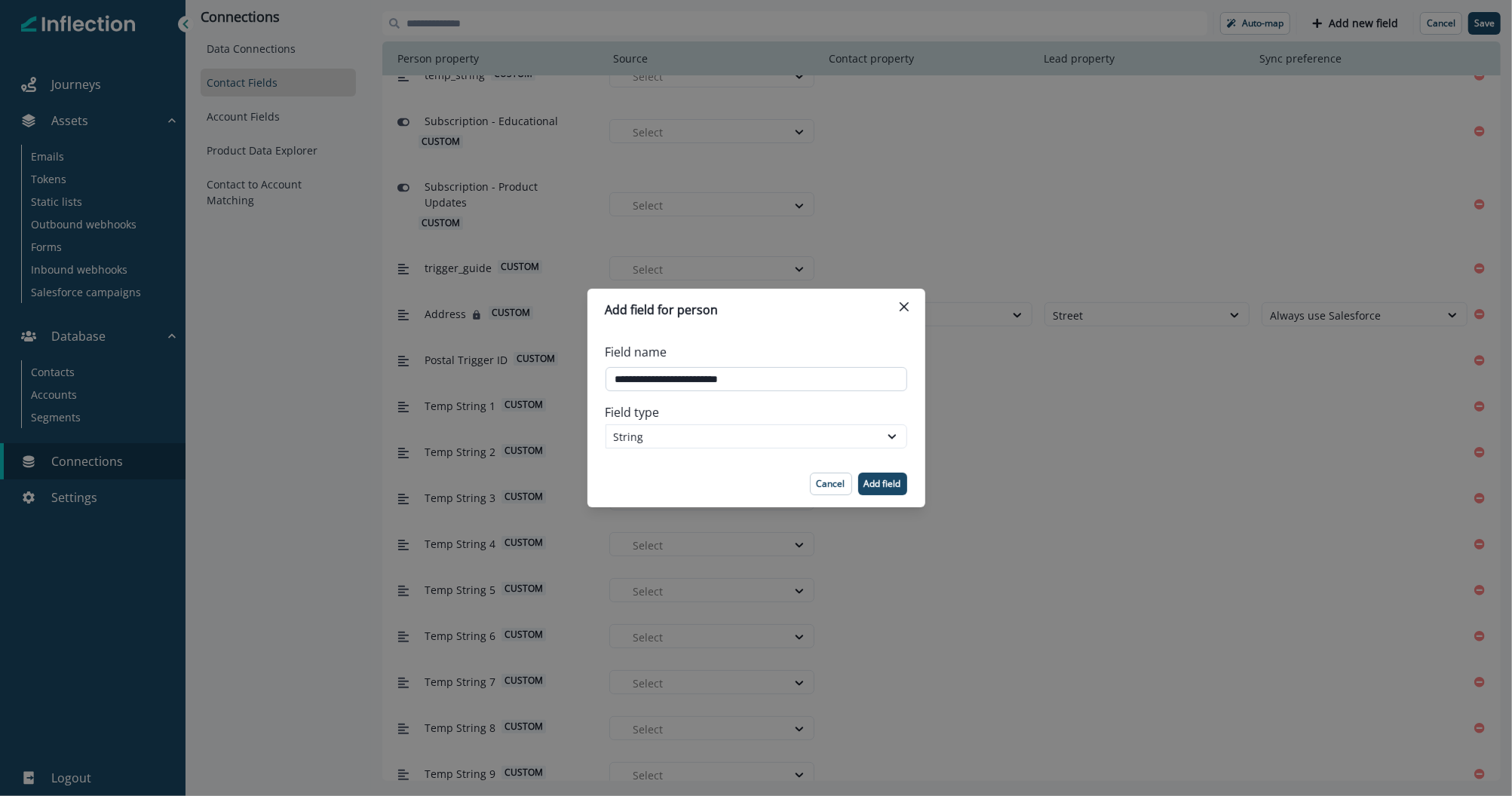
click at [615, 382] on input "Field name" at bounding box center [756, 379] width 302 height 24
type input "**********"
click at [707, 432] on div "String" at bounding box center [742, 437] width 258 height 16
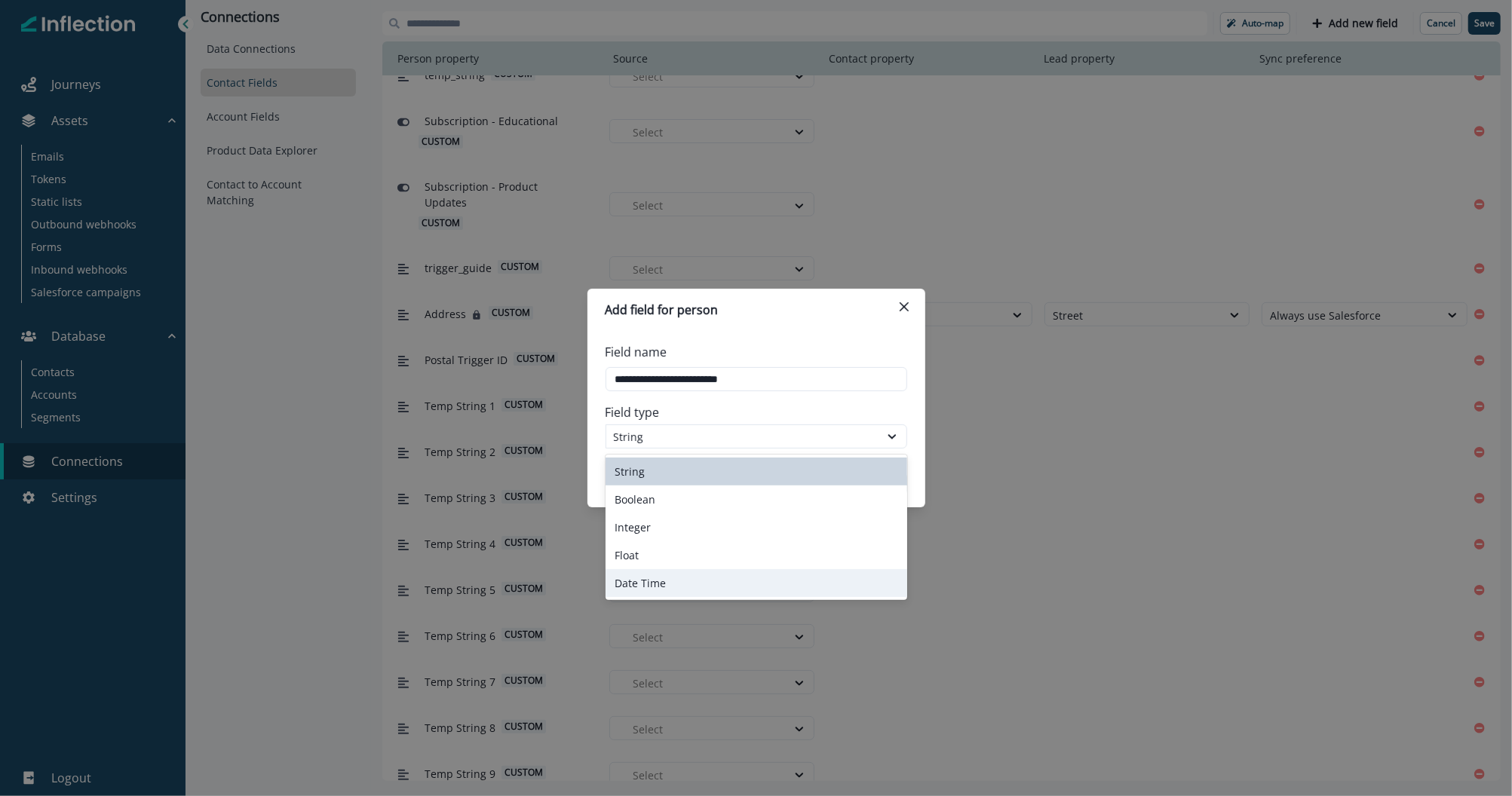
click at [684, 585] on div "Date Time" at bounding box center [756, 583] width 302 height 28
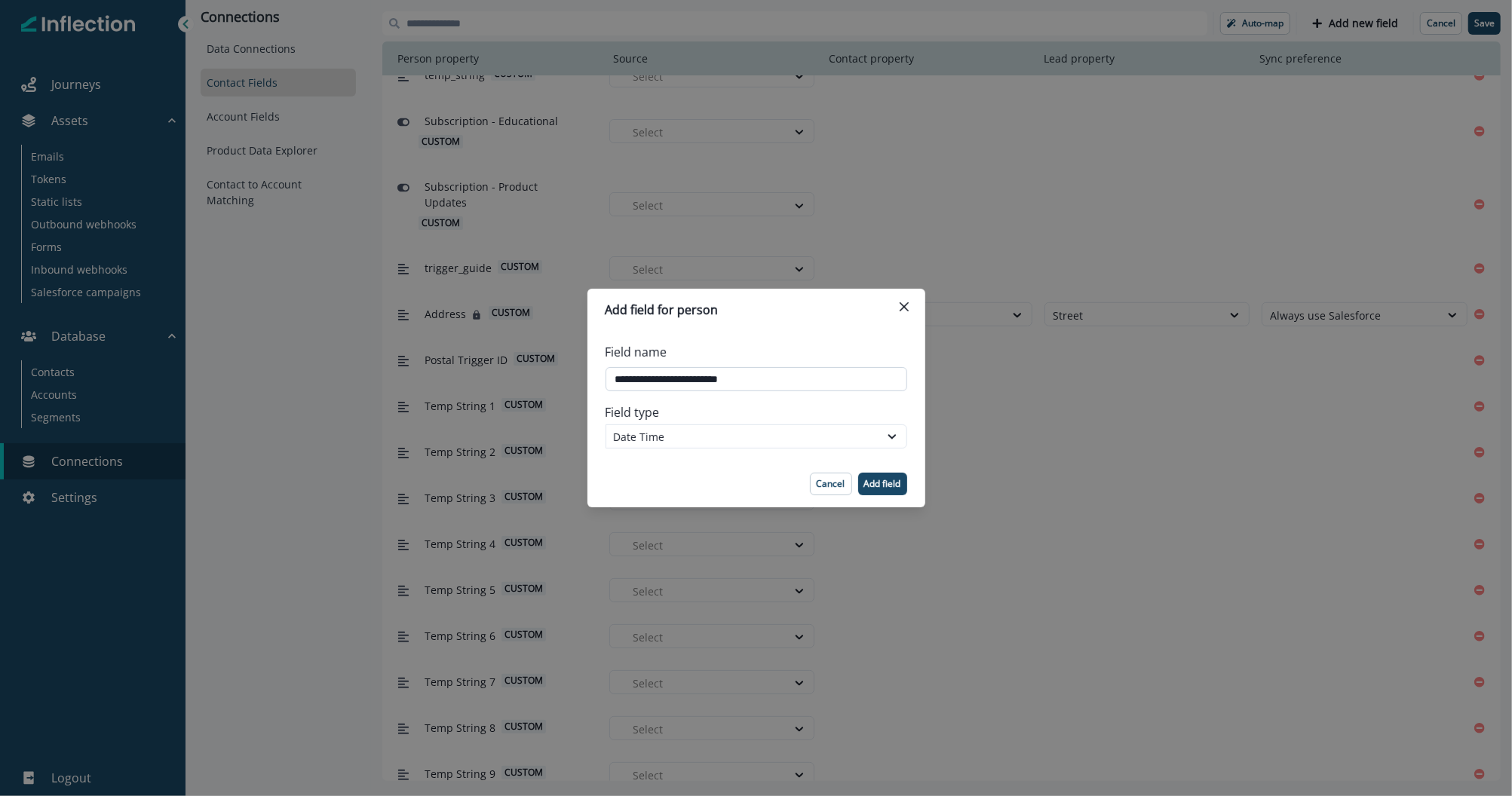
click at [795, 381] on input "Field name" at bounding box center [756, 379] width 302 height 24
click at [884, 479] on p "Add field" at bounding box center [883, 483] width 37 height 10
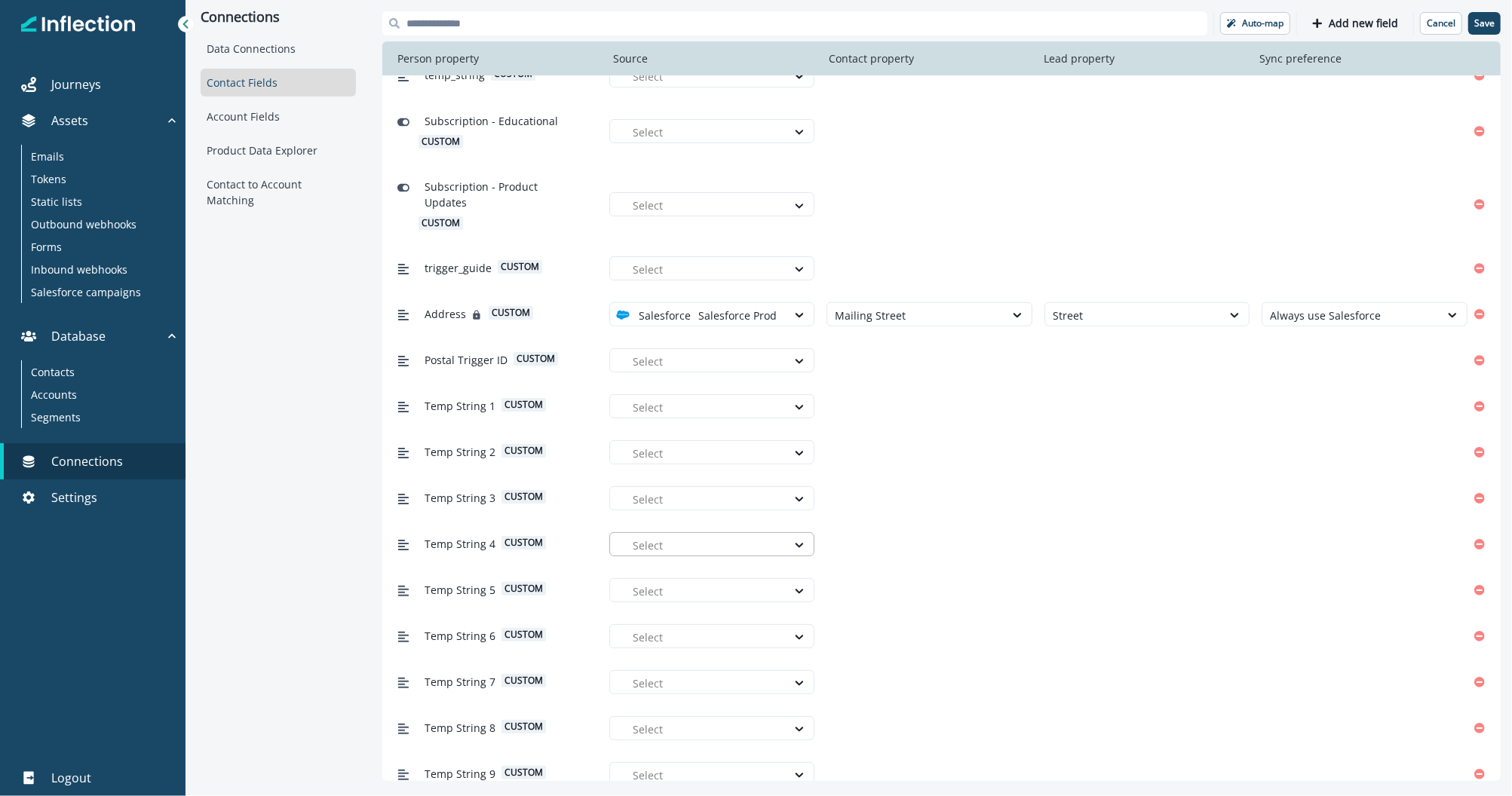
scroll to position [5423, 0]
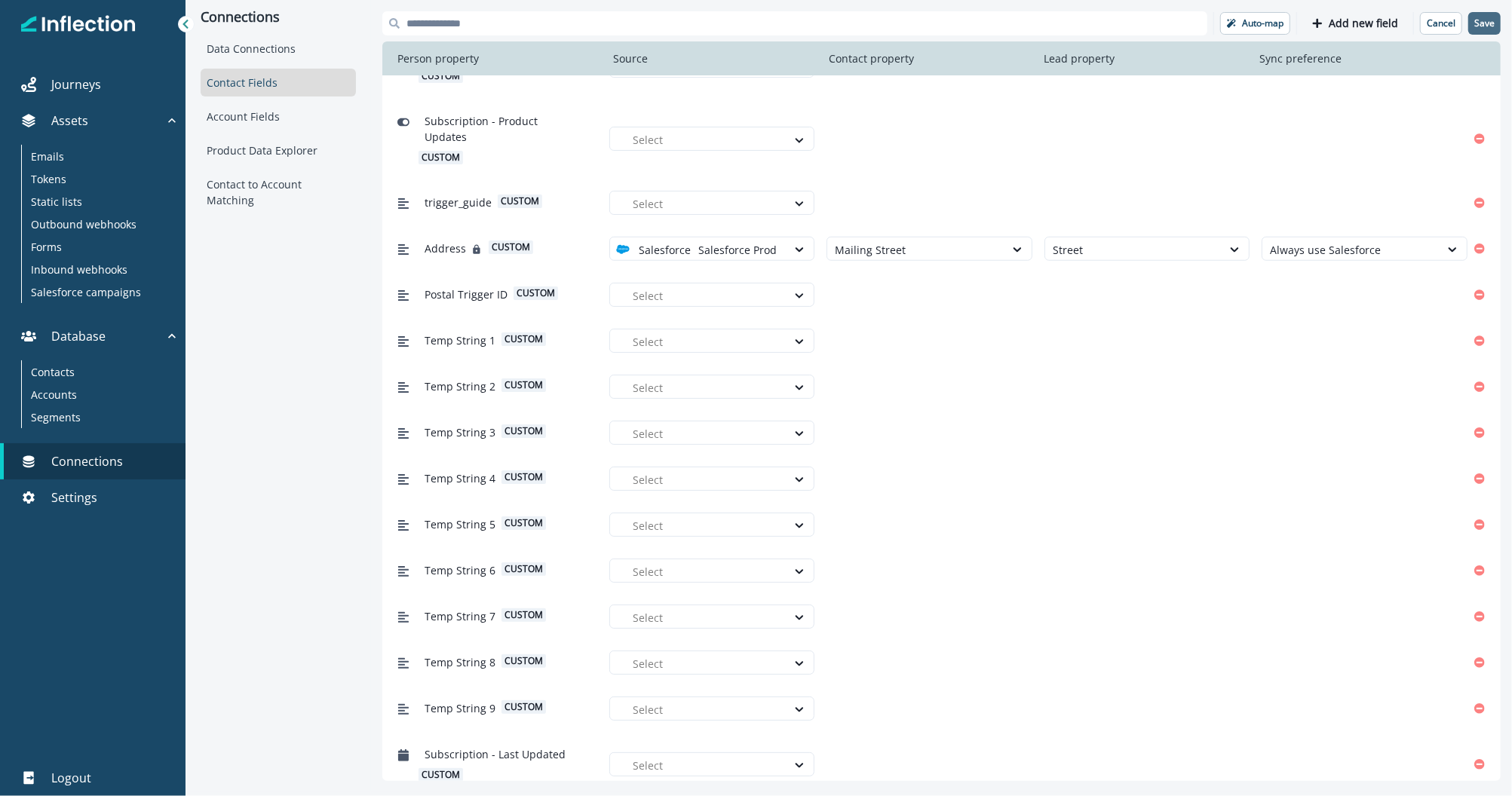
click at [1487, 25] on p "Save" at bounding box center [1484, 23] width 21 height 10
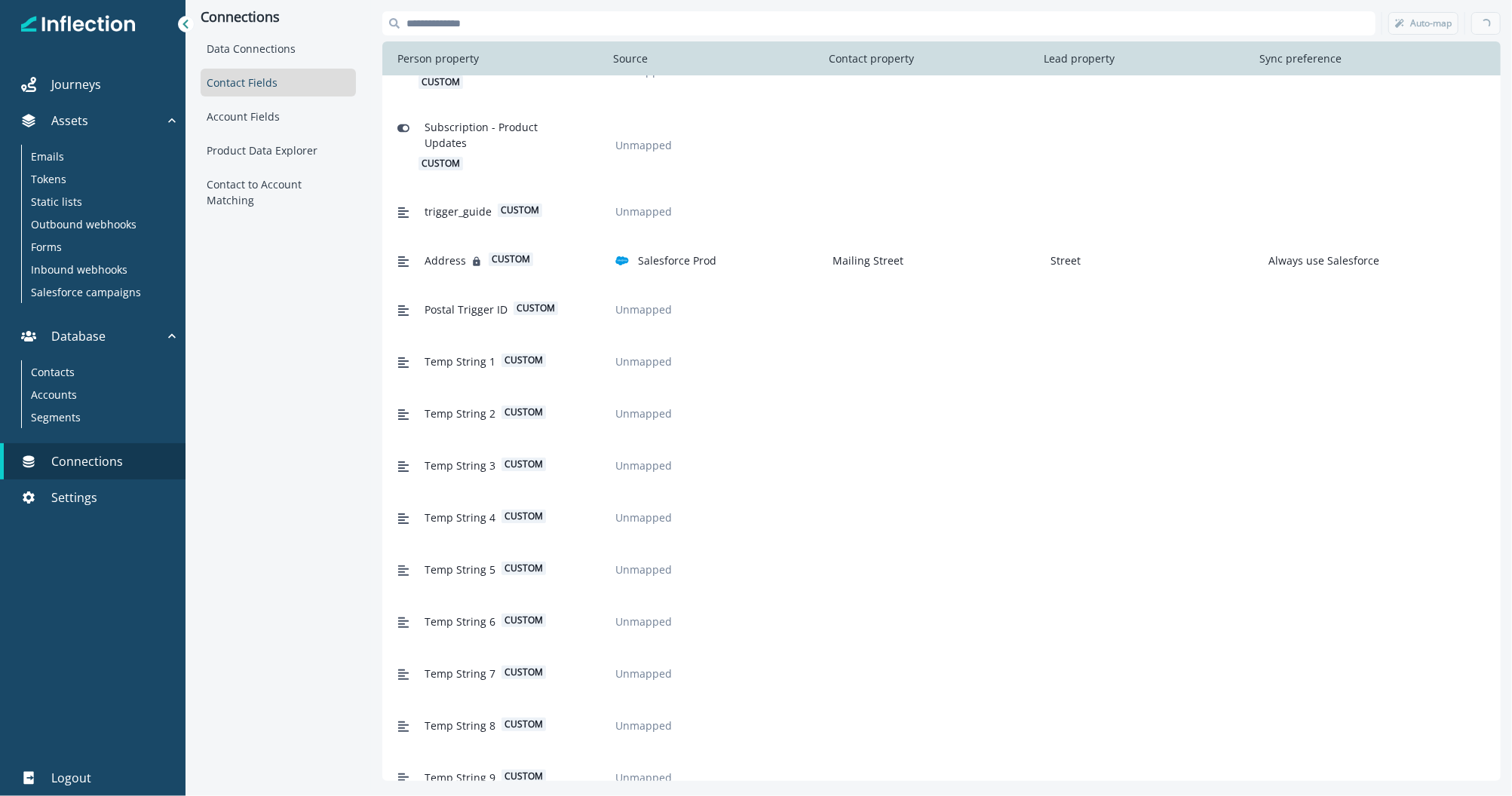
scroll to position [5495, 0]
